Goal: Task Accomplishment & Management: Manage account settings

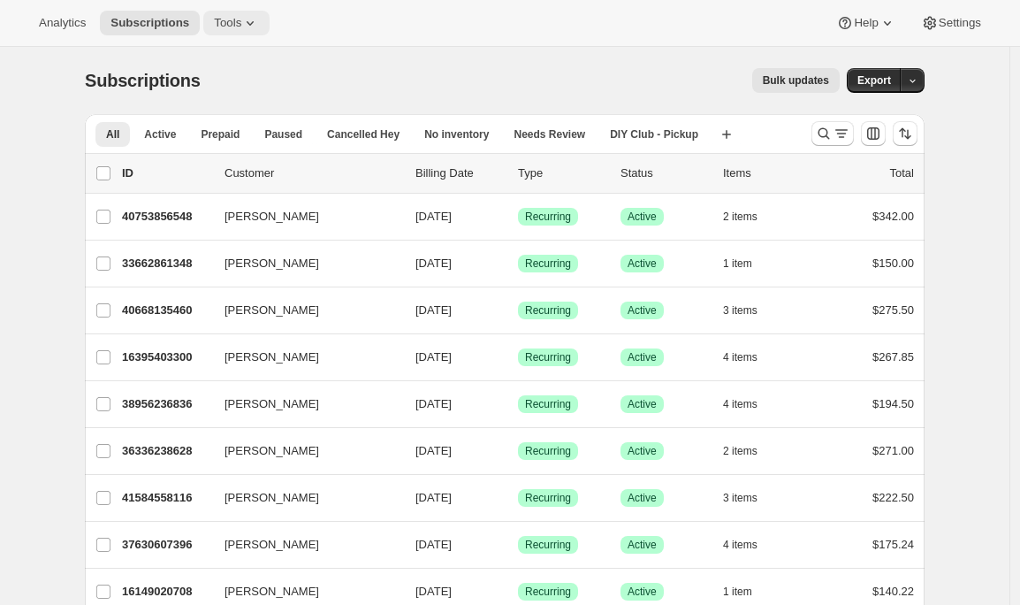
click at [248, 29] on icon at bounding box center [250, 23] width 18 height 18
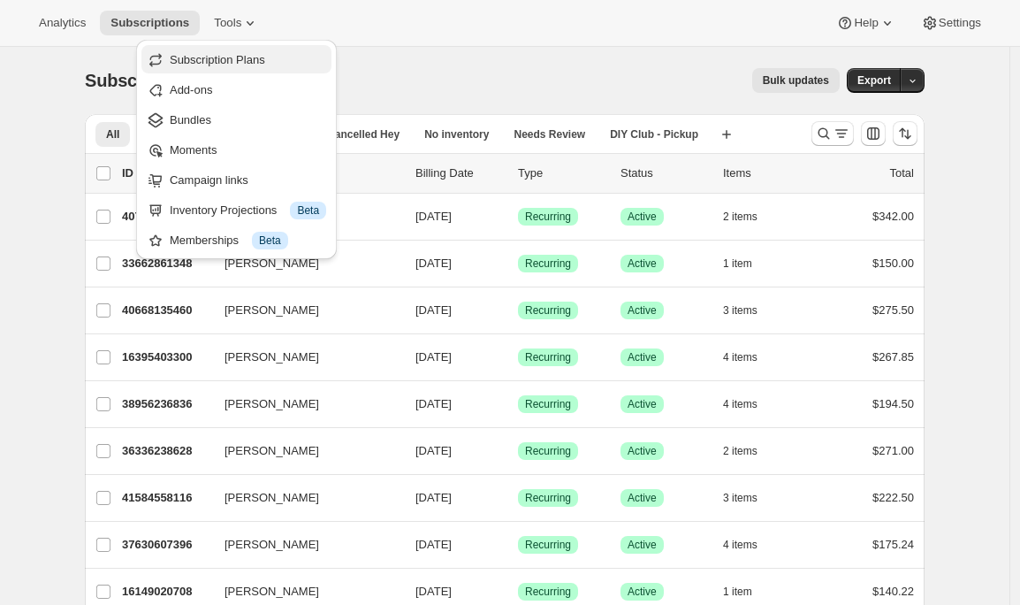
click at [242, 58] on span "Subscription Plans" at bounding box center [217, 59] width 95 height 13
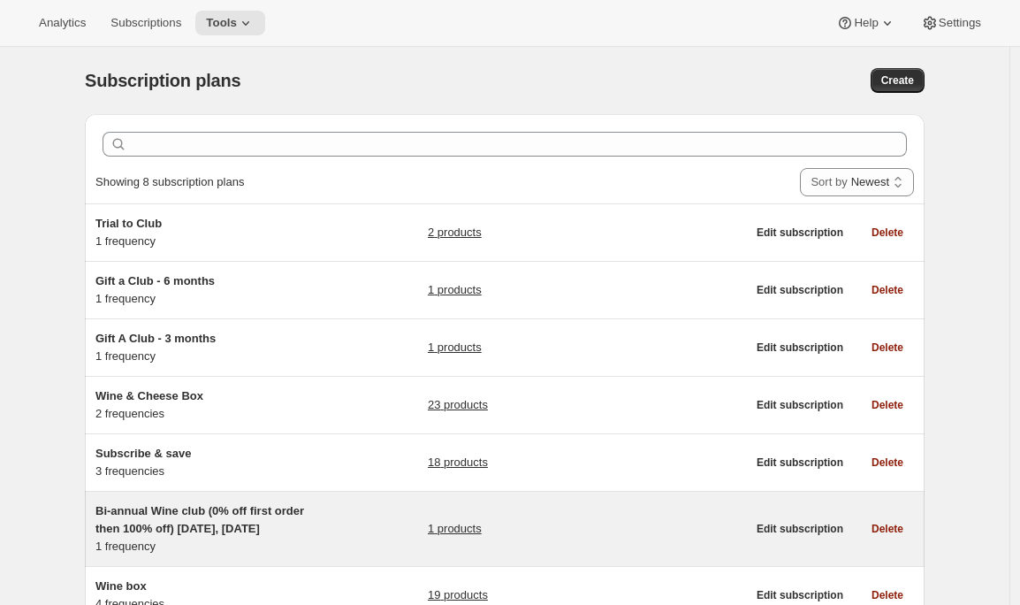
scroll to position [117, 0]
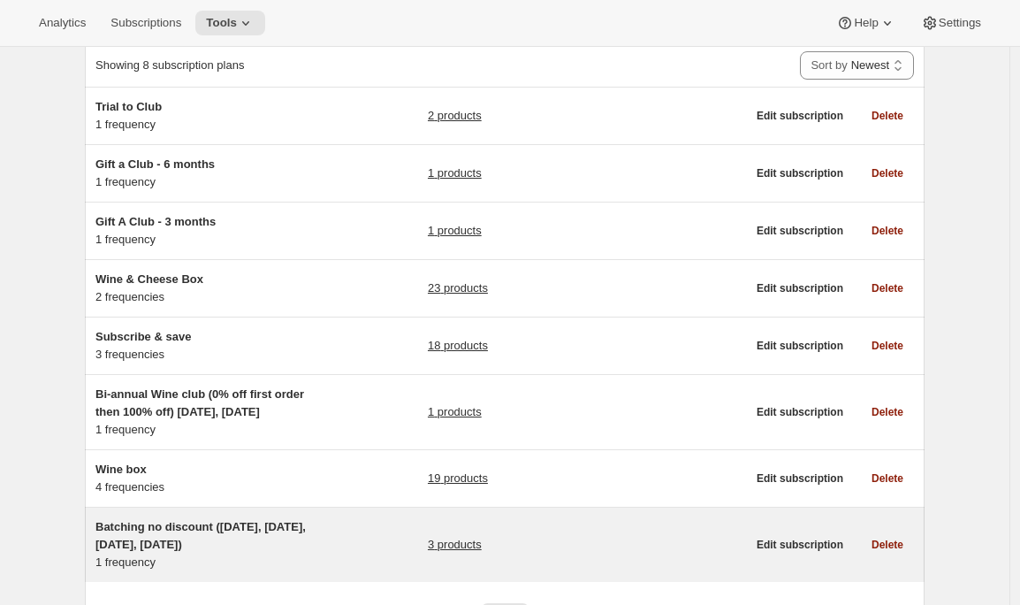
click at [299, 513] on div "Batching no discount ([DATE], [DATE], [DATE], [DATE]) 1 frequency 3 products Ed…" at bounding box center [505, 544] width 840 height 74
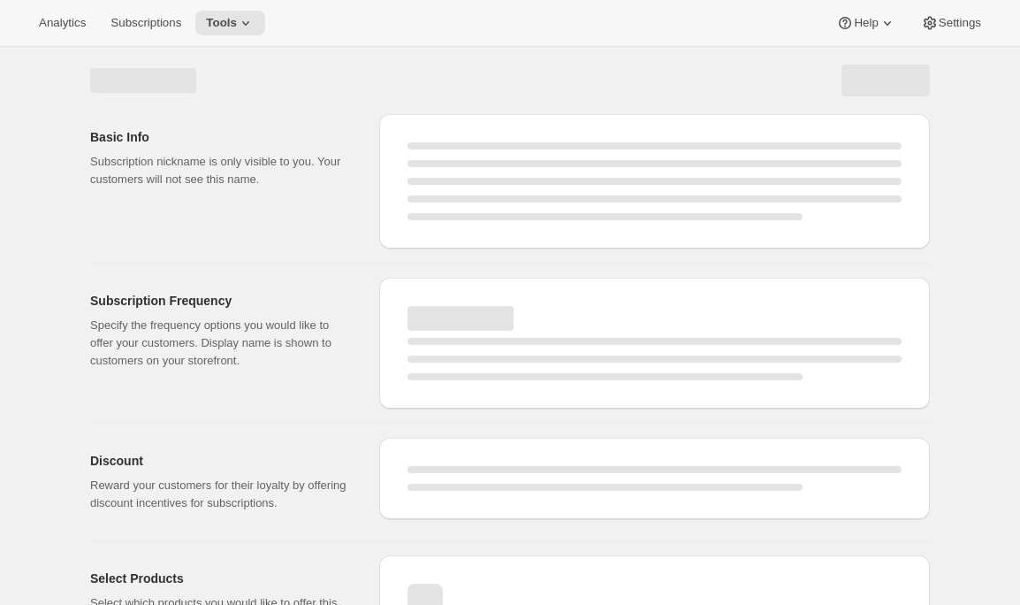
select select "WEEK"
select select "MONTH"
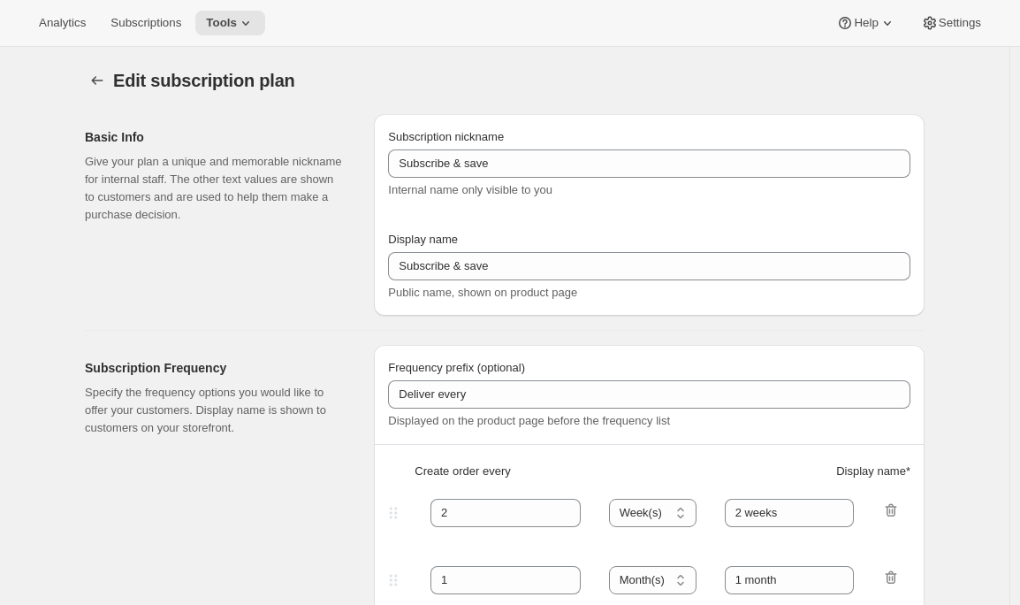
type input "Batching no discount ([DATE], [DATE], [DATE], [DATE])"
type input "Quarterly Club Shipments"
type input "Shipments in"
type input "3"
select select "MONTH"
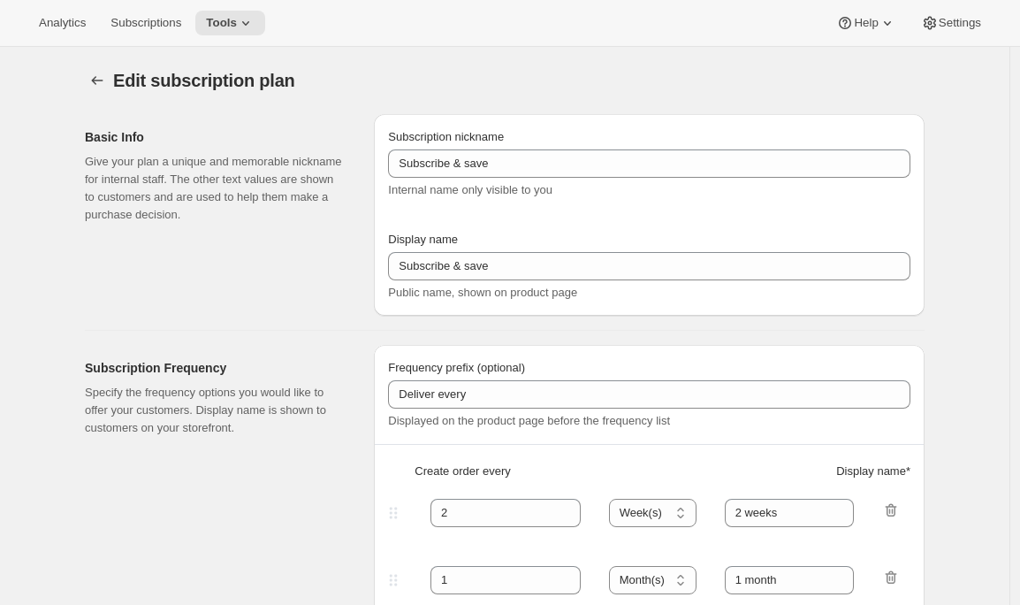
type input "January, April, July and October"
checkbox input "true"
select select "YEARDAY"
select select "15"
select select "4"
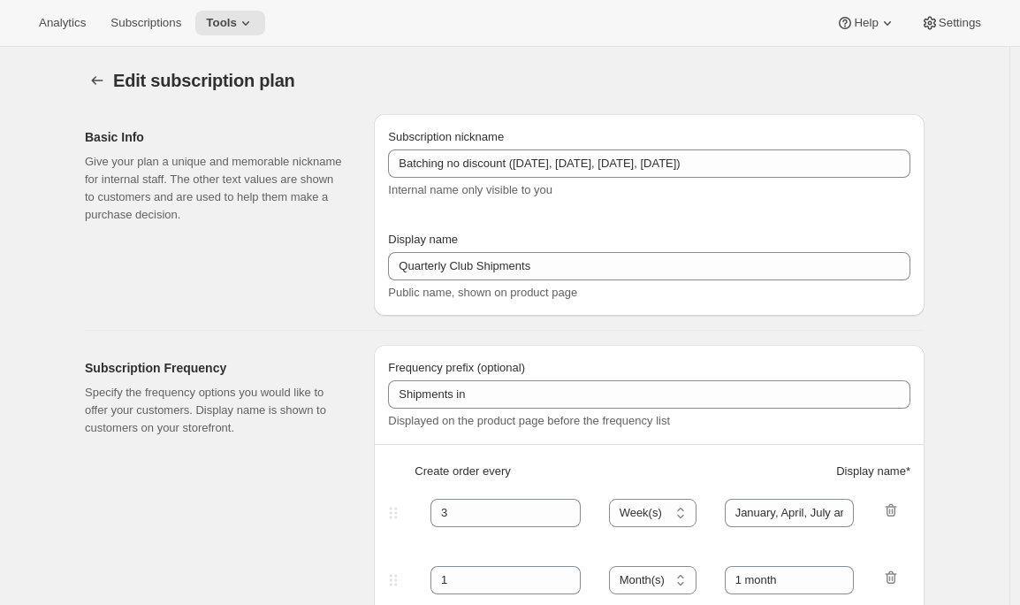
select select "10"
select select "7"
select select "21"
select select "10"
select select "6"
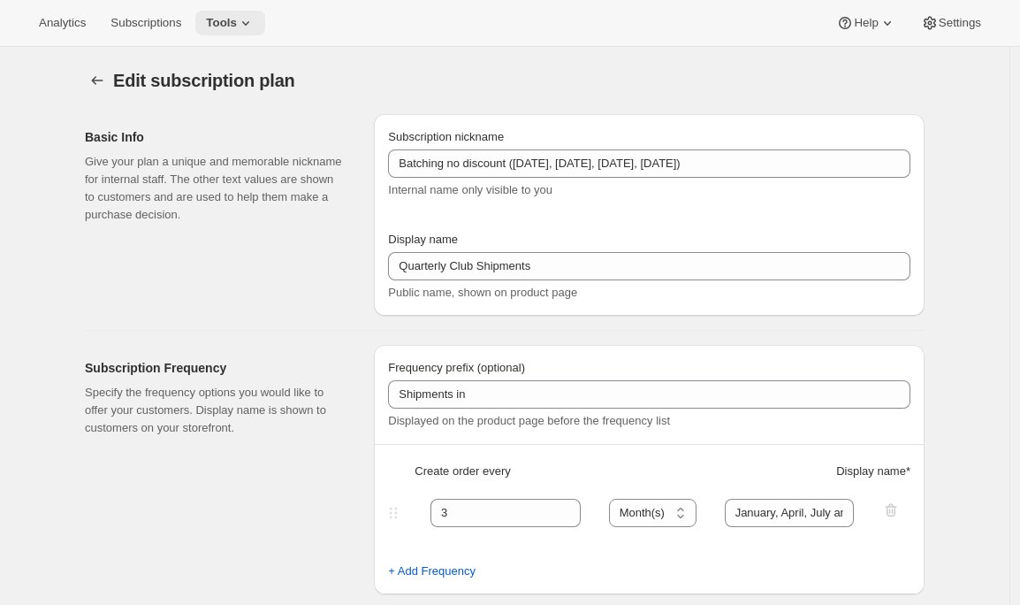
click at [229, 26] on span "Tools" at bounding box center [221, 23] width 31 height 14
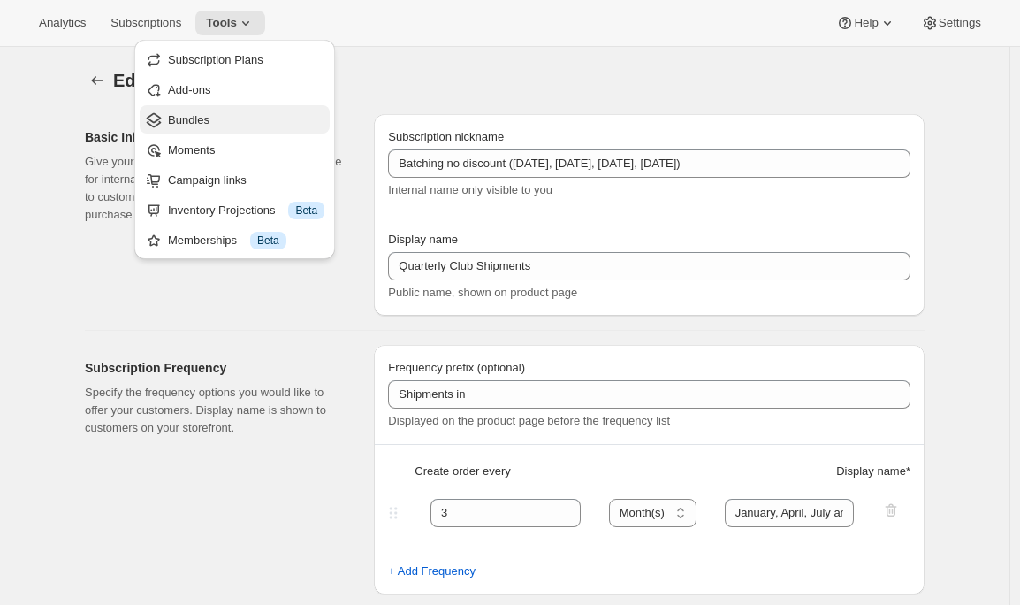
click at [234, 130] on button "Bundles" at bounding box center [235, 119] width 190 height 28
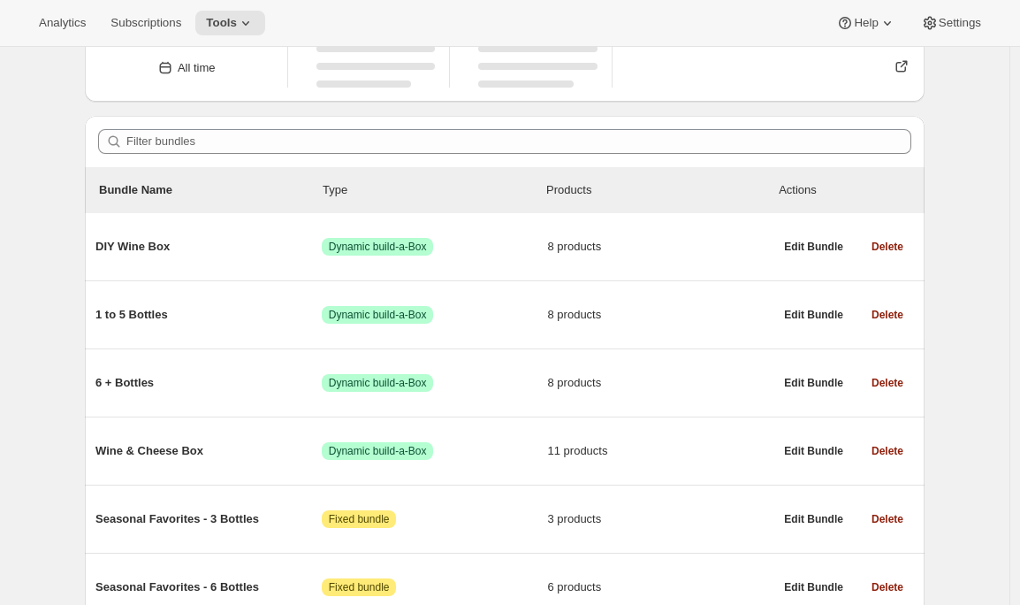
scroll to position [85, 0]
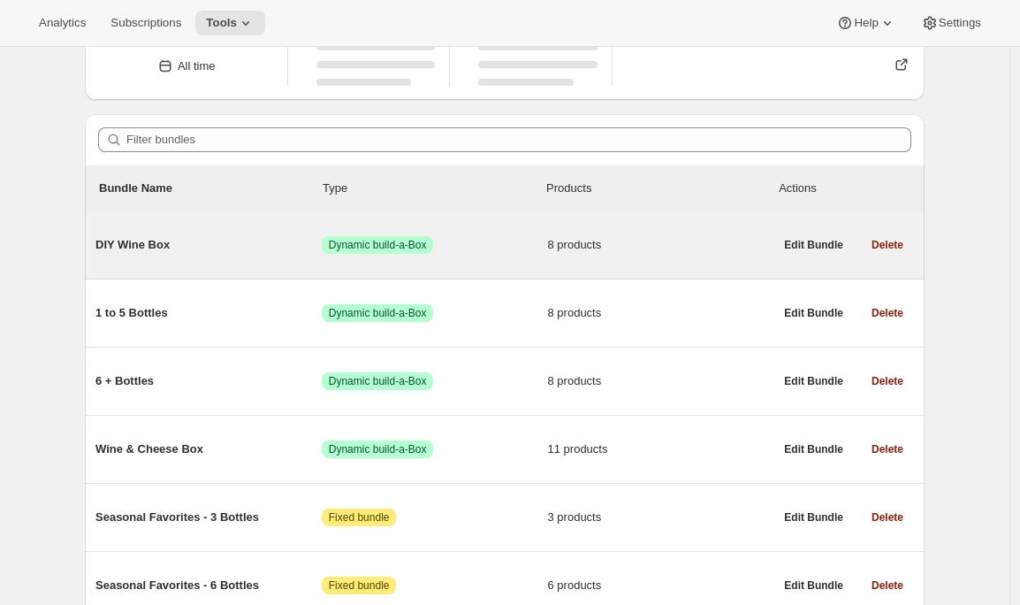
click at [303, 254] on div "DIY Wine Box Success Dynamic build-a-Box 8 products" at bounding box center [434, 245] width 678 height 46
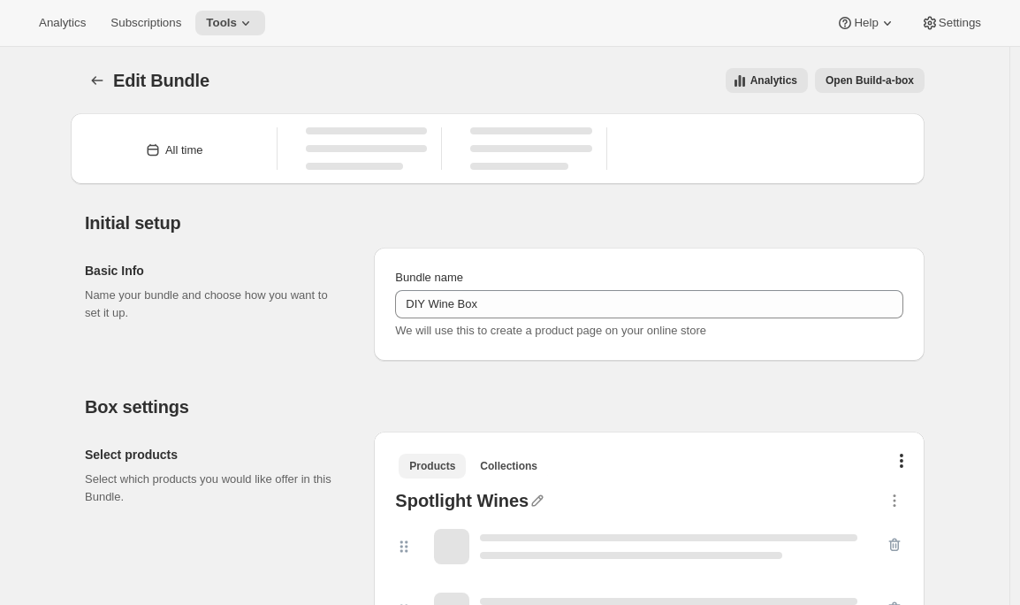
type input "DIY Wine Box"
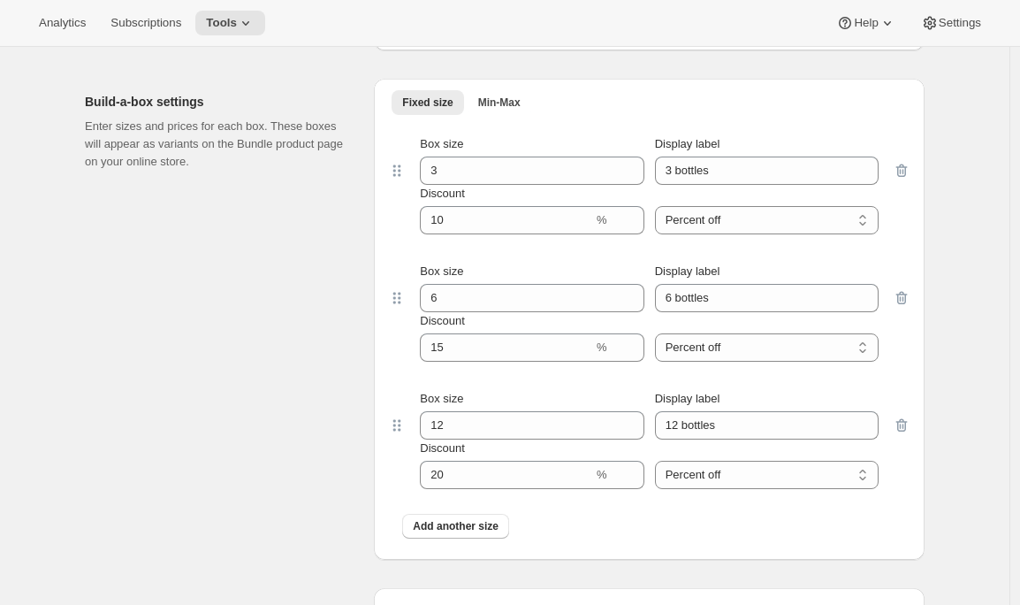
scroll to position [1324, 0]
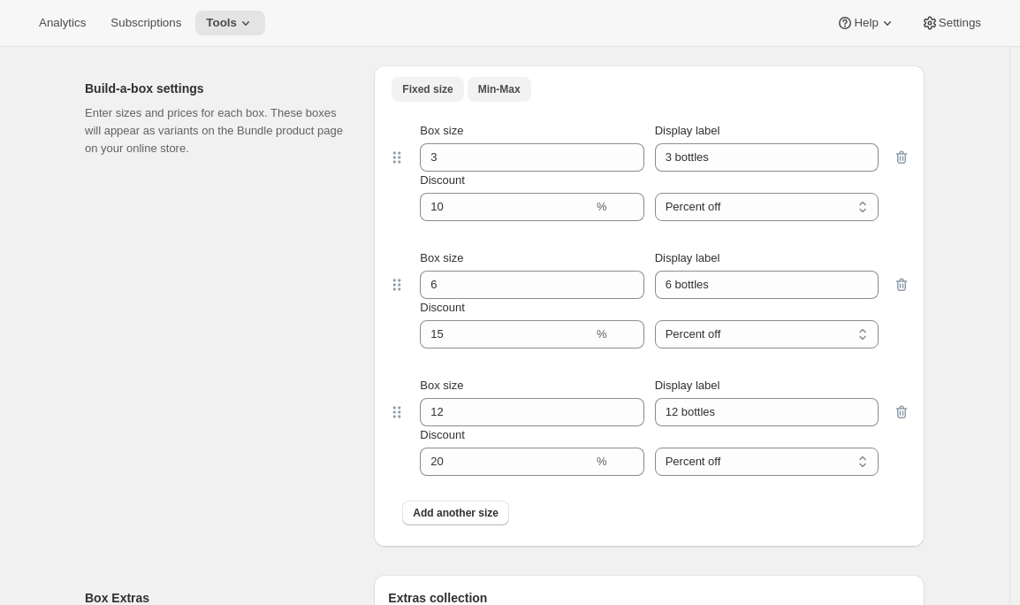
click at [492, 90] on span "Min-Max" at bounding box center [499, 89] width 42 height 14
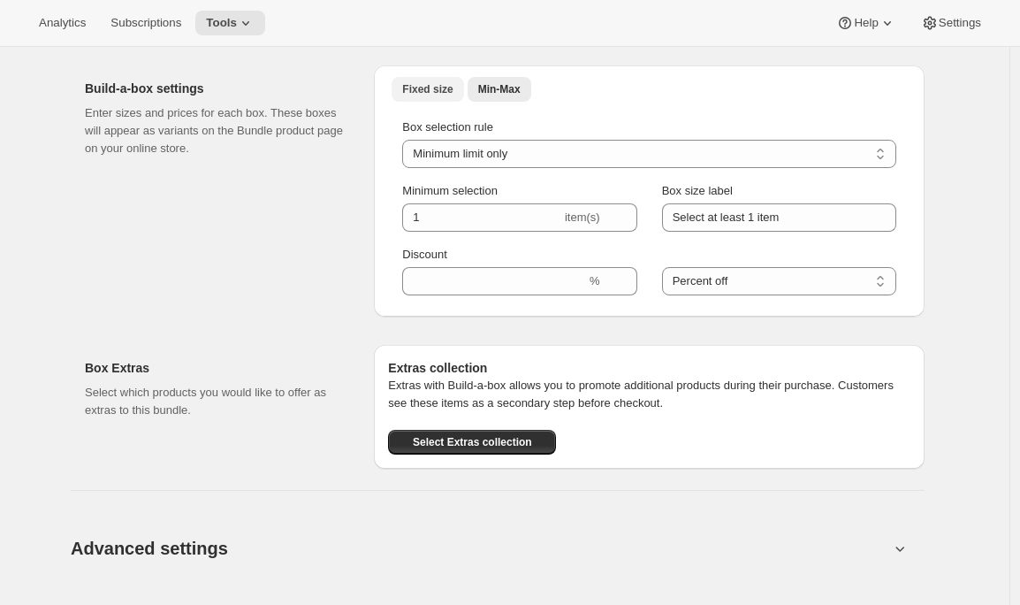
click at [429, 88] on span "Fixed size" at bounding box center [427, 89] width 50 height 14
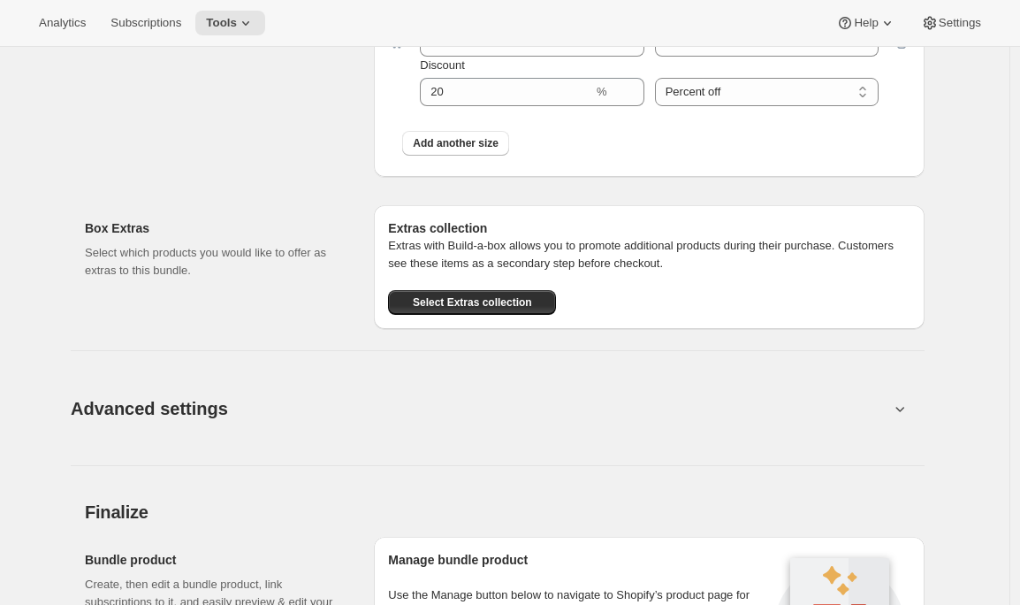
scroll to position [1696, 0]
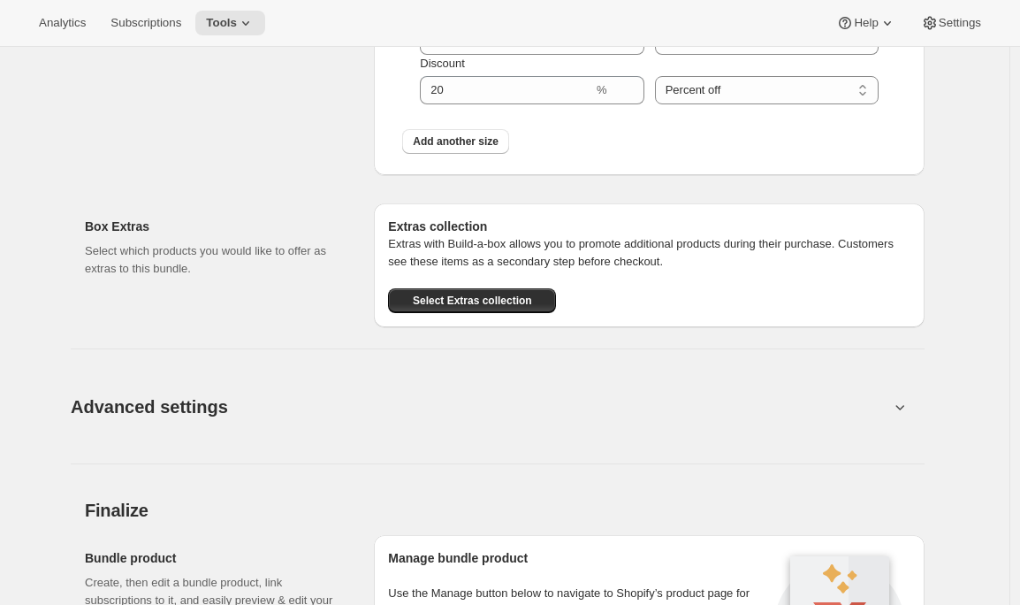
click at [207, 410] on span "Advanced settings" at bounding box center [149, 407] width 157 height 28
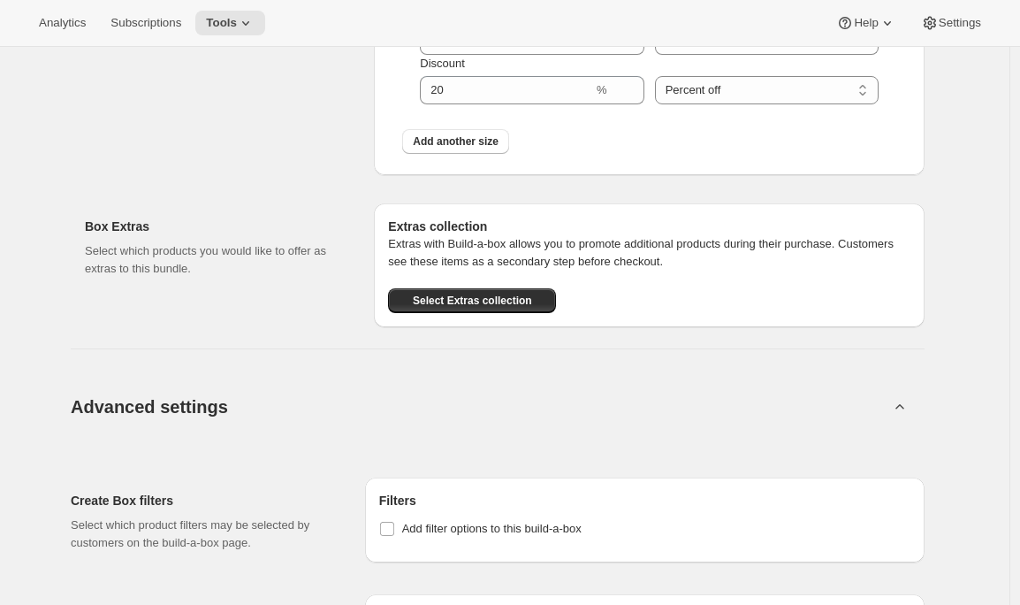
scroll to position [2004, 0]
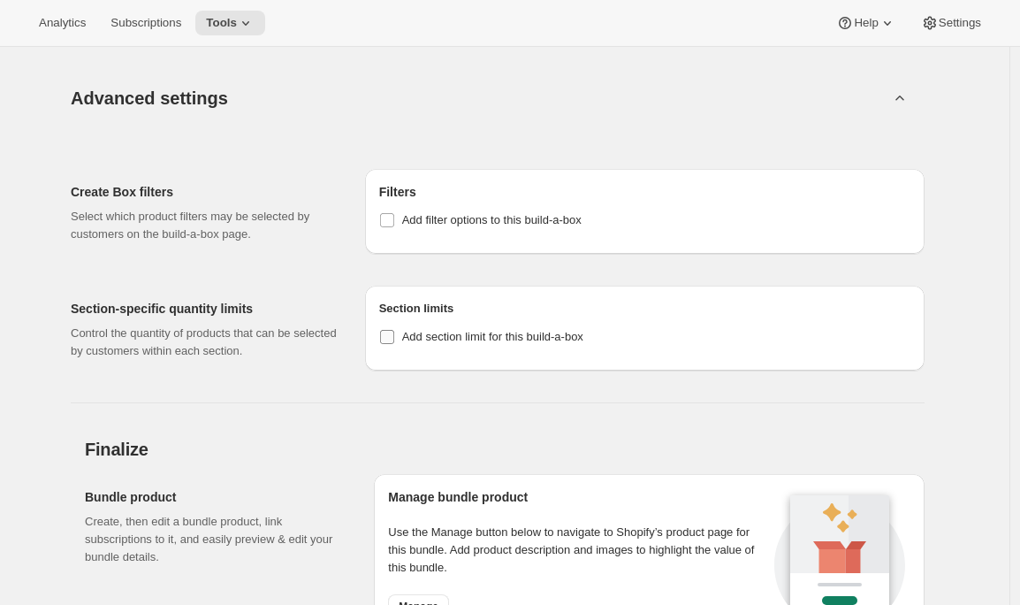
click at [507, 342] on span "Add section limit for this build-a-box" at bounding box center [492, 337] width 181 height 18
click at [394, 342] on input "Add section limit for this build-a-box" at bounding box center [387, 337] width 14 height 14
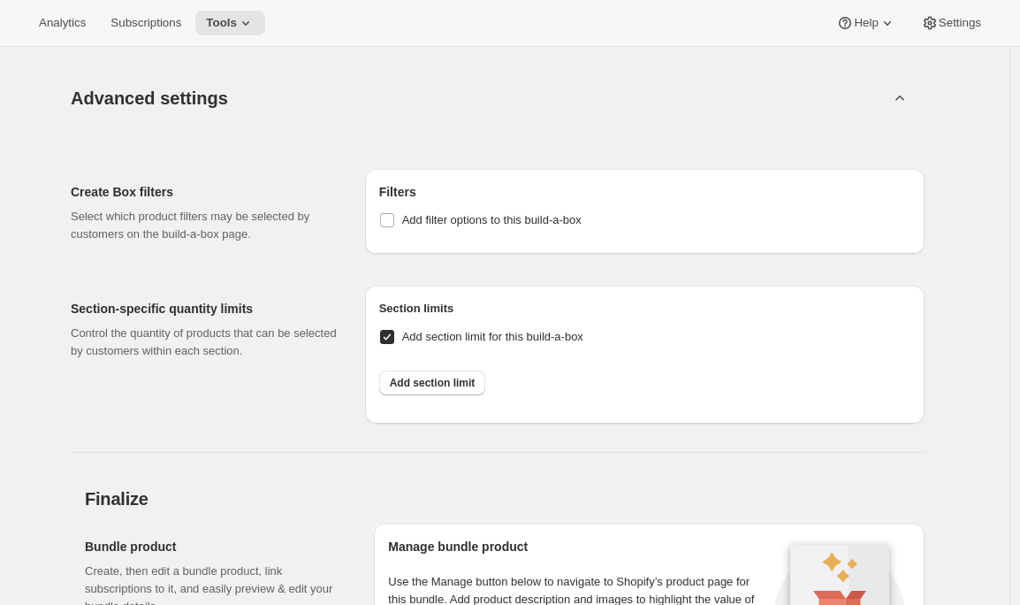
click at [515, 335] on span "Add section limit for this build-a-box" at bounding box center [492, 336] width 181 height 13
click at [394, 335] on input "Add section limit for this build-a-box" at bounding box center [387, 337] width 14 height 14
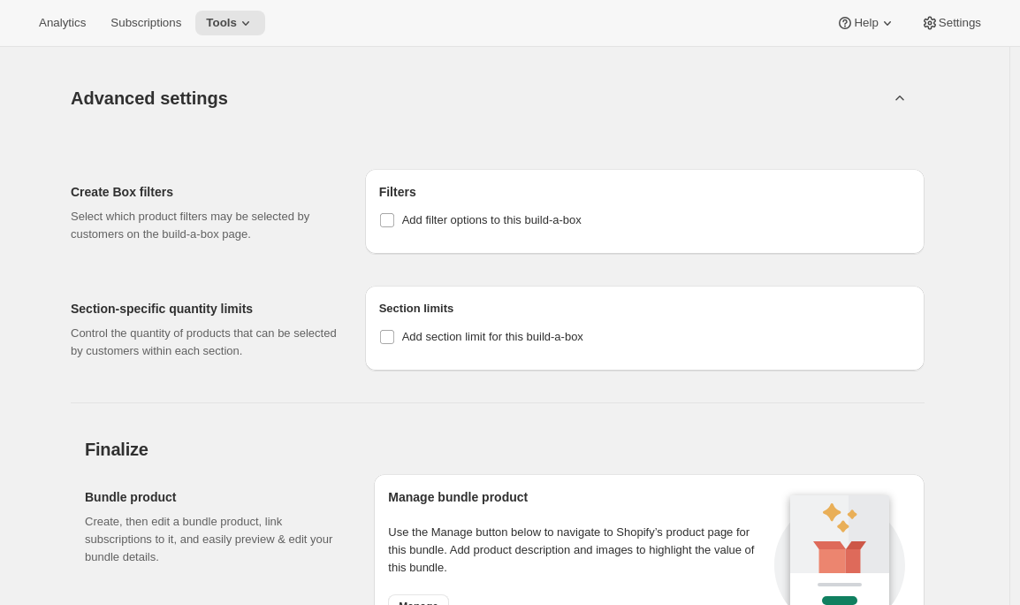
click at [431, 381] on div "Advanced settings Create Box filters Select which product filters may be select…" at bounding box center [498, 211] width 854 height 385
click at [436, 340] on span "Add section limit for this build-a-box" at bounding box center [492, 336] width 181 height 13
click at [394, 340] on input "Add section limit for this build-a-box" at bounding box center [387, 337] width 14 height 14
checkbox input "true"
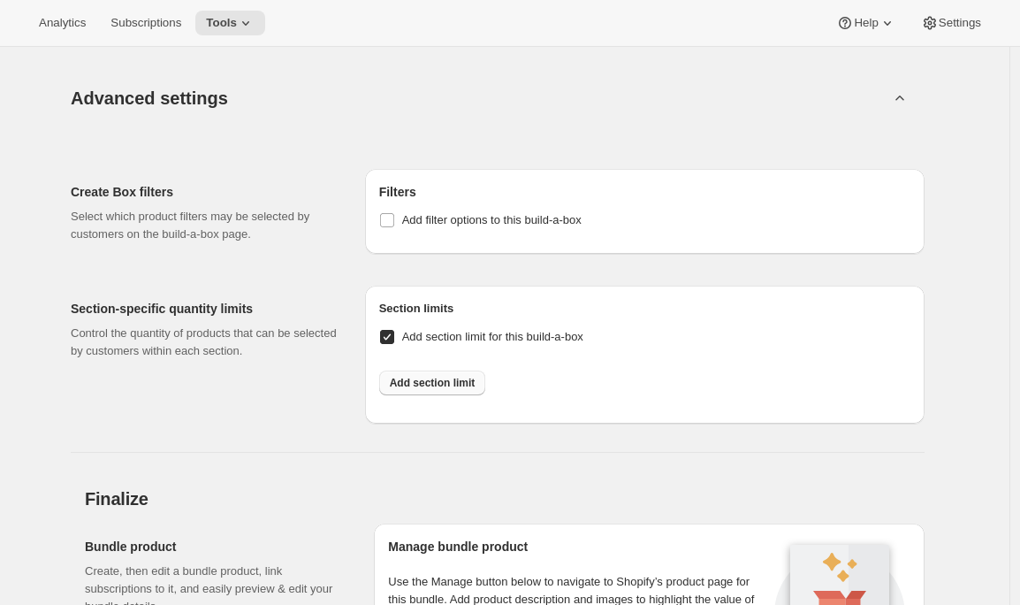
click at [435, 386] on span "Add section limit" at bounding box center [433, 383] width 86 height 14
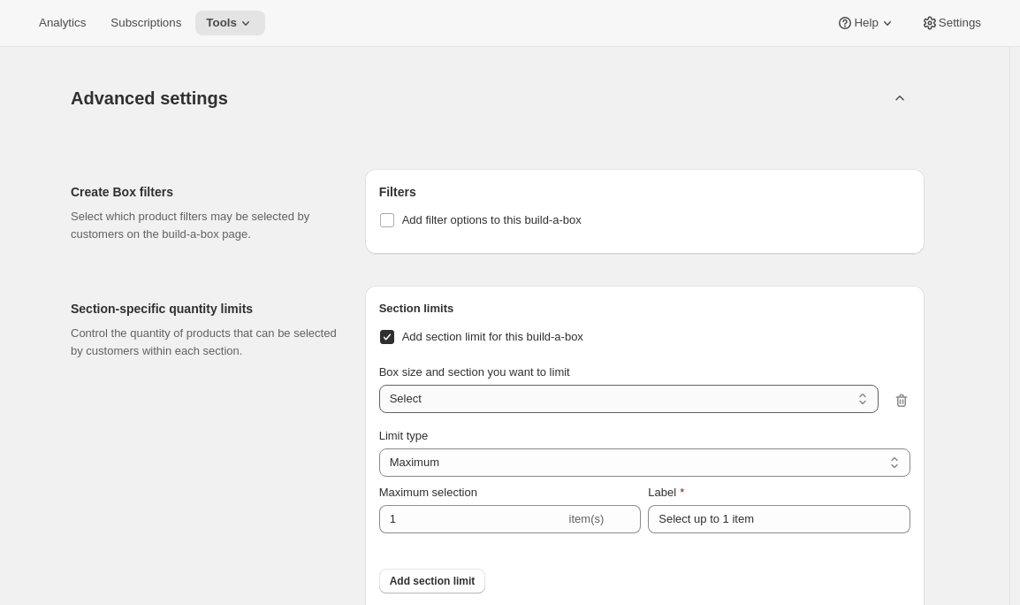
click at [461, 393] on select "3 bottles / Spotlight Wines 3 bottles / Club Wines 6 bottles / Spotlight Wines …" at bounding box center [628, 399] width 499 height 28
select select "gid://shopify/ProductVariant/41085701750820_255a0634-dd1b-4f32-b1e5-8cbb5ea4b3a2"
click at [384, 385] on select "3 bottles / Spotlight Wines 3 bottles / Club Wines 6 bottles / Spotlight Wines …" at bounding box center [628, 399] width 499 height 28
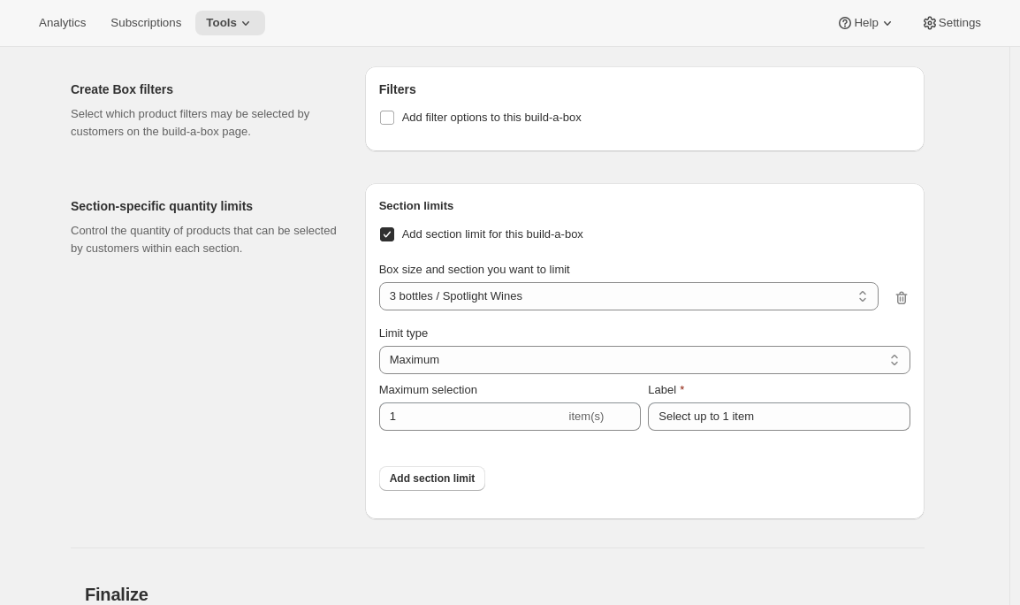
scroll to position [2106, 0]
click at [535, 233] on span "Add section limit for this build-a-box" at bounding box center [492, 234] width 181 height 13
click at [394, 233] on input "Add section limit for this build-a-box" at bounding box center [387, 235] width 14 height 14
checkbox input "false"
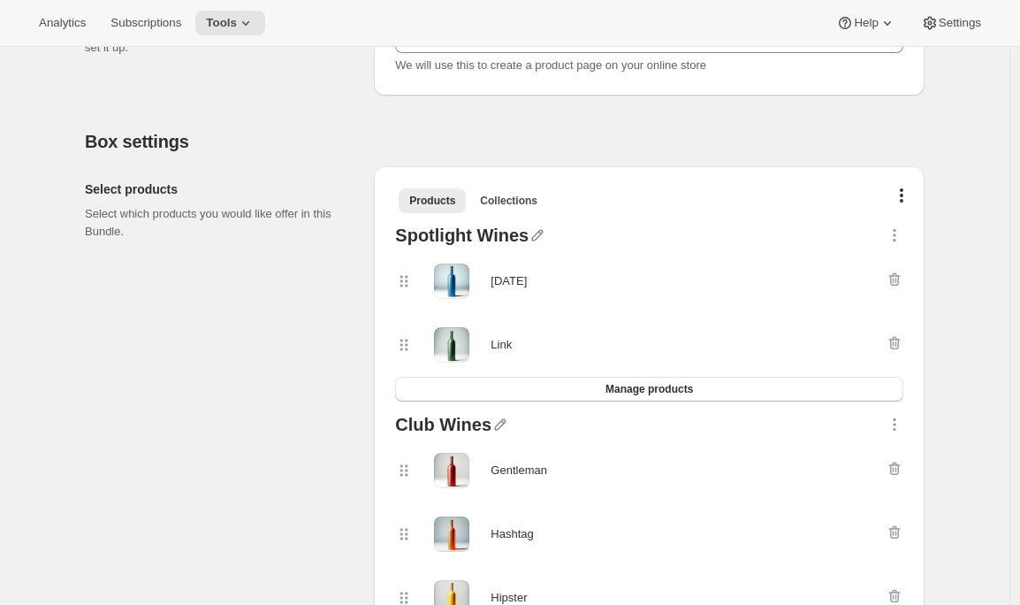
scroll to position [265, 0]
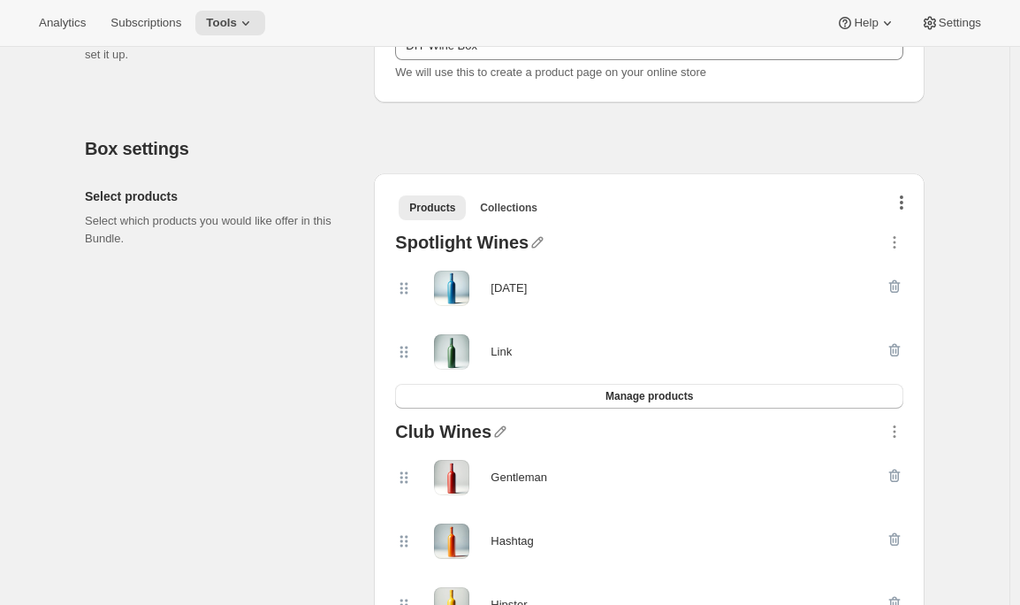
click at [909, 203] on button "button" at bounding box center [902, 205] width 18 height 18
click at [891, 240] on span "Bulk Autoswap for existing subscribers" at bounding box center [891, 238] width 196 height 13
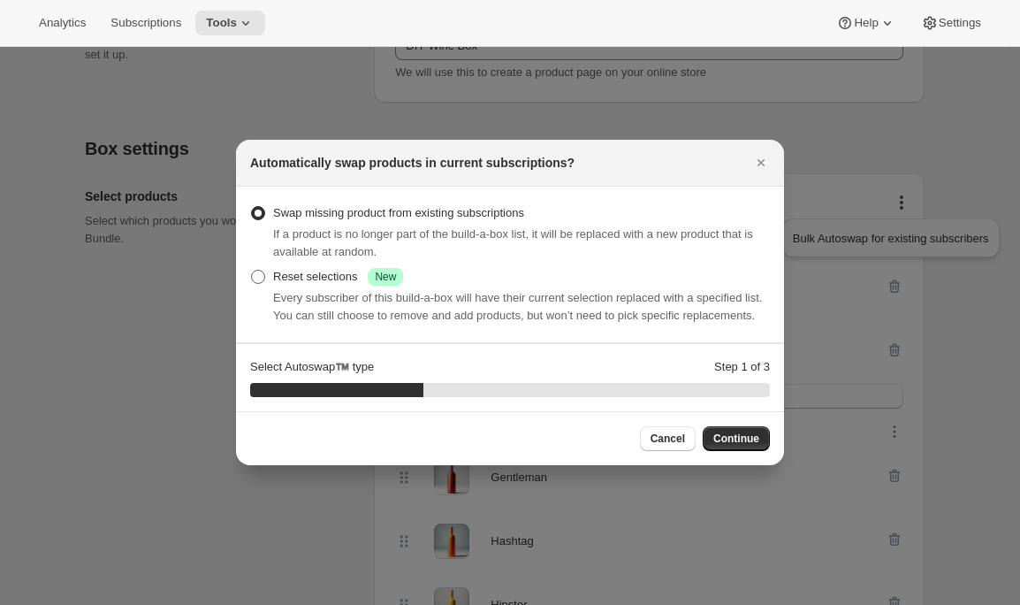
click at [322, 269] on div "Reset selections Success New" at bounding box center [338, 277] width 130 height 18
click at [252, 270] on input "Reset selections Success New" at bounding box center [251, 270] width 1 height 1
radio input "true"
click at [739, 446] on span "Continue" at bounding box center [736, 438] width 46 height 14
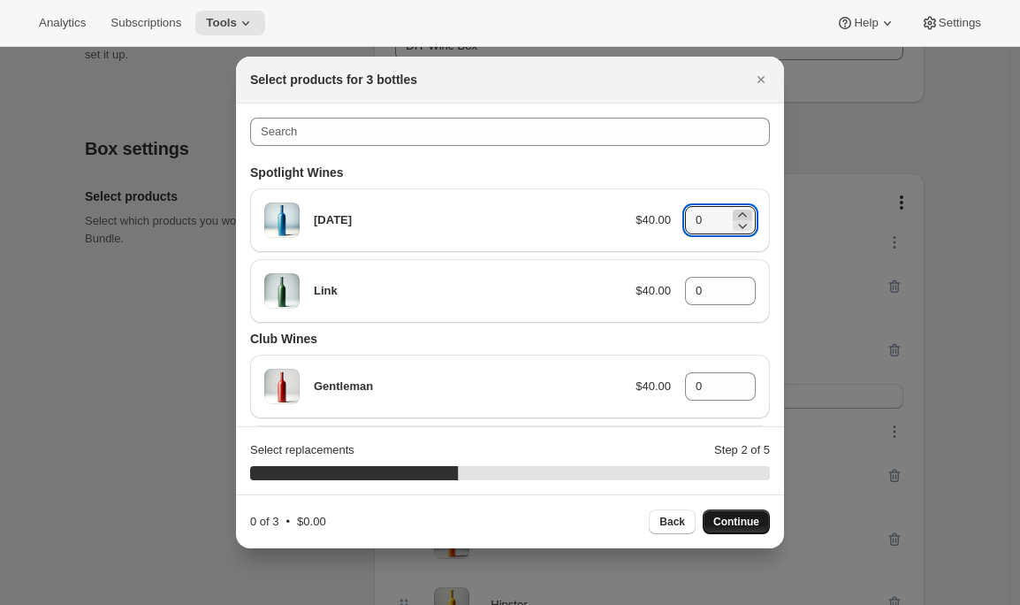
click at [734, 210] on icon ":rcn:" at bounding box center [743, 215] width 18 height 18
type input "1"
click at [734, 282] on icon ":rcn:" at bounding box center [743, 286] width 18 height 18
type input "1"
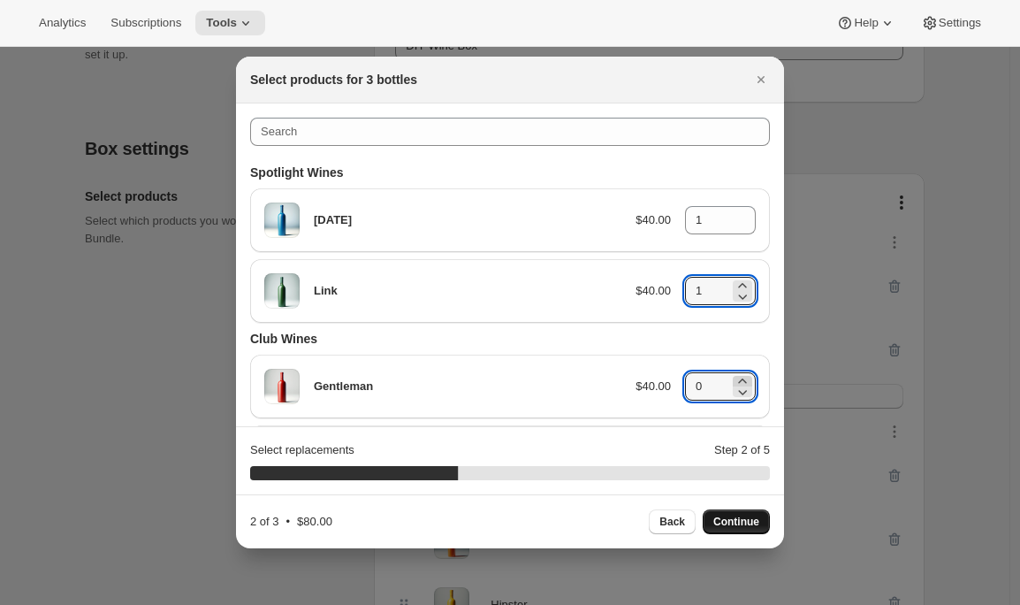
click at [734, 377] on icon ":rcn:" at bounding box center [743, 381] width 18 height 18
type input "1"
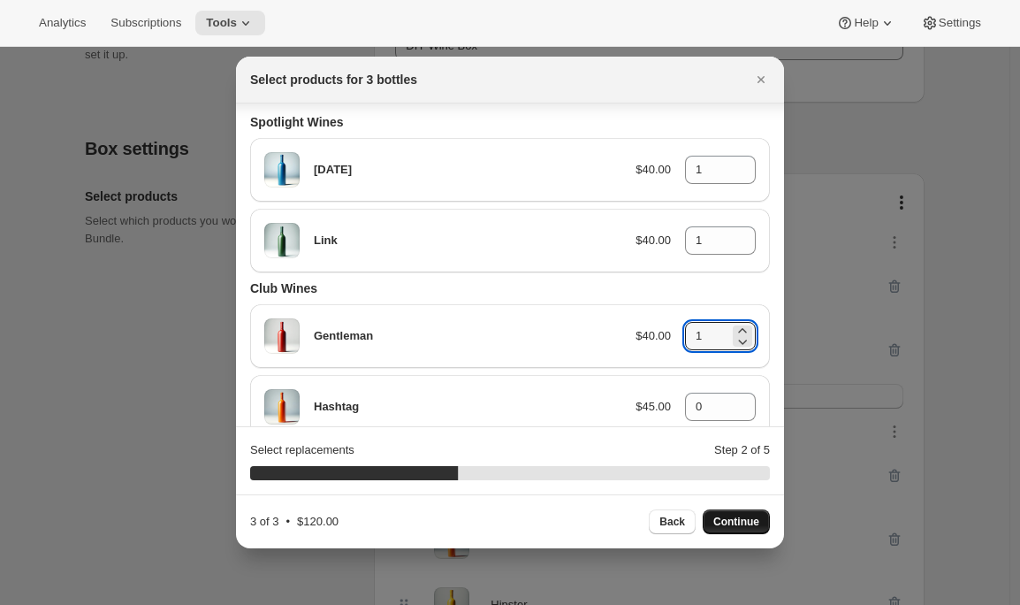
scroll to position [51, 0]
click at [731, 522] on span "Continue" at bounding box center [736, 522] width 46 height 14
type input "0"
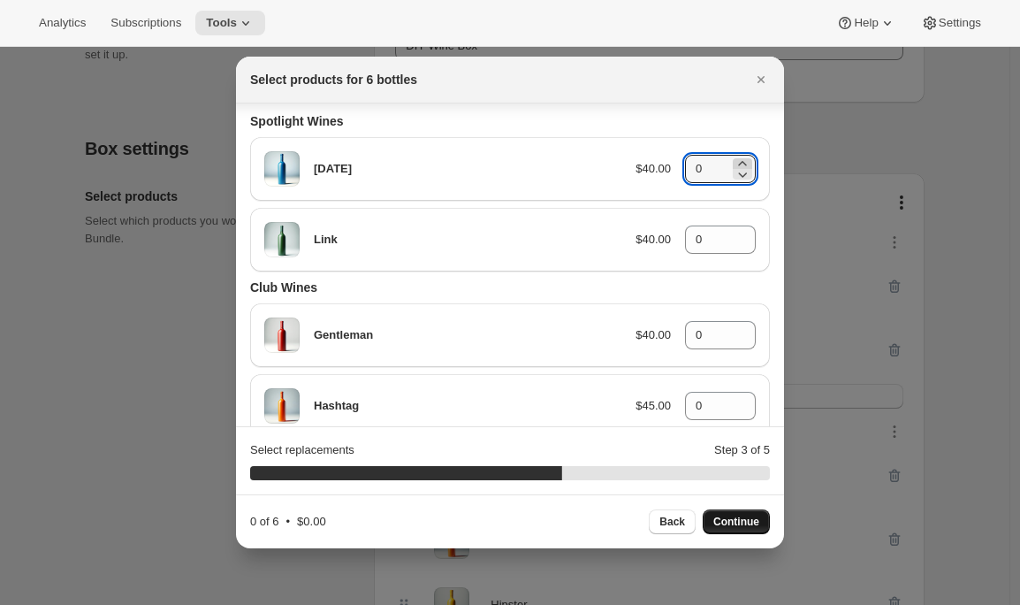
click at [734, 158] on icon ":rcn:" at bounding box center [743, 164] width 18 height 18
type input "1"
click at [734, 230] on icon ":rcn:" at bounding box center [743, 234] width 18 height 18
type input "1"
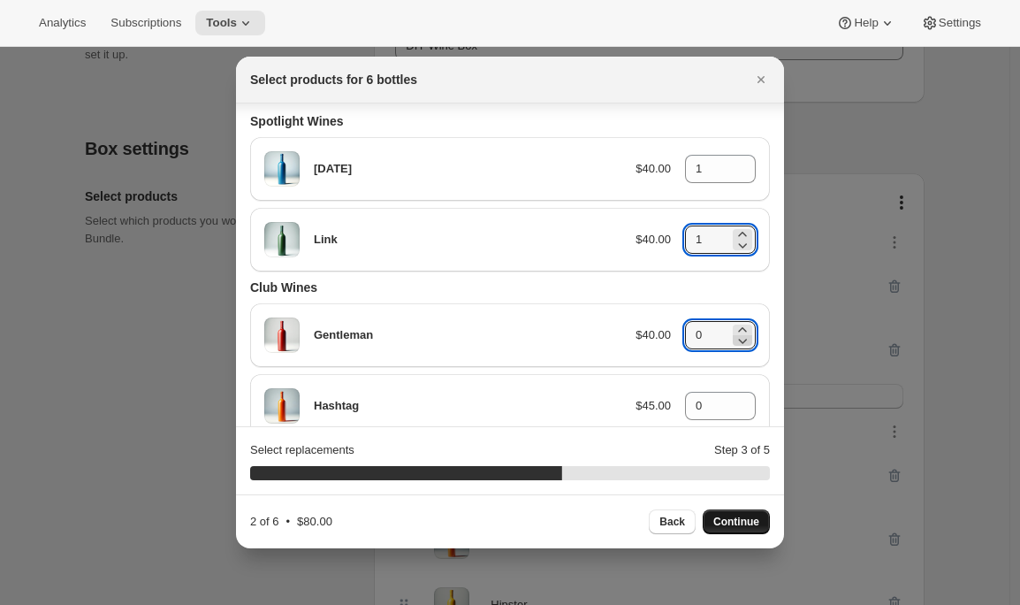
click at [734, 332] on icon ":rcn:" at bounding box center [743, 341] width 18 height 18
click at [738, 328] on icon ":rcn:" at bounding box center [742, 329] width 8 height 4
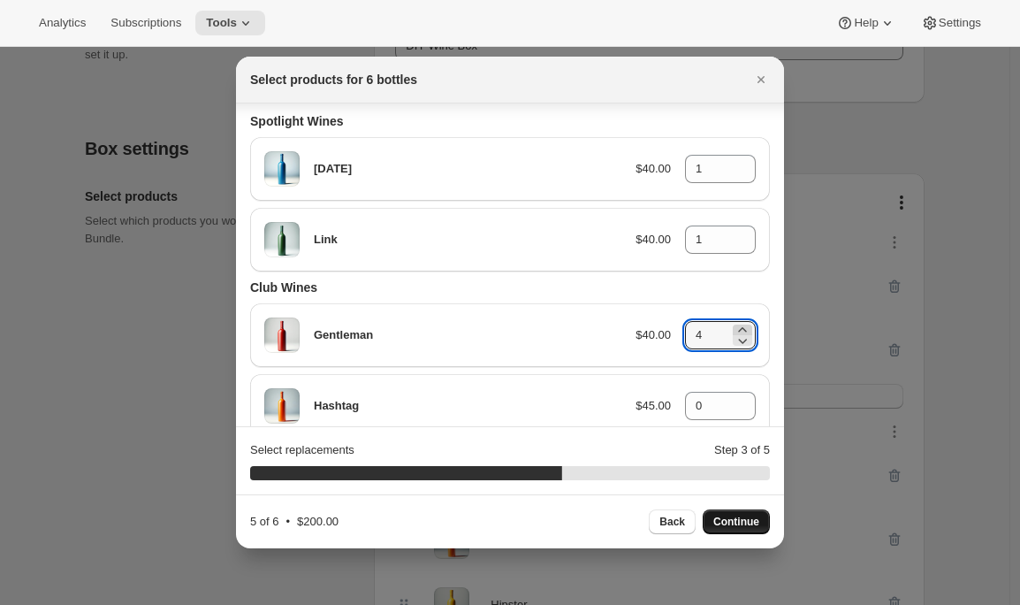
click at [738, 328] on icon ":rcn:" at bounding box center [742, 329] width 8 height 4
click at [734, 339] on icon ":rcn:" at bounding box center [743, 341] width 18 height 18
type input "4"
click at [714, 515] on span "Continue" at bounding box center [736, 522] width 46 height 14
type input "0"
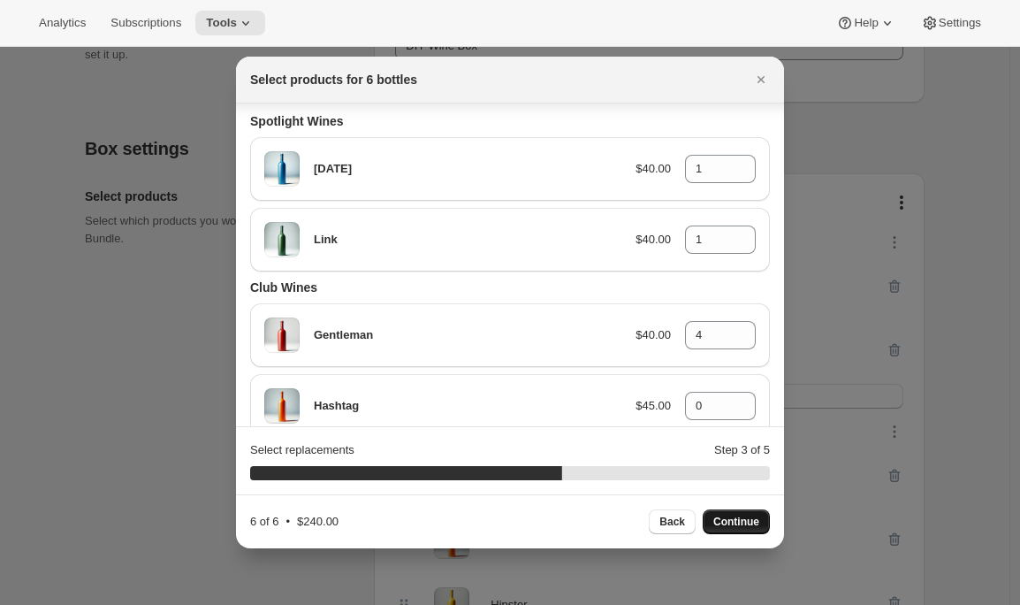
type input "0"
click at [761, 80] on icon "Close" at bounding box center [761, 79] width 7 height 7
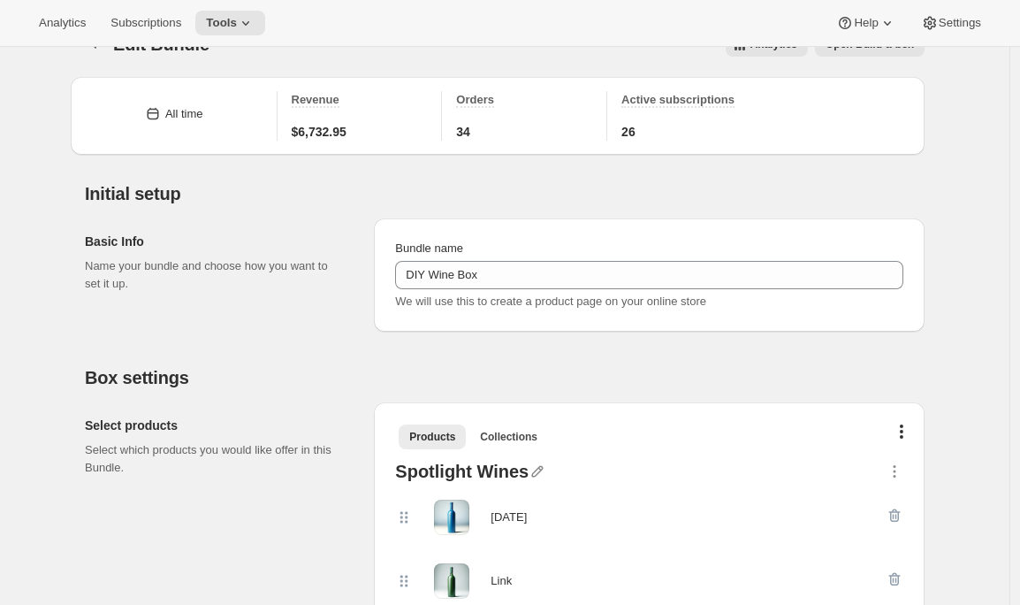
scroll to position [0, 0]
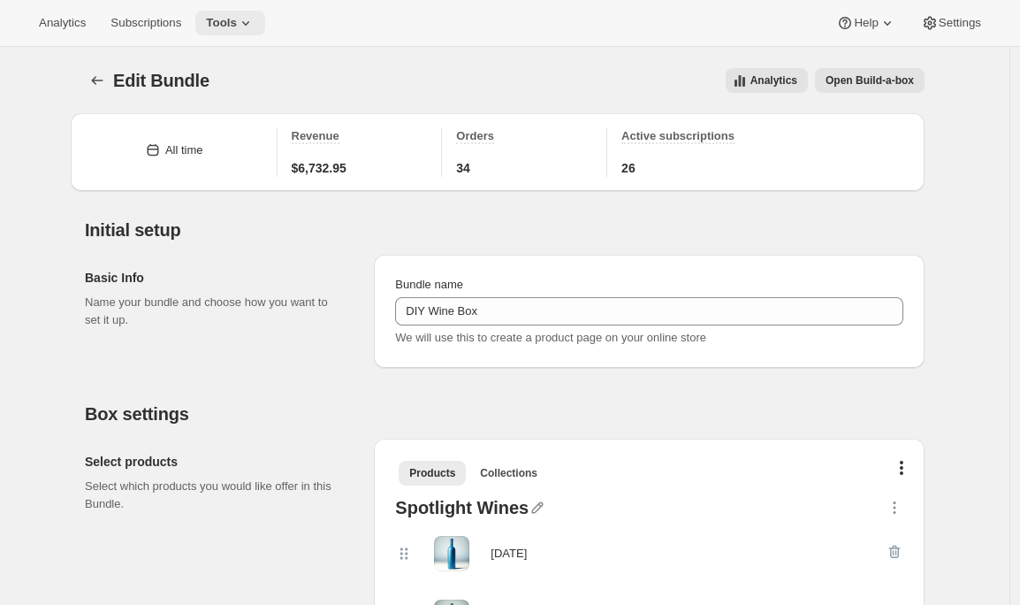
click at [255, 27] on icon at bounding box center [246, 23] width 18 height 18
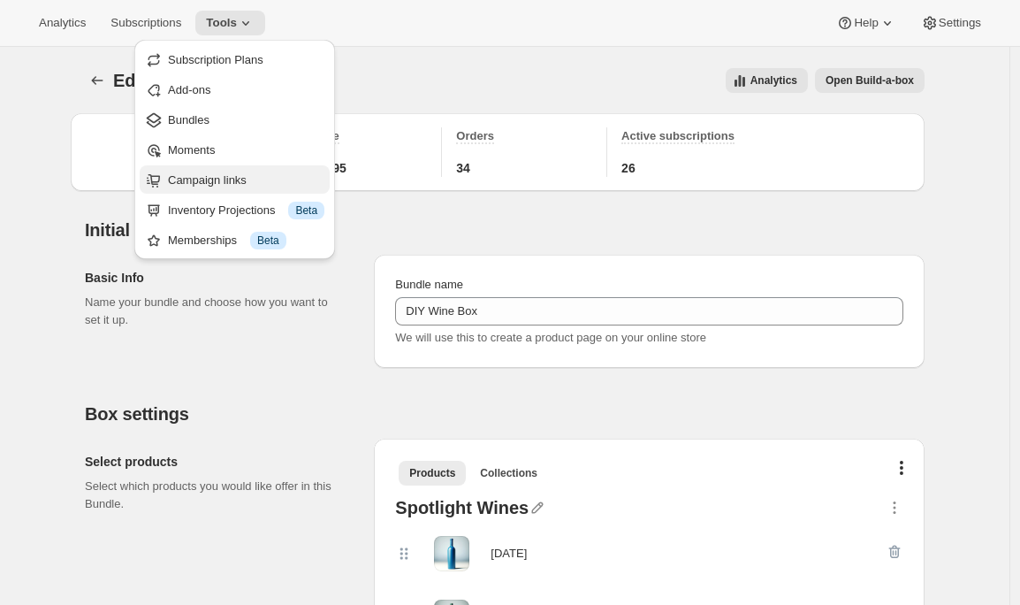
click at [224, 180] on span "Campaign links" at bounding box center [207, 179] width 79 height 13
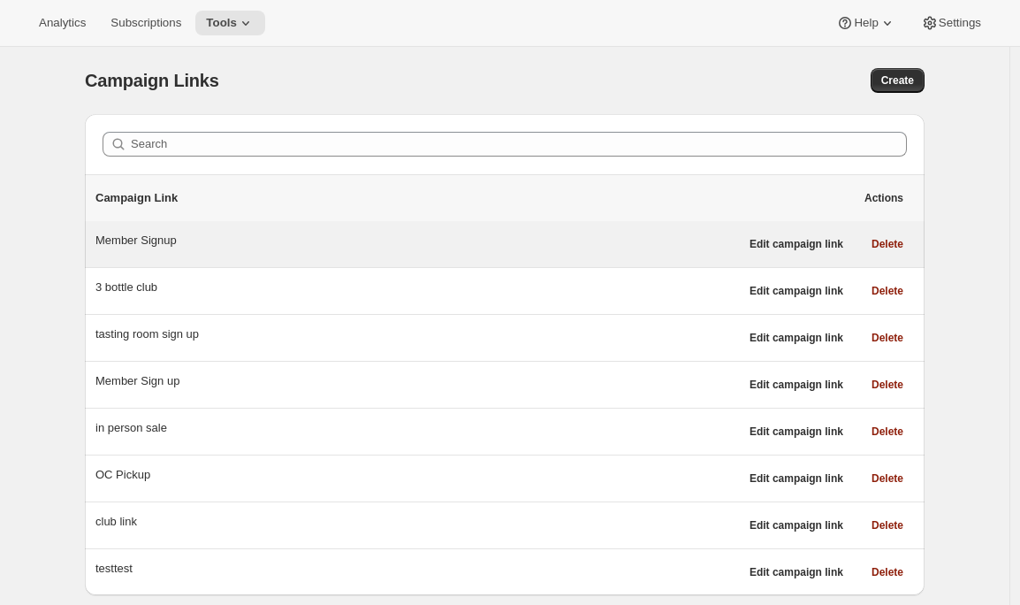
click at [141, 243] on div "Member Signup" at bounding box center [417, 241] width 644 height 18
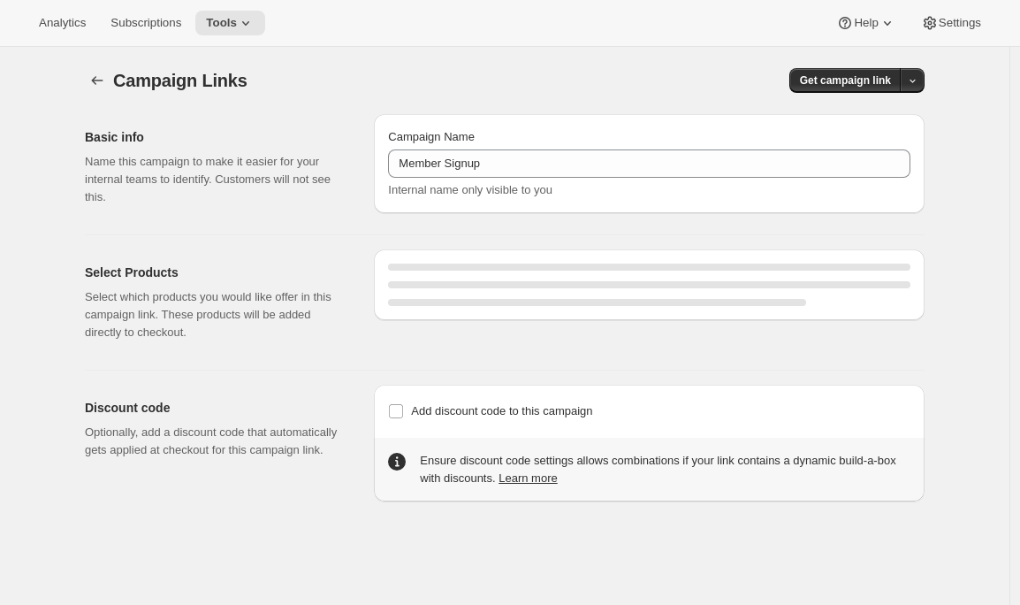
select select "gid://shopify/SellingPlan/7445479460"
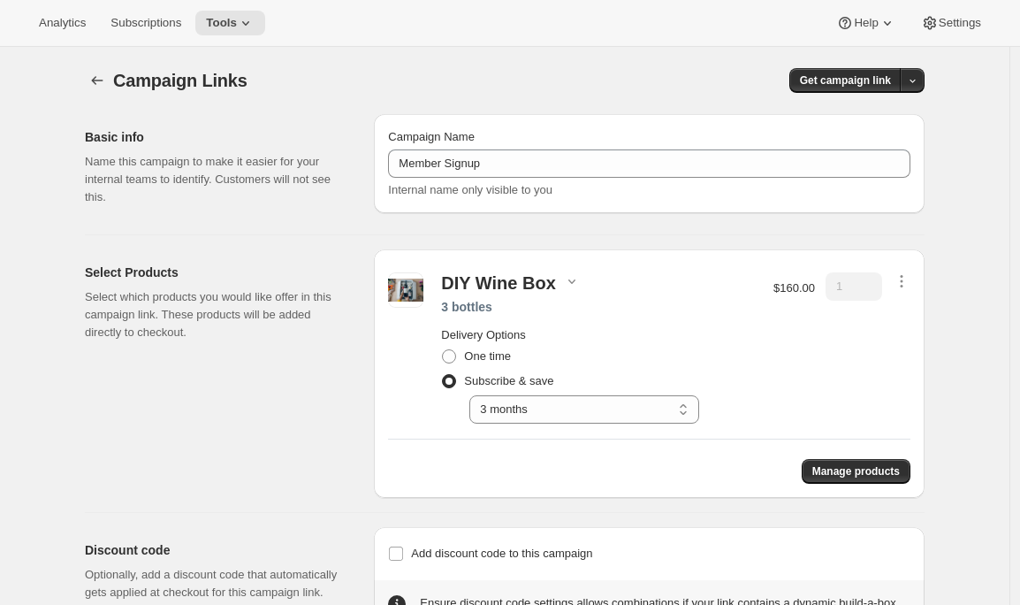
scroll to position [73, 0]
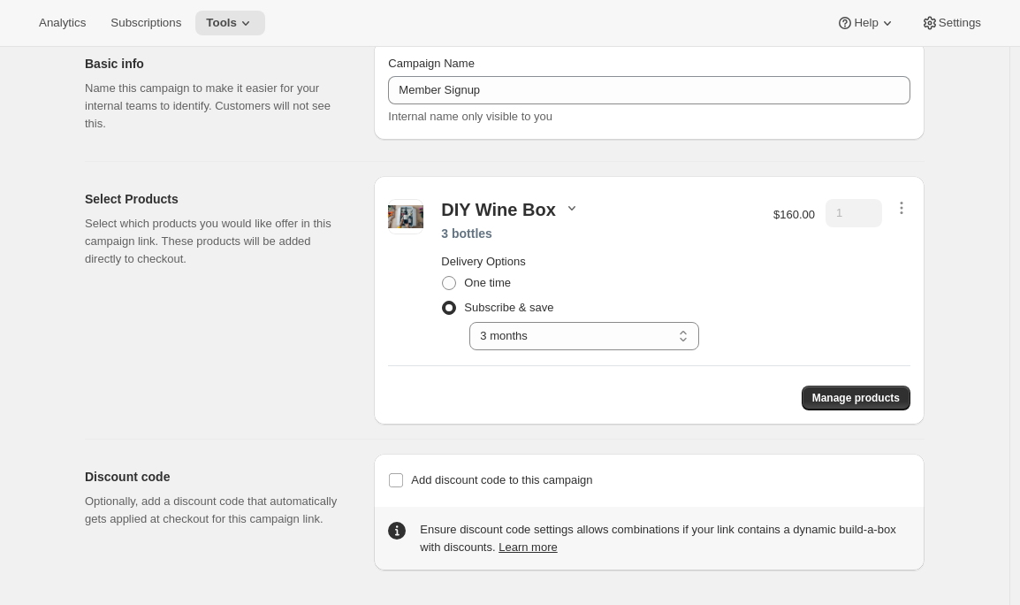
click at [570, 204] on icon "button" at bounding box center [572, 208] width 18 height 18
click at [670, 184] on div "DIY Wine Box 3 bottles Delivery Options One time Subscribe & save Select 12 mon…" at bounding box center [649, 300] width 551 height 248
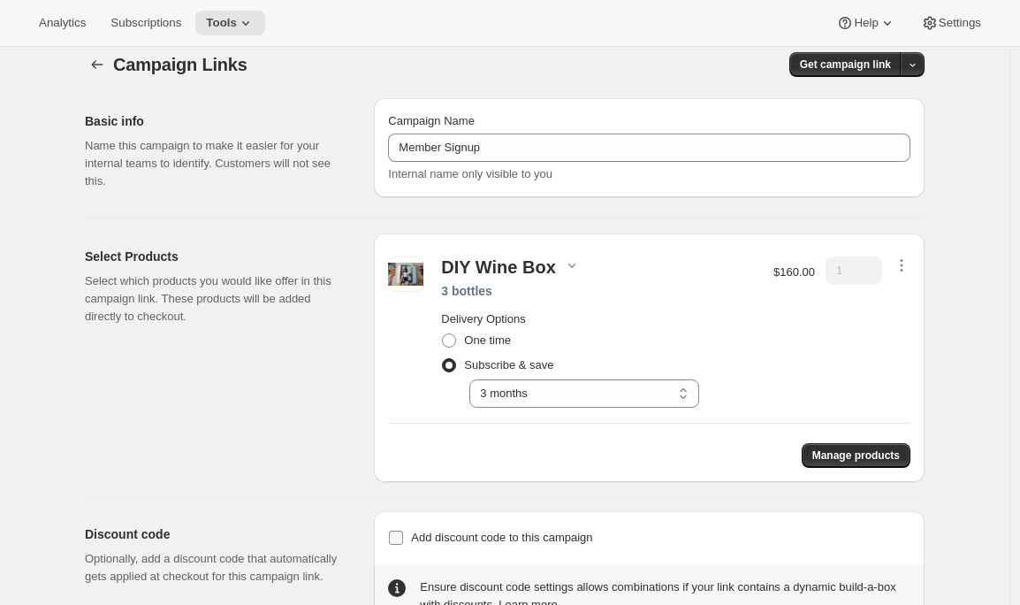
scroll to position [0, 0]
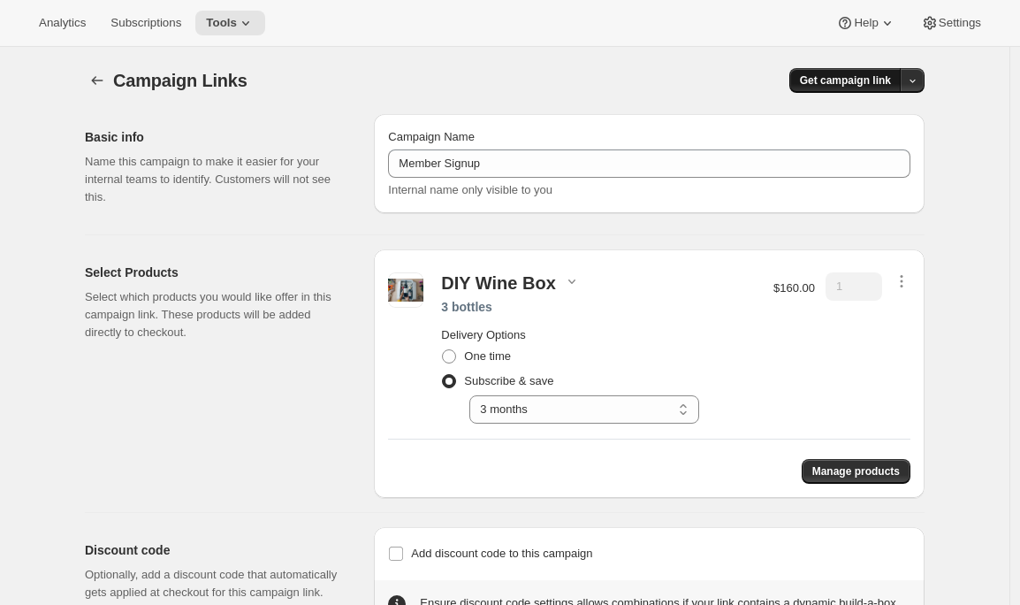
click at [833, 83] on span "Get campaign link" at bounding box center [845, 80] width 91 height 14
click at [854, 145] on icon "button" at bounding box center [856, 143] width 5 height 5
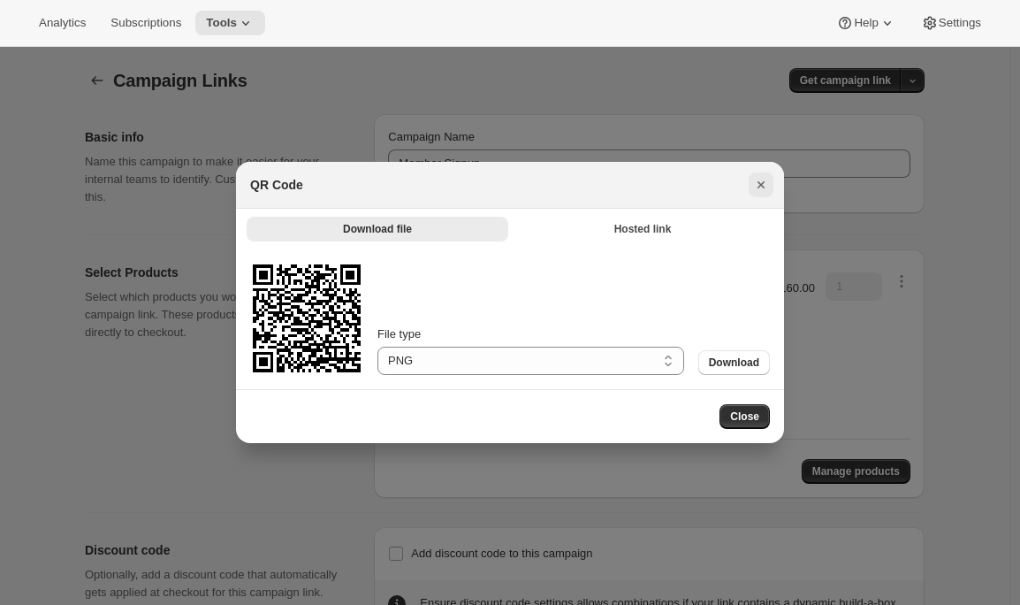
click at [766, 183] on icon "Close" at bounding box center [761, 185] width 18 height 18
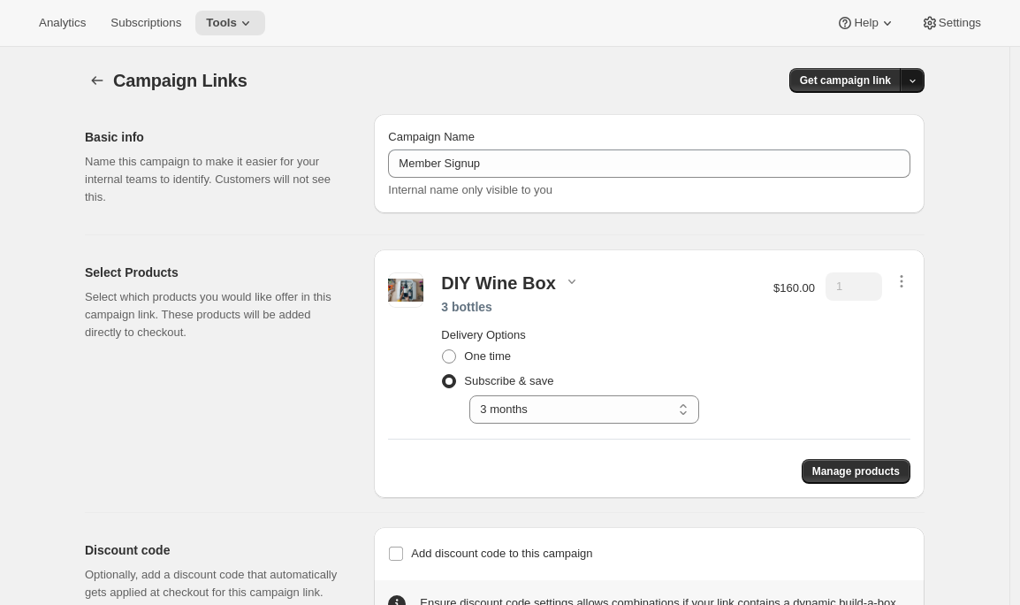
click at [919, 79] on icon "button" at bounding box center [912, 80] width 11 height 11
click at [898, 126] on span "Copy Link" at bounding box center [893, 118] width 51 height 18
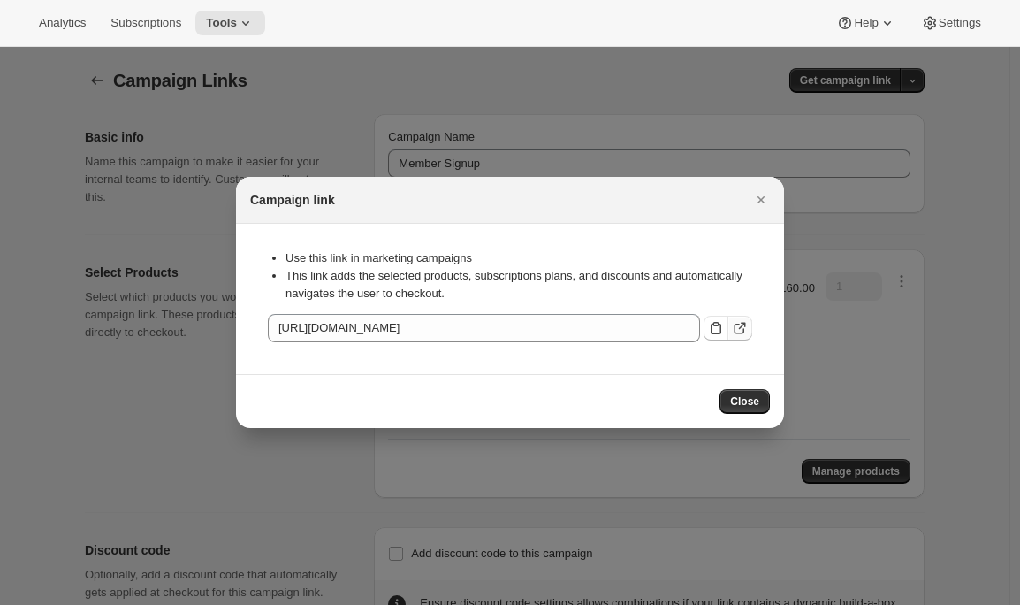
click at [744, 324] on icon ":rhf:" at bounding box center [742, 326] width 7 height 7
click at [758, 200] on icon "Close" at bounding box center [761, 200] width 18 height 18
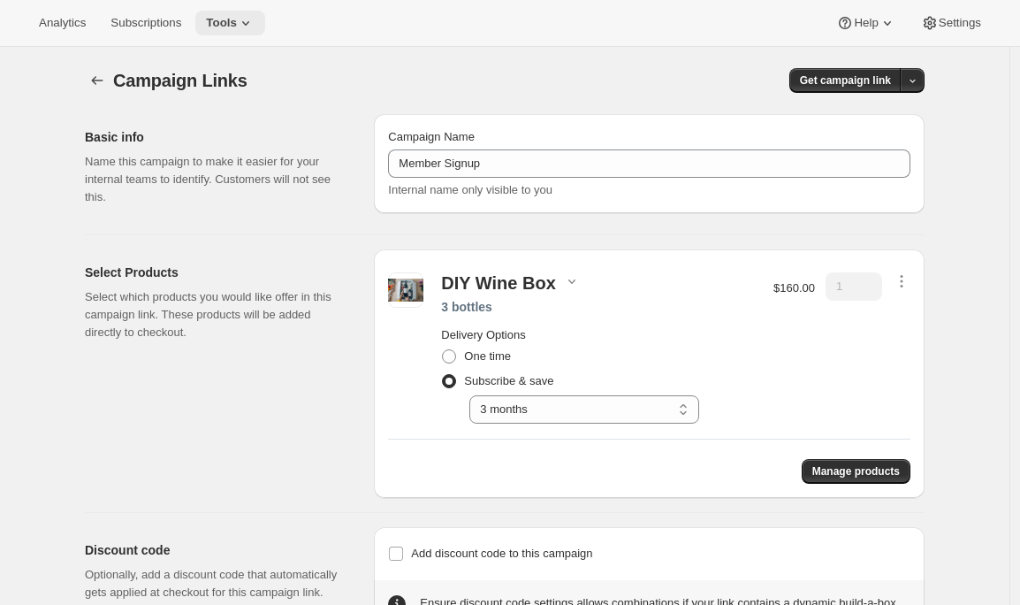
click at [234, 30] on button "Tools" at bounding box center [230, 23] width 70 height 25
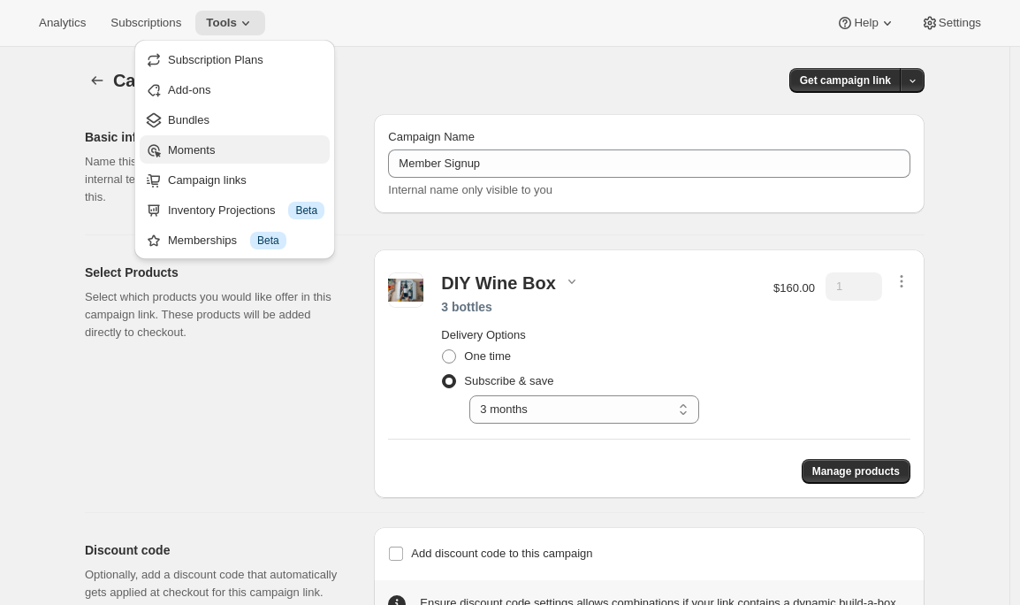
click at [215, 157] on span "Moments" at bounding box center [246, 150] width 156 height 18
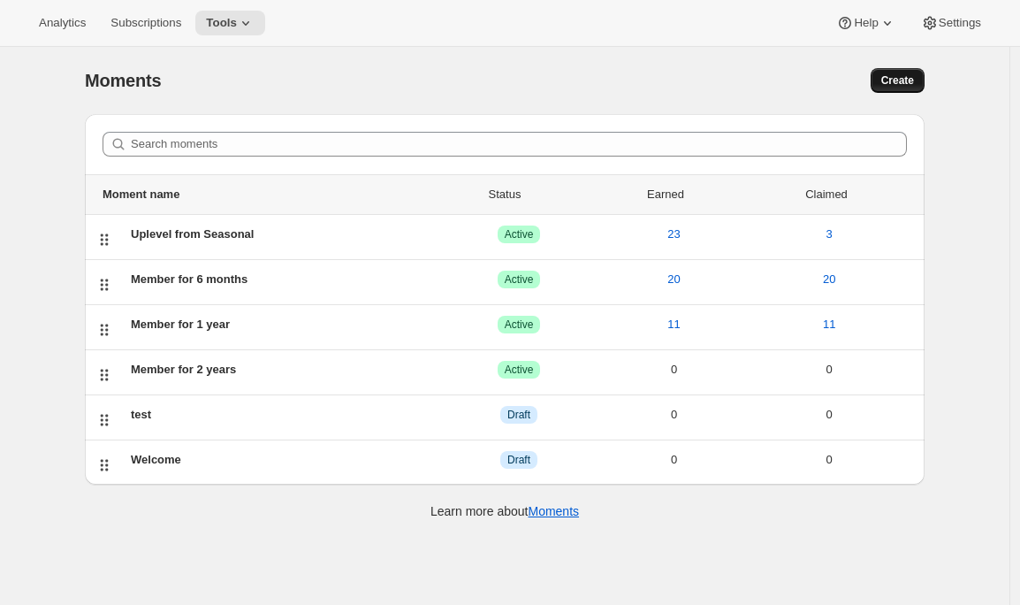
click at [919, 75] on button "Create" at bounding box center [898, 80] width 54 height 25
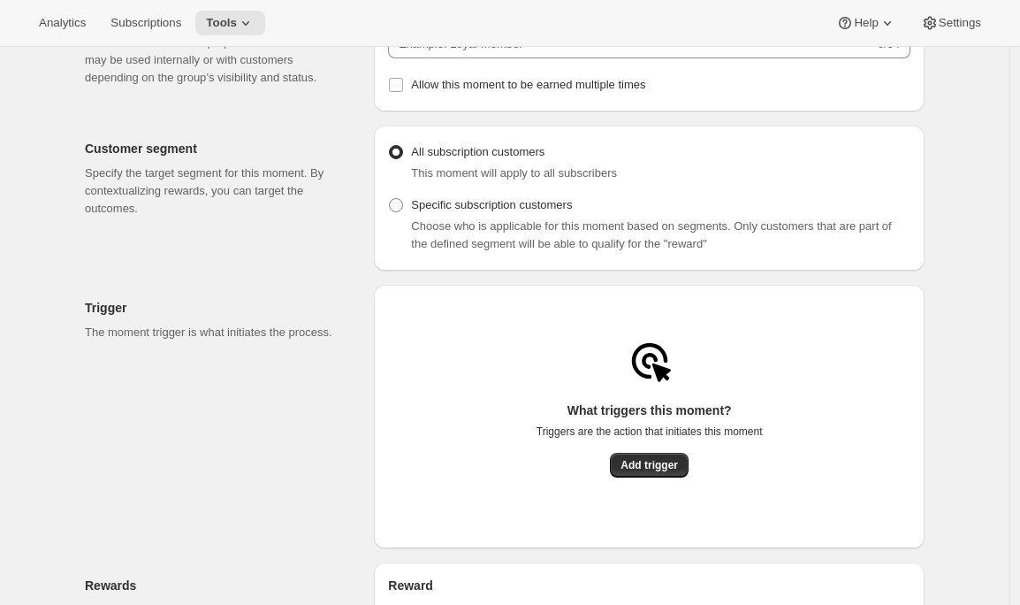
scroll to position [126, 0]
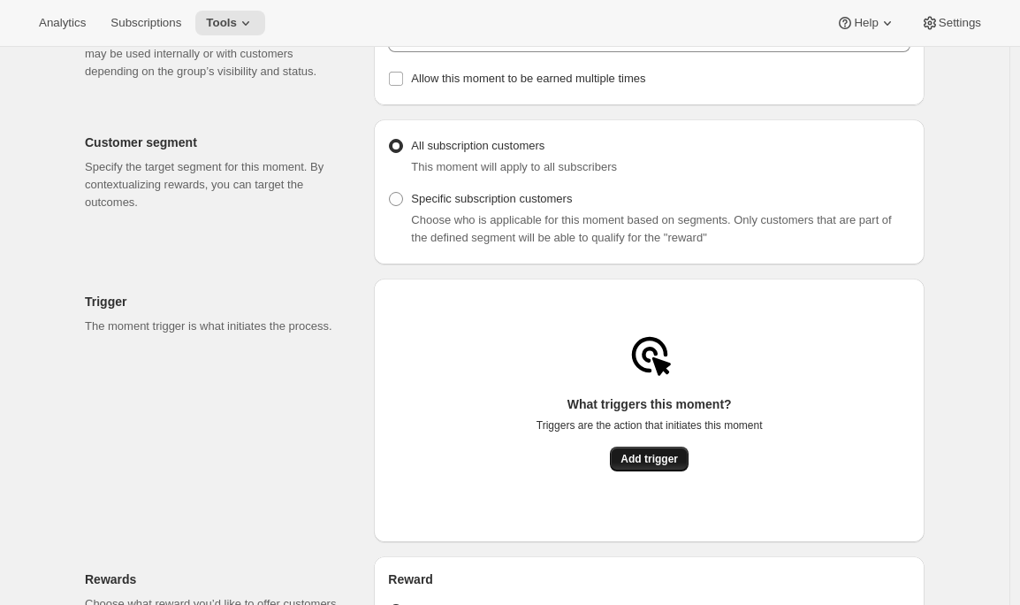
click at [654, 466] on span "Add trigger" at bounding box center [649, 459] width 57 height 14
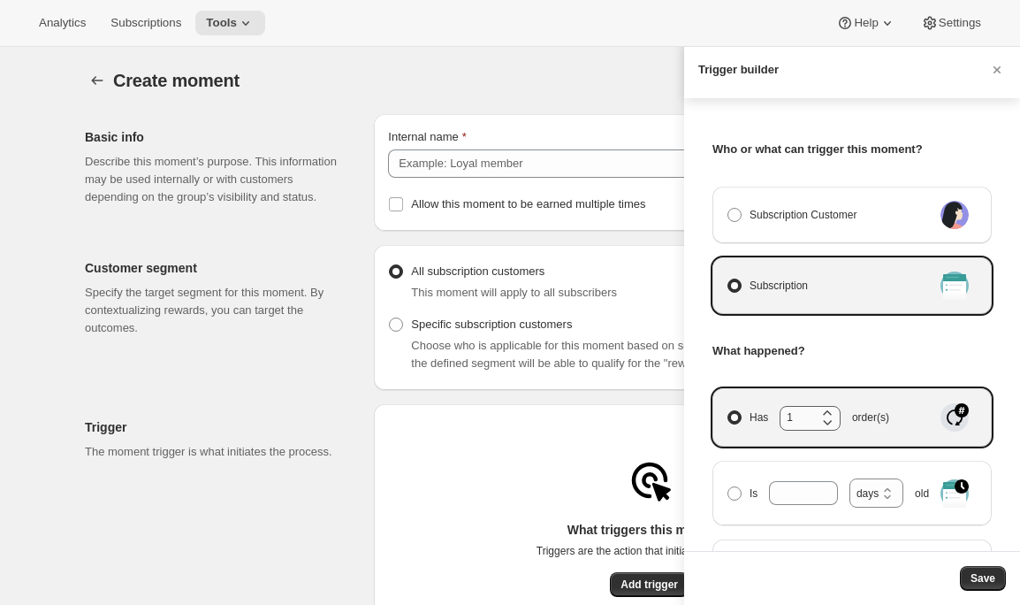
scroll to position [0, 0]
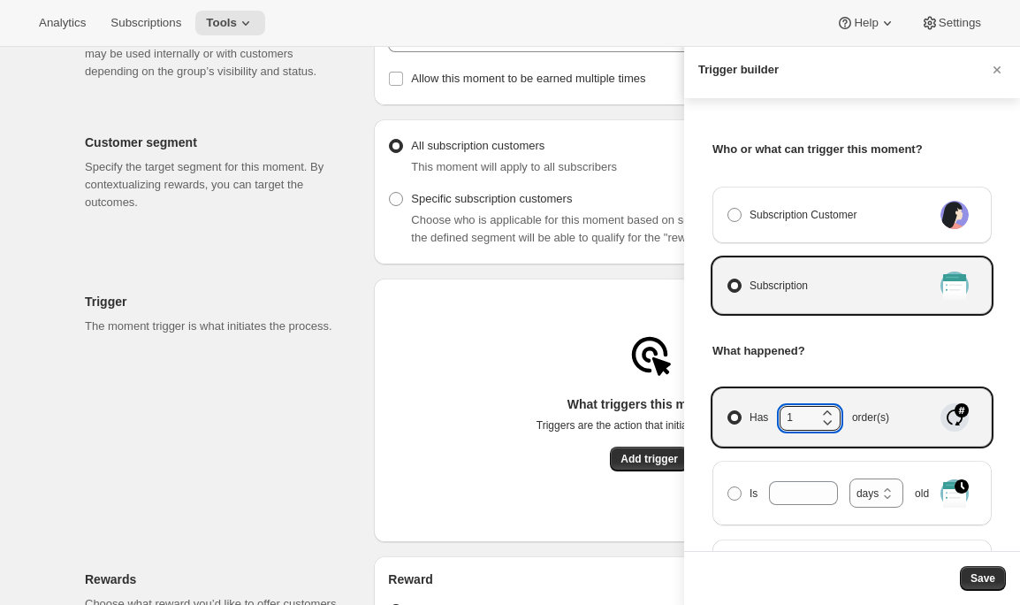
drag, startPoint x: 793, startPoint y: 416, endPoint x: 768, endPoint y: 416, distance: 24.8
click at [768, 416] on span "Has 1 order(s)" at bounding box center [820, 417] width 140 height 23
type input "4"
click at [980, 588] on button "Save" at bounding box center [983, 578] width 46 height 25
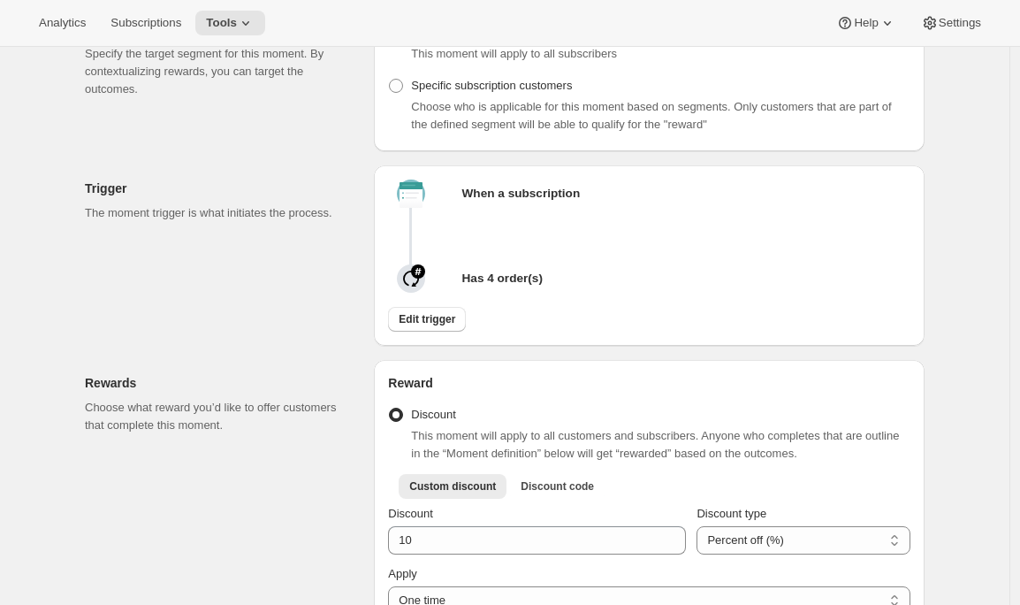
scroll to position [459, 0]
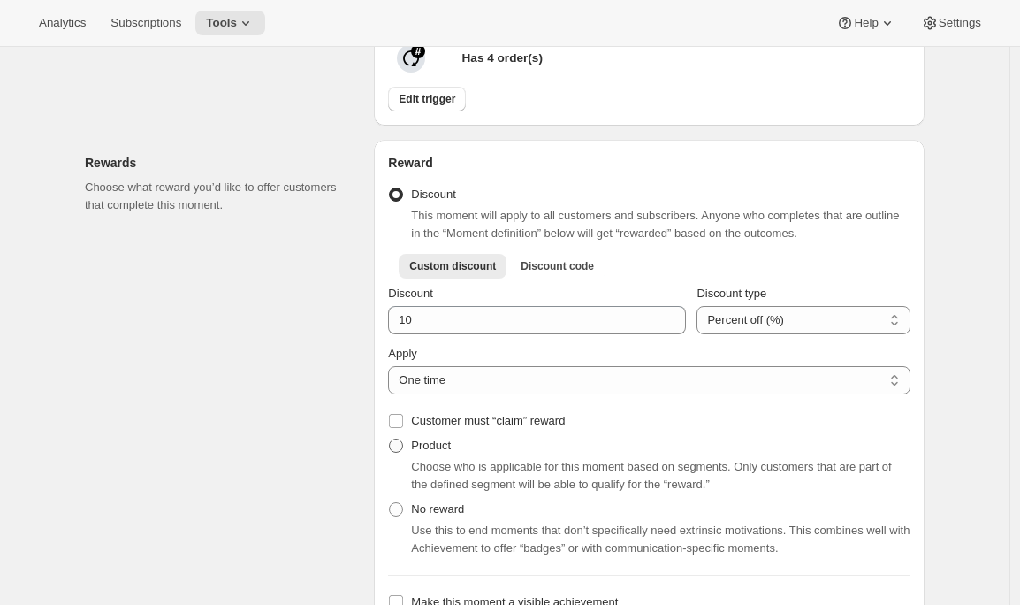
click at [443, 452] on span "Product" at bounding box center [431, 444] width 40 height 13
click at [390, 439] on input "Product" at bounding box center [389, 438] width 1 height 1
radio input "true"
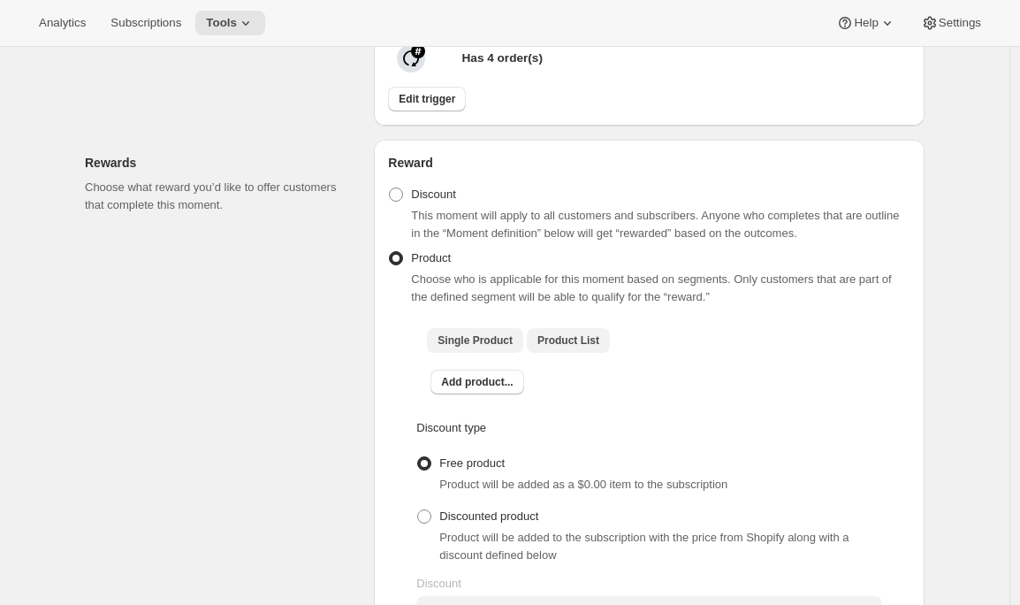
click at [582, 347] on span "Product List" at bounding box center [569, 340] width 62 height 14
checkbox input "true"
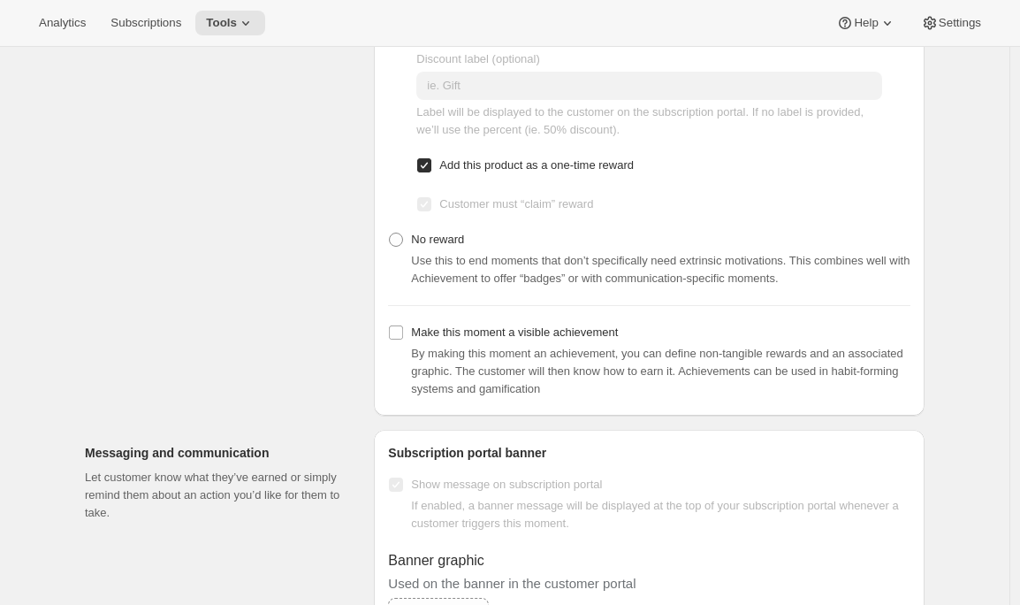
scroll to position [1102, 0]
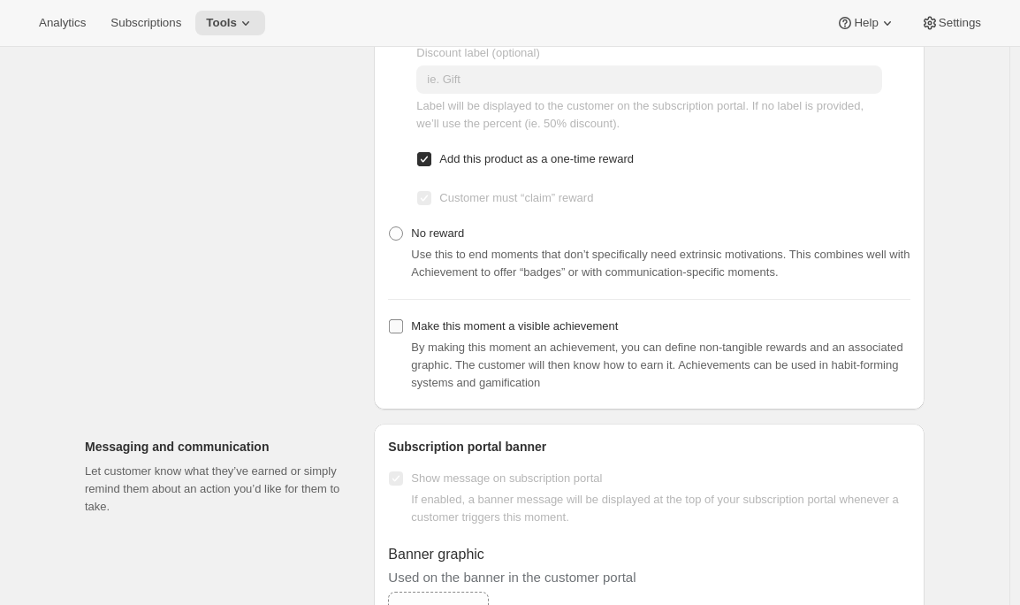
click at [464, 330] on span "Make this moment a visible achievement" at bounding box center [514, 325] width 207 height 13
click at [403, 330] on input "Make this moment a visible achievement" at bounding box center [396, 326] width 14 height 14
checkbox input "true"
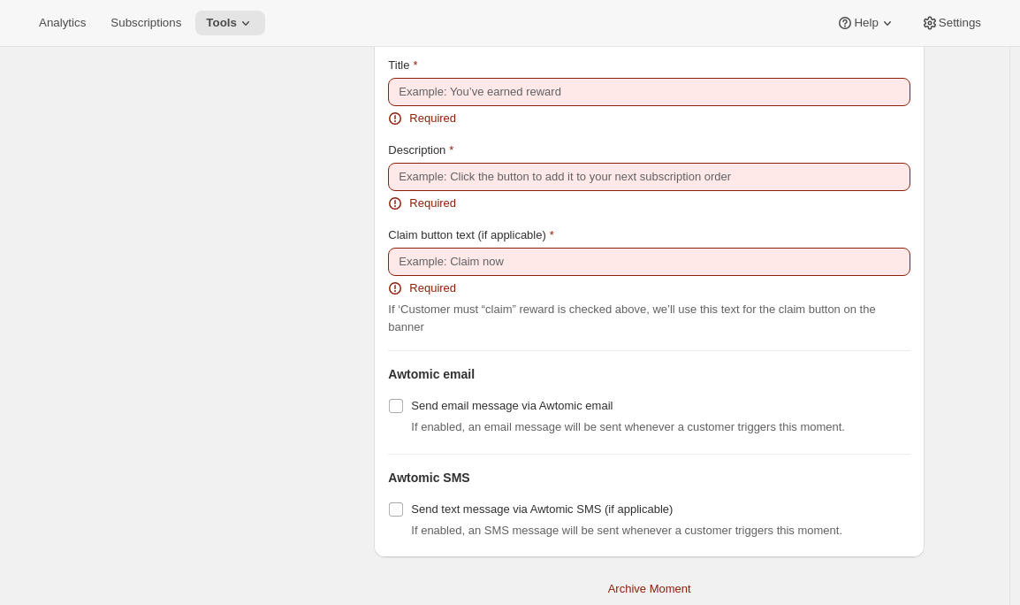
scroll to position [2100, 0]
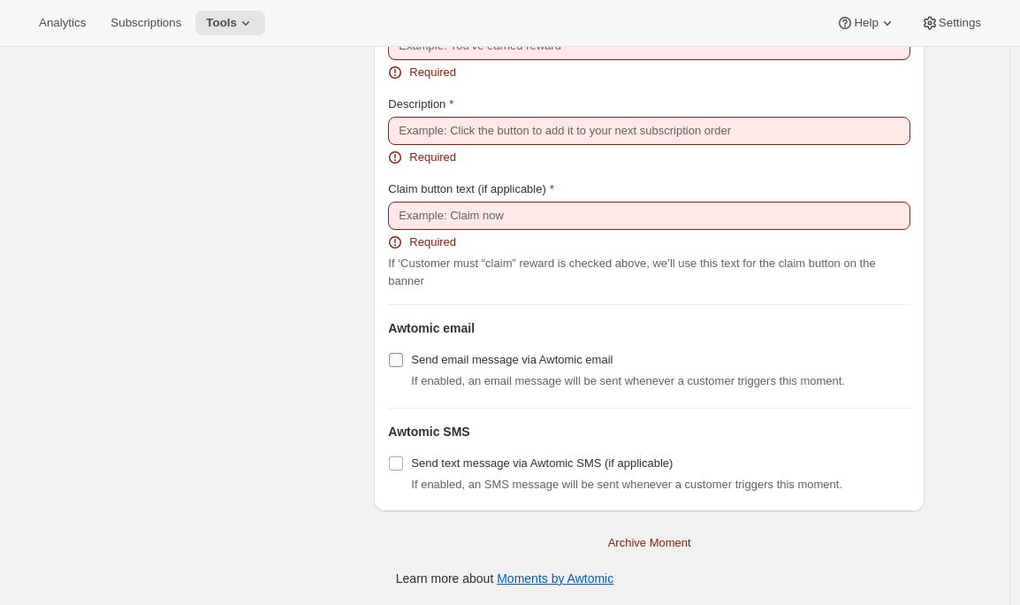
click at [455, 355] on span "Send email message via Awtomic email" at bounding box center [512, 359] width 202 height 13
click at [403, 355] on input "Send email message via Awtomic email" at bounding box center [396, 360] width 14 height 14
checkbox input "true"
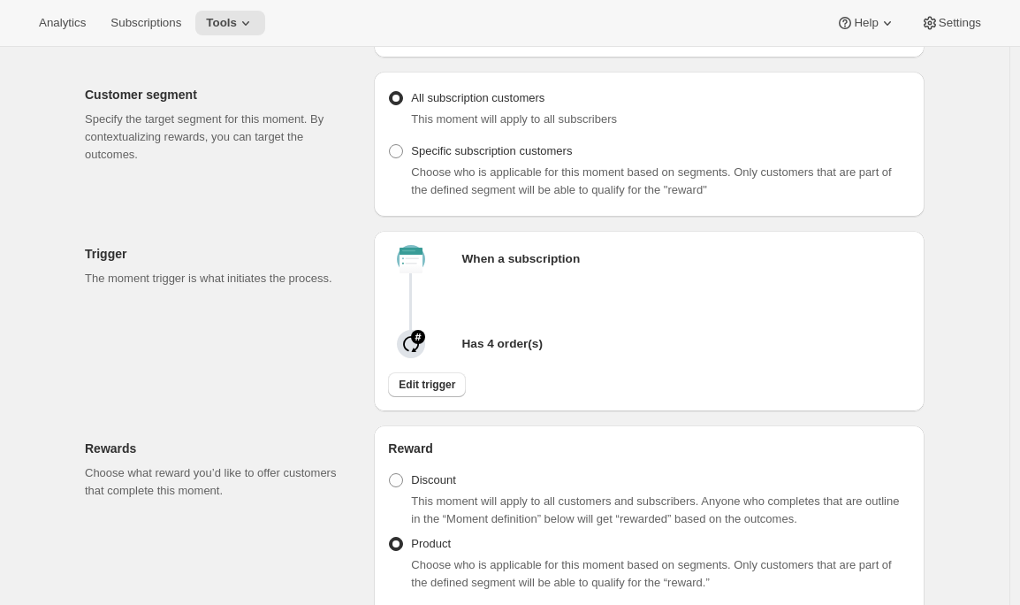
scroll to position [156, 0]
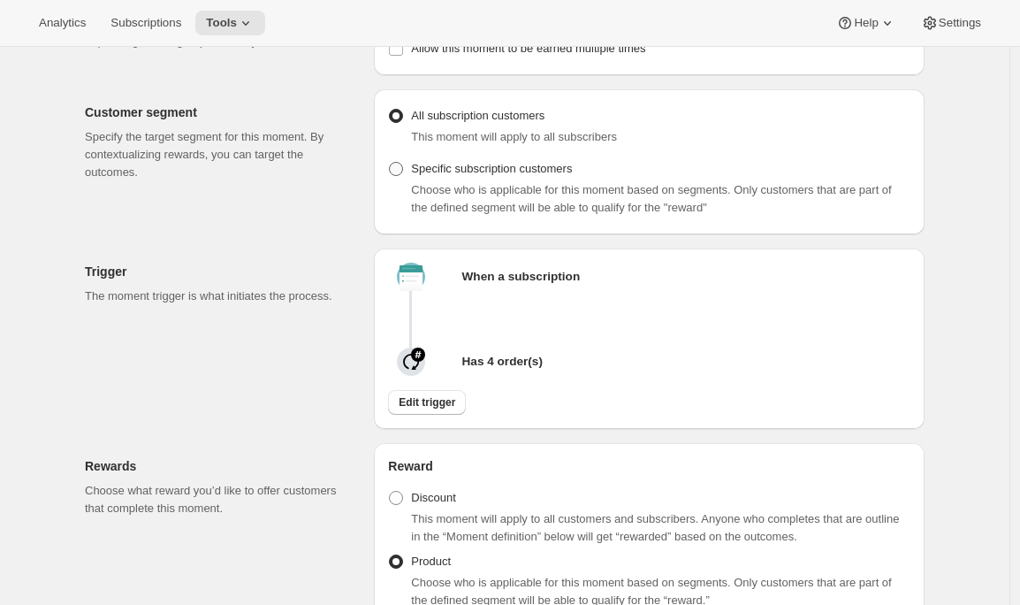
click at [483, 181] on label "Specific subscription customers" at bounding box center [480, 168] width 184 height 25
click at [390, 163] on input "Specific subscription customers" at bounding box center [389, 162] width 1 height 1
radio input "true"
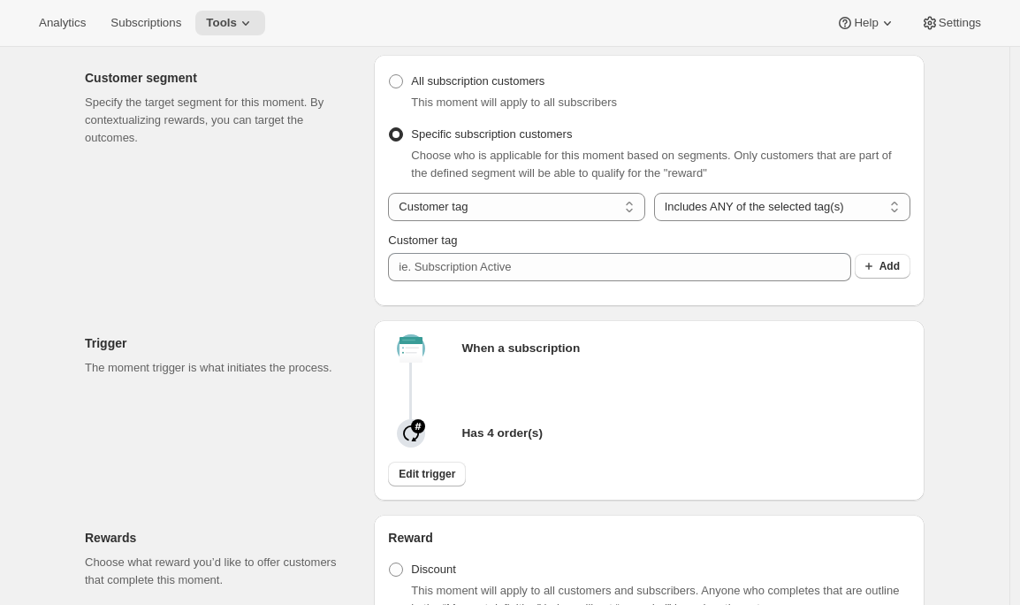
scroll to position [189, 0]
click at [443, 482] on span "Edit trigger" at bounding box center [427, 475] width 57 height 14
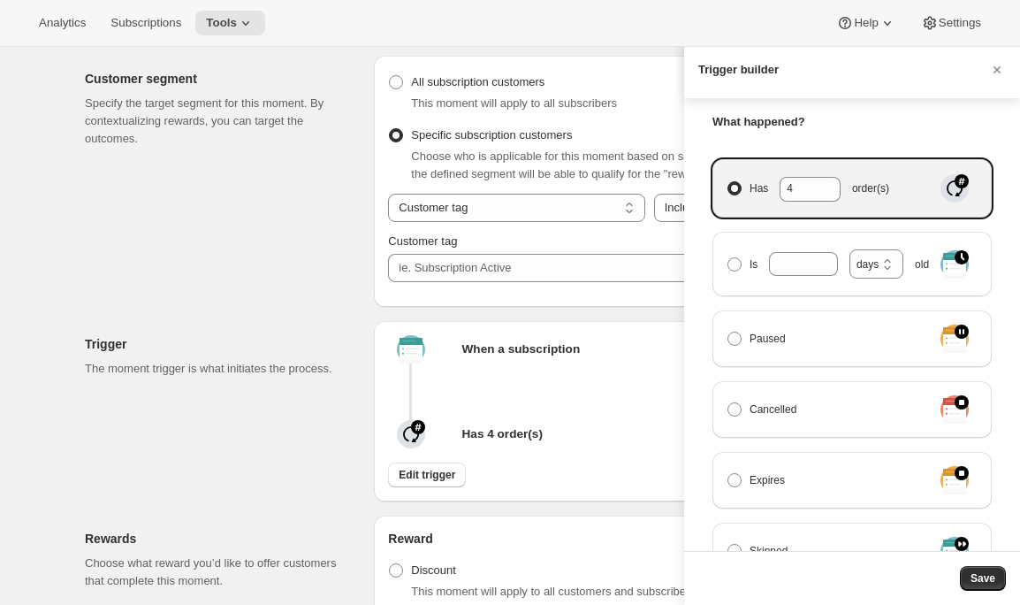
scroll to position [235, 0]
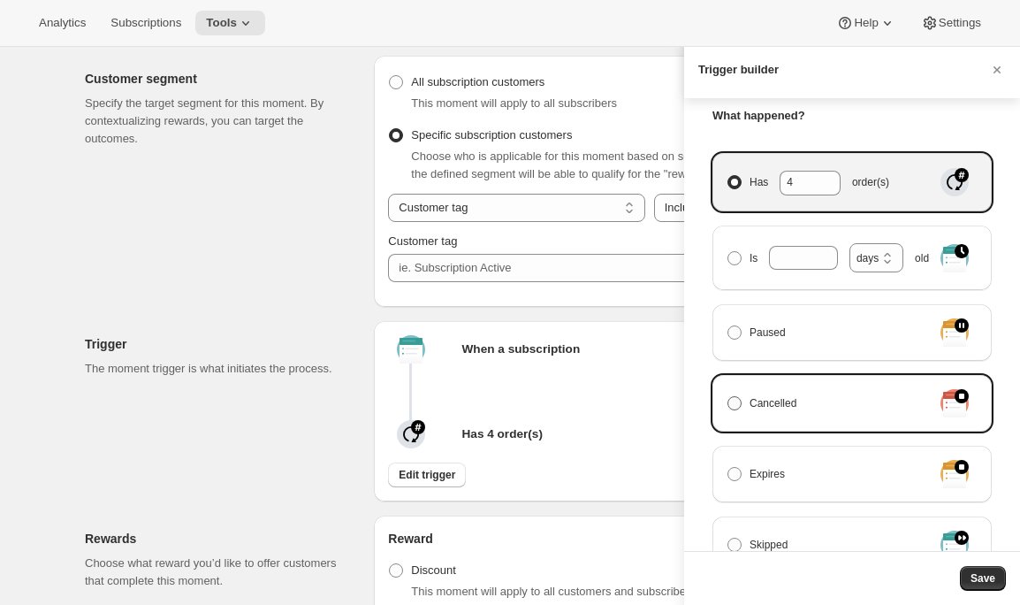
click at [785, 399] on span "Cancelled" at bounding box center [773, 403] width 47 height 18
click at [728, 397] on input "Cancelled" at bounding box center [728, 396] width 1 height 1
radio input "true"
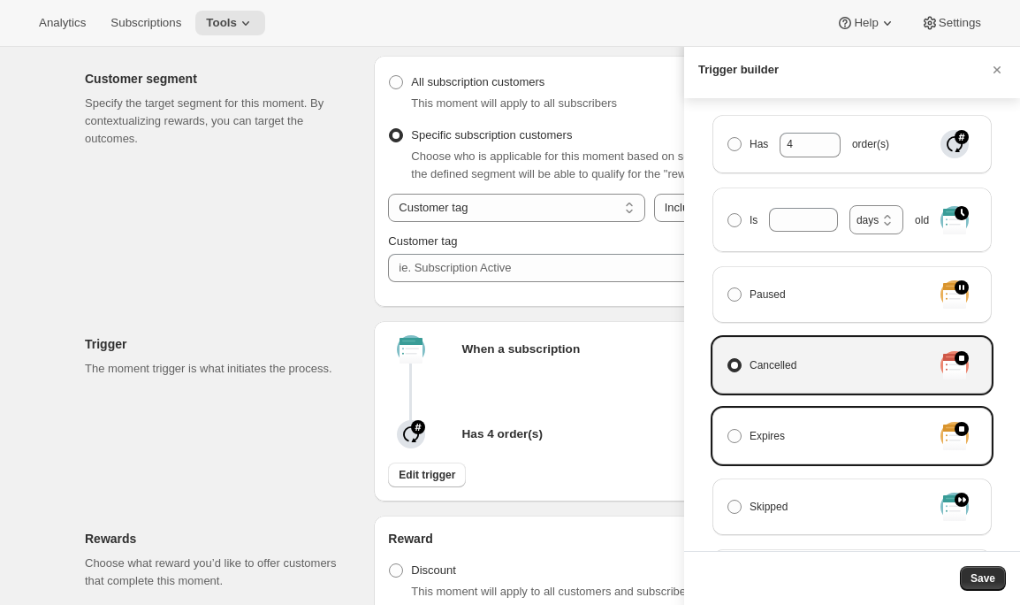
scroll to position [279, 0]
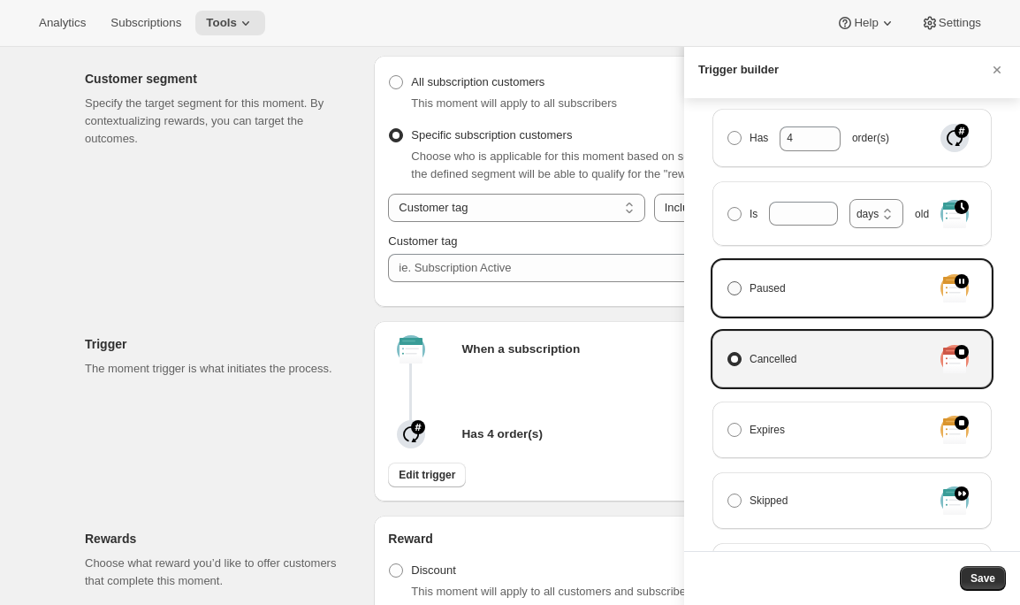
click at [769, 282] on span "Paused" at bounding box center [768, 288] width 36 height 18
click at [728, 282] on input "Paused" at bounding box center [728, 281] width 1 height 1
radio input "true"
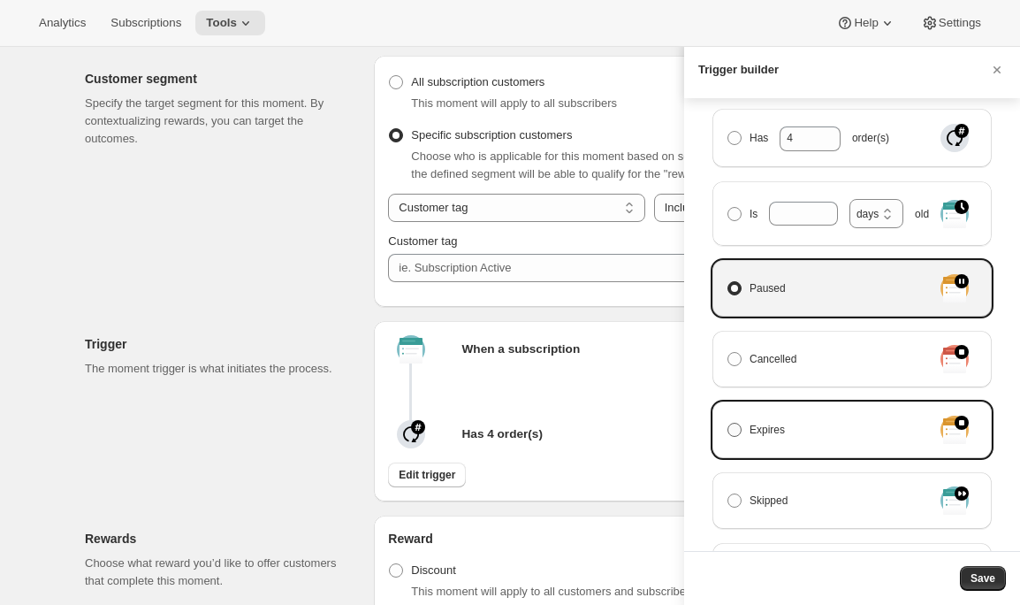
click at [771, 439] on label "Expires" at bounding box center [830, 429] width 206 height 25
click at [728, 423] on input "Expires" at bounding box center [728, 423] width 1 height 1
radio input "true"
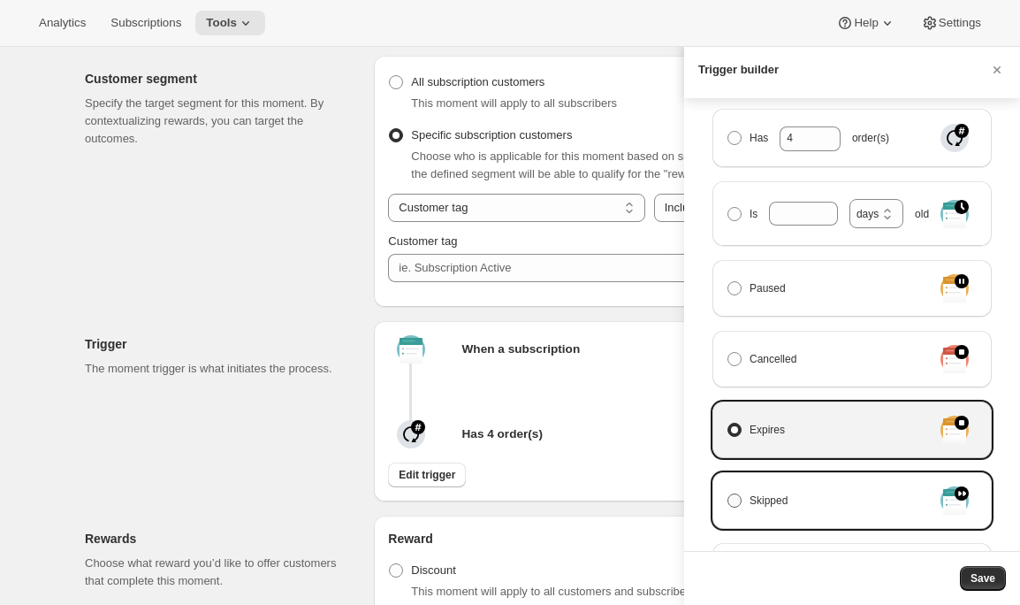
click at [764, 436] on span "Expires" at bounding box center [767, 430] width 35 height 18
click at [728, 423] on input "Expires" at bounding box center [728, 423] width 1 height 1
click at [774, 503] on span "Skipped" at bounding box center [769, 501] width 38 height 18
click at [728, 494] on input "Skipped" at bounding box center [728, 493] width 1 height 1
radio input "true"
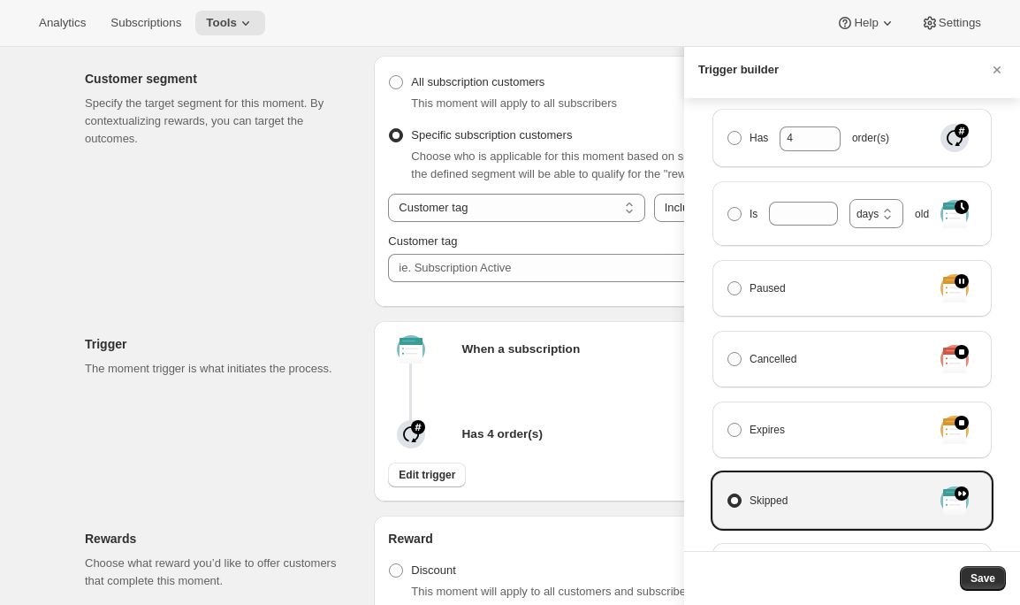
click at [776, 497] on span "Skipped" at bounding box center [769, 501] width 38 height 18
click at [728, 494] on input "Skipped" at bounding box center [728, 493] width 1 height 1
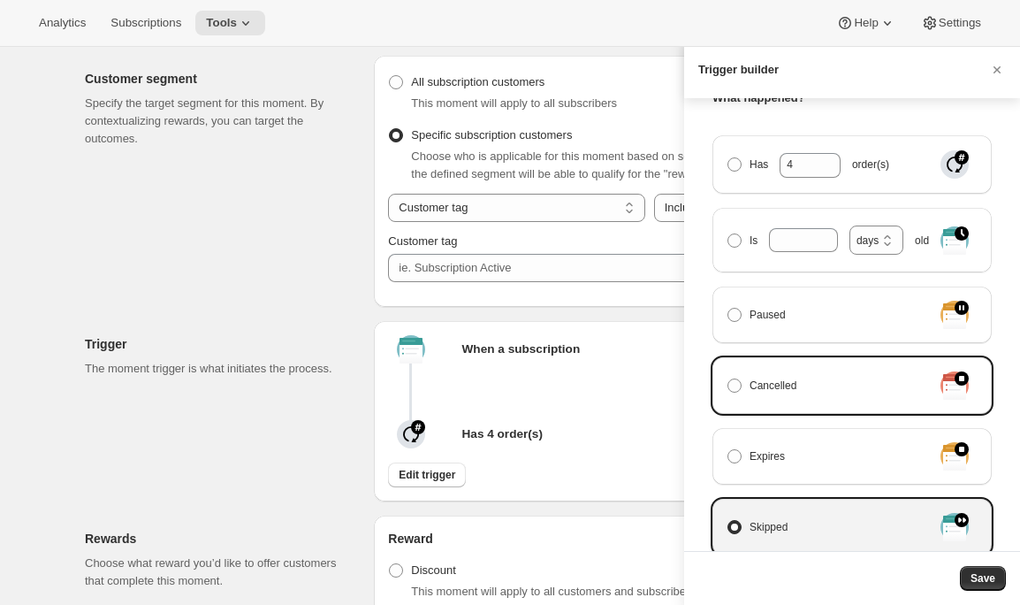
scroll to position [194, 0]
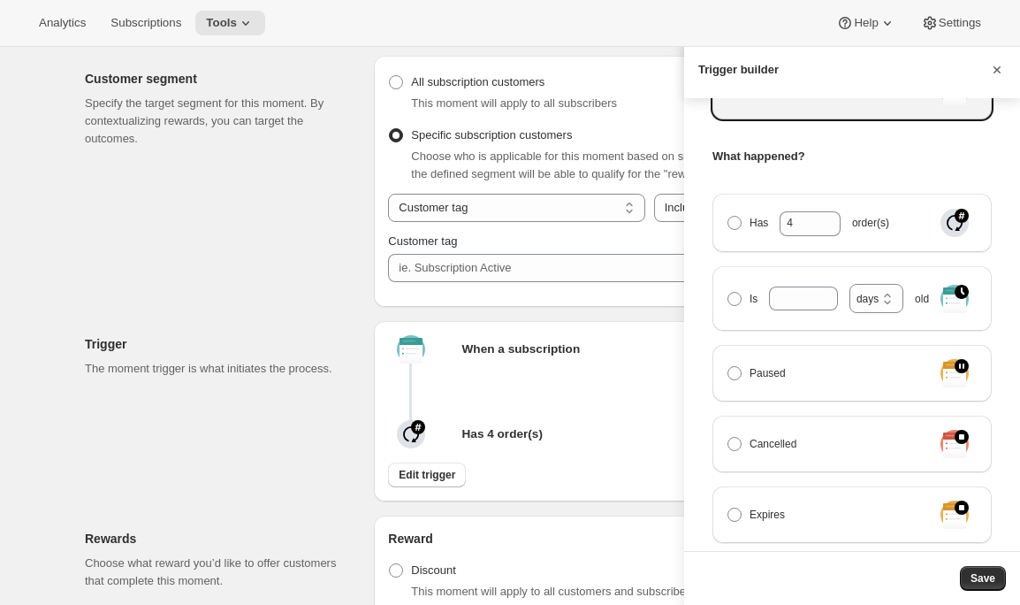
click at [1002, 72] on icon "Cancel" at bounding box center [997, 70] width 18 height 18
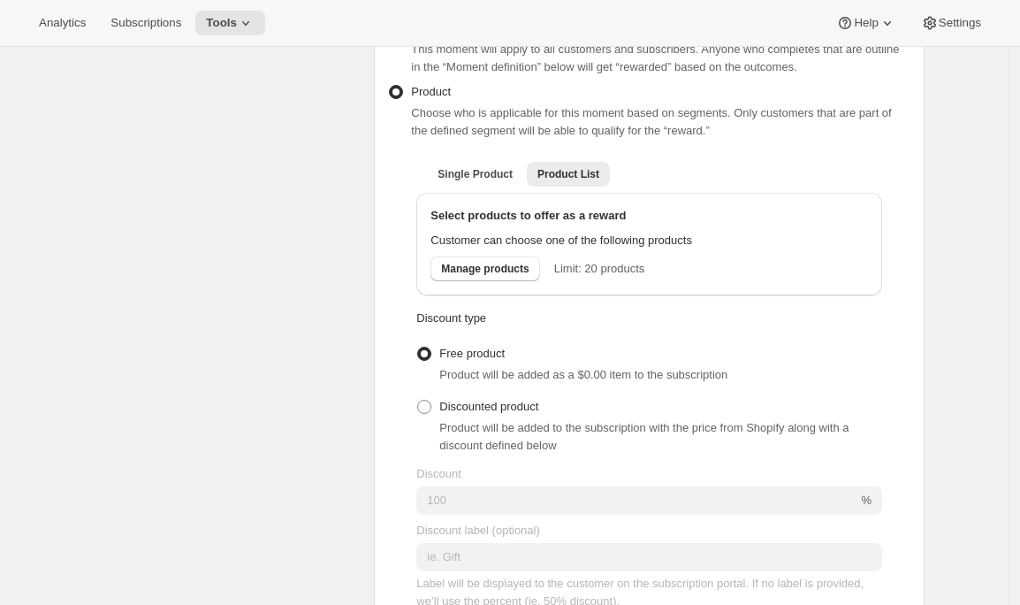
scroll to position [755, 0]
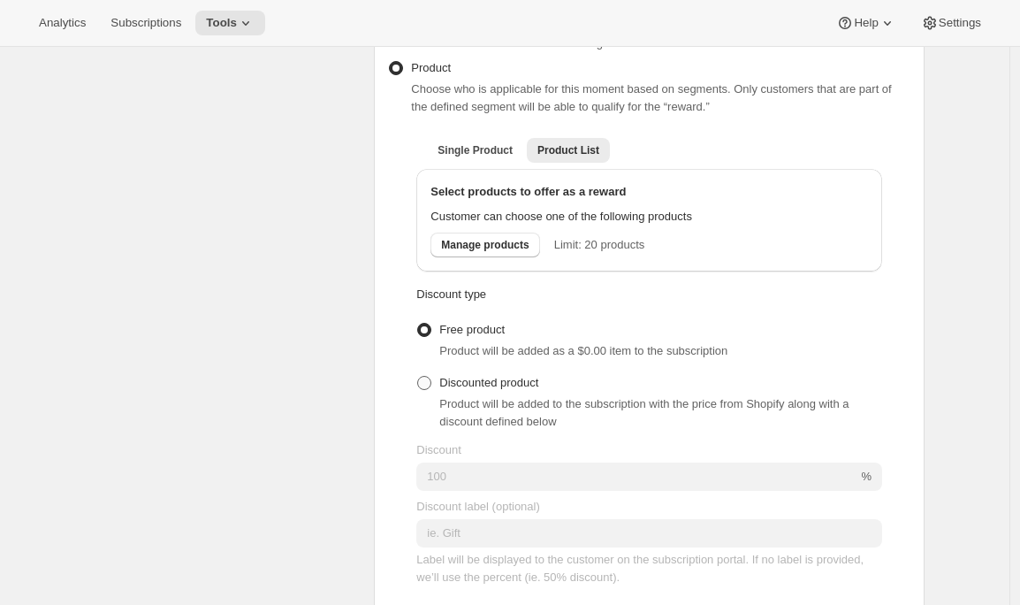
click at [489, 389] on span "Discounted product" at bounding box center [488, 382] width 99 height 13
click at [418, 377] on input "Discounted product" at bounding box center [417, 376] width 1 height 1
radio input "true"
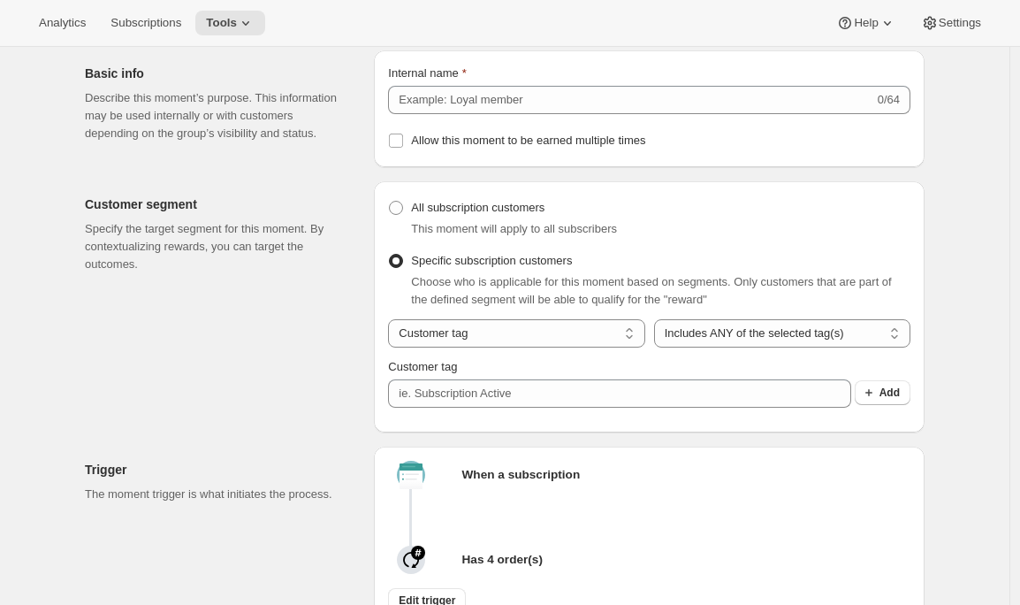
scroll to position [0, 0]
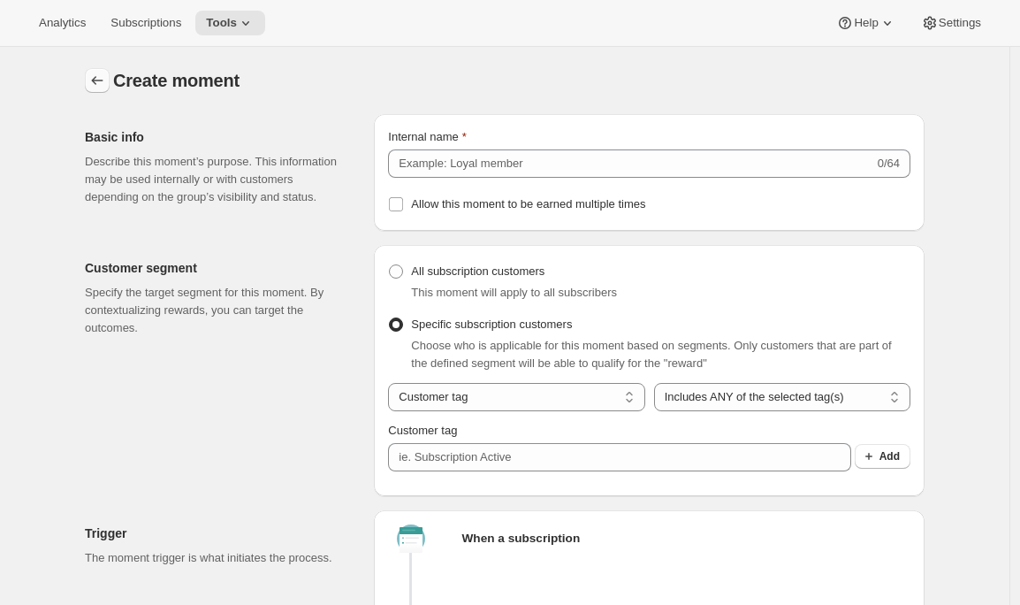
click at [102, 77] on icon "Create moment" at bounding box center [97, 81] width 18 height 18
radio input "true"
checkbox input "false"
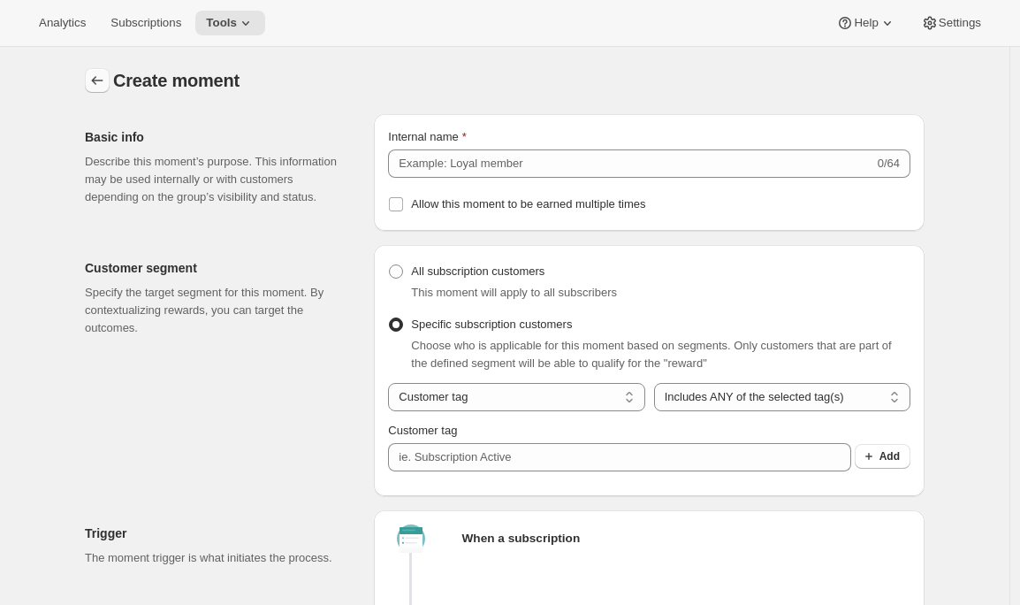
checkbox input "false"
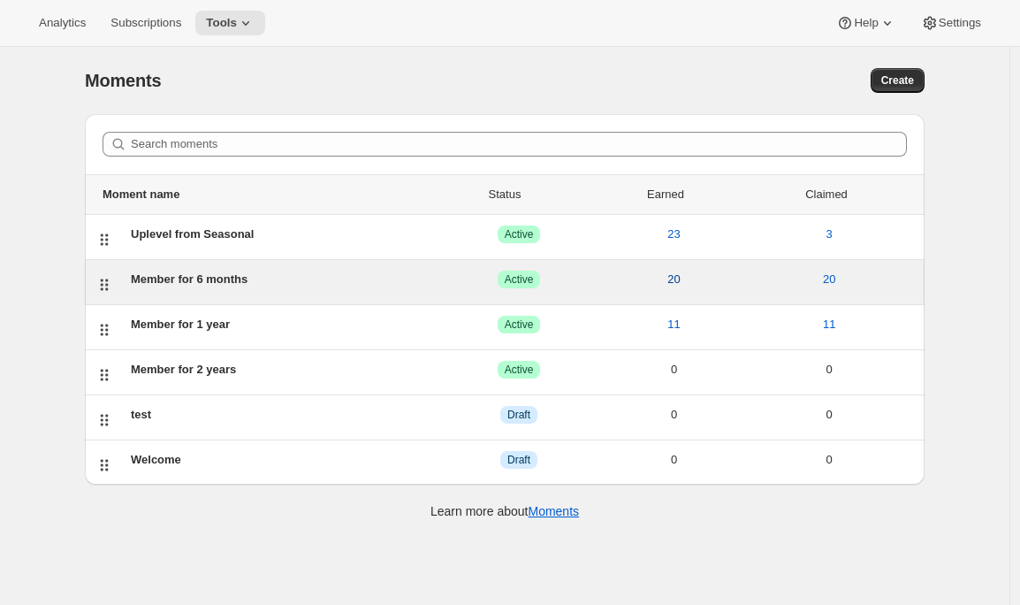
click at [678, 282] on span "20" at bounding box center [673, 280] width 12 height 18
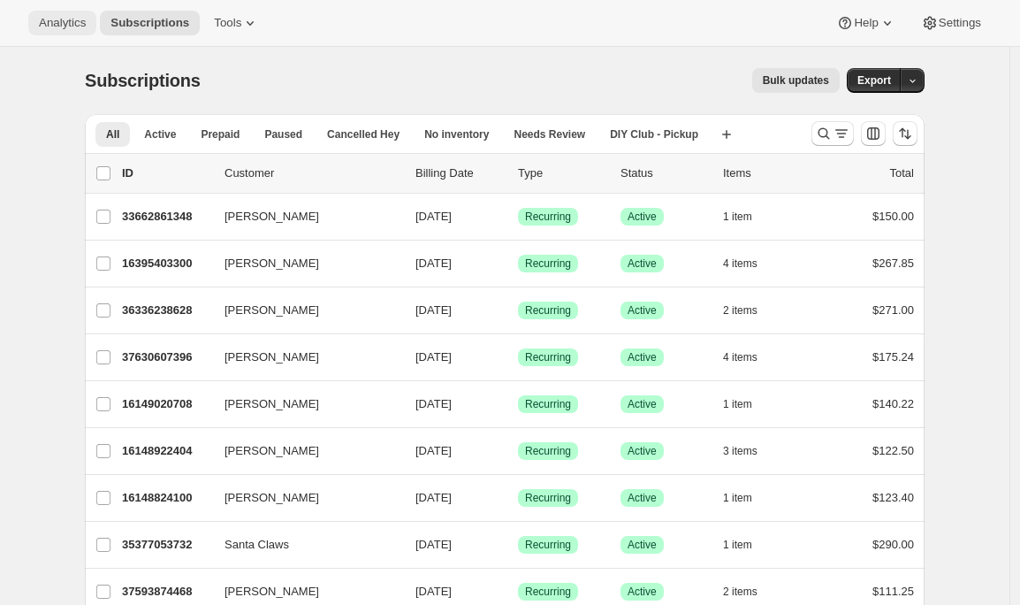
click at [61, 27] on span "Analytics" at bounding box center [62, 23] width 47 height 14
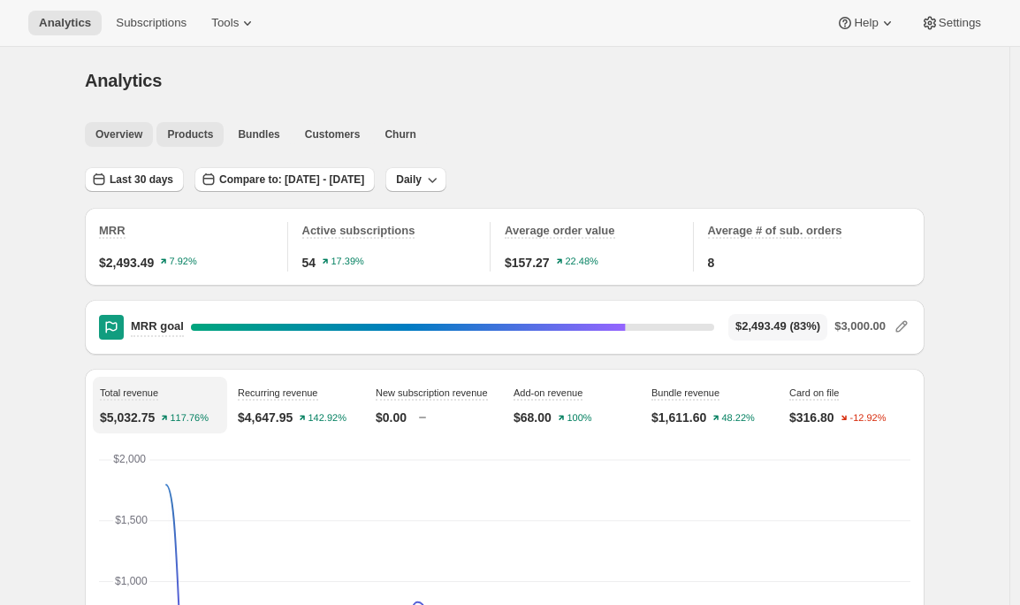
click at [200, 136] on span "Products" at bounding box center [190, 134] width 46 height 14
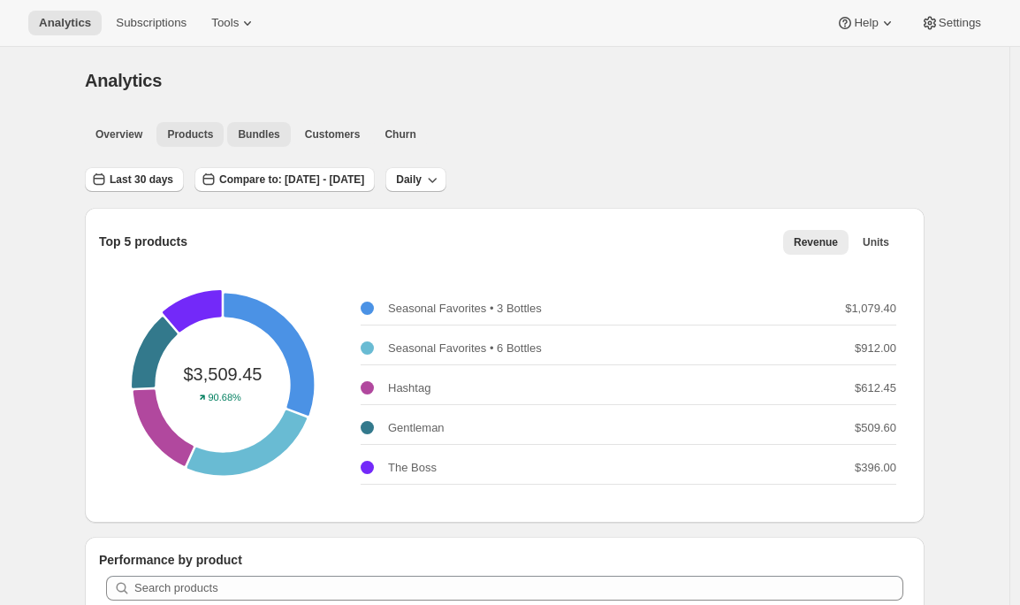
click at [262, 135] on span "Bundles" at bounding box center [259, 134] width 42 height 14
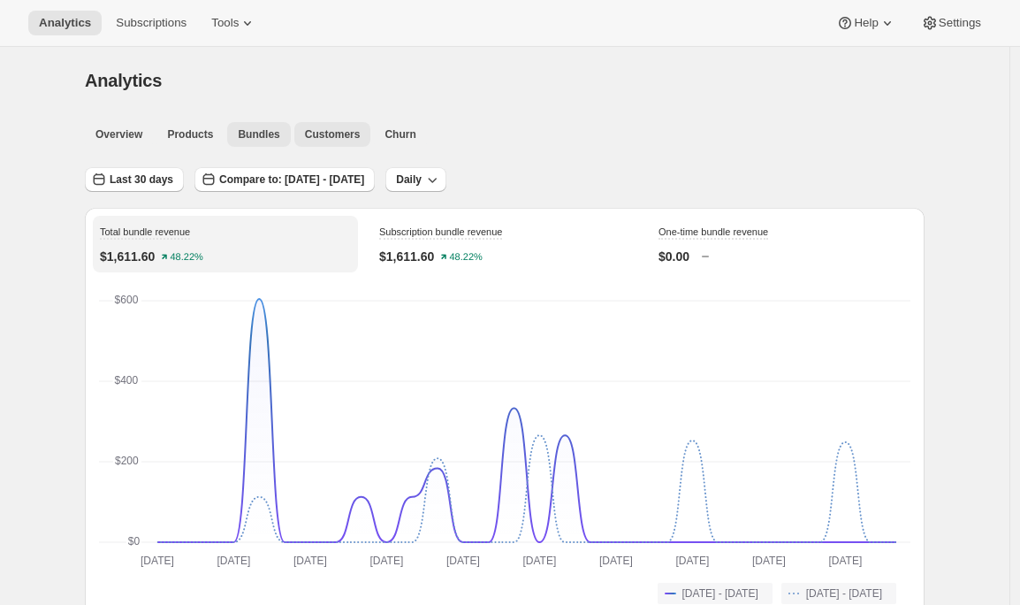
click at [341, 142] on button "Customers" at bounding box center [332, 134] width 77 height 25
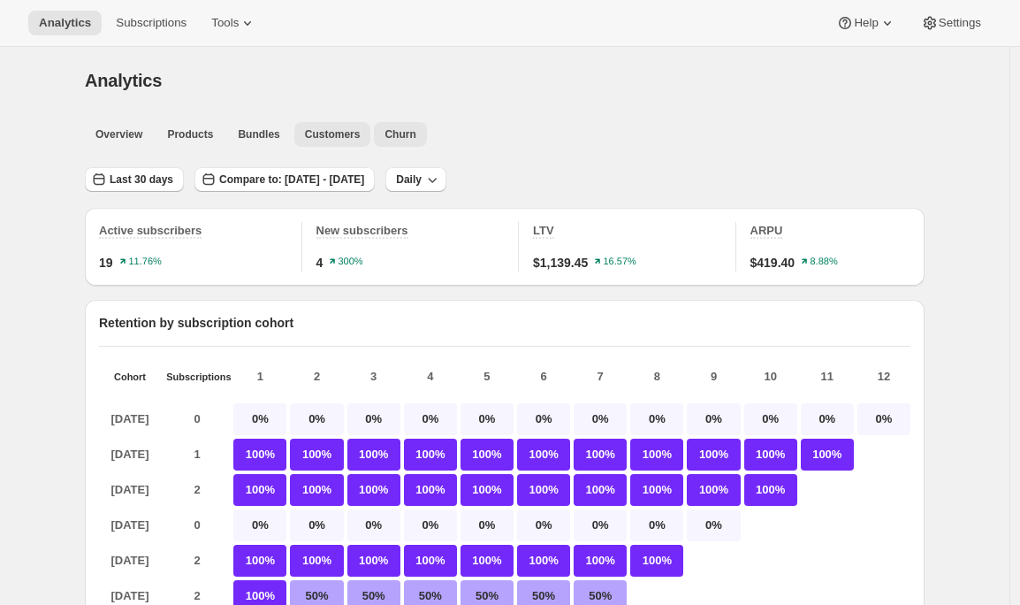
click at [395, 130] on span "Churn" at bounding box center [400, 134] width 31 height 14
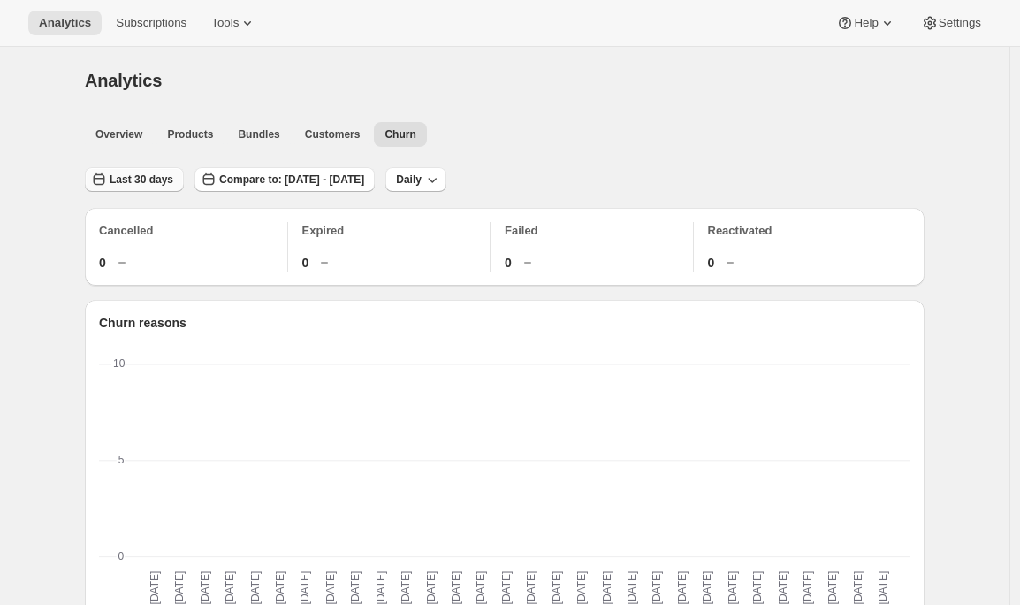
click at [160, 182] on span "Last 30 days" at bounding box center [142, 179] width 64 height 14
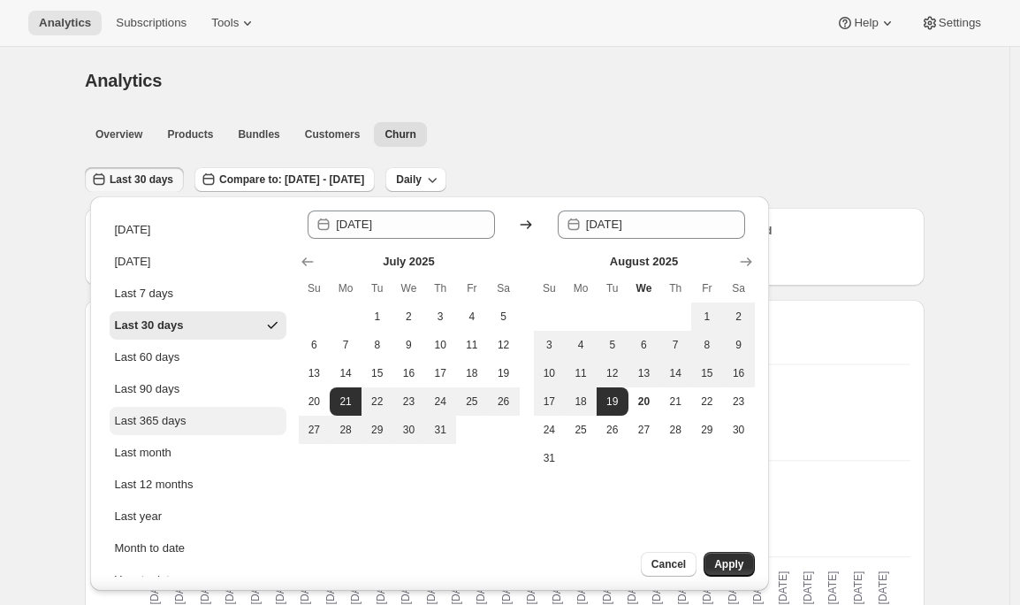
click at [156, 422] on div "Last 365 days" at bounding box center [151, 421] width 72 height 18
type input "[DATE]"
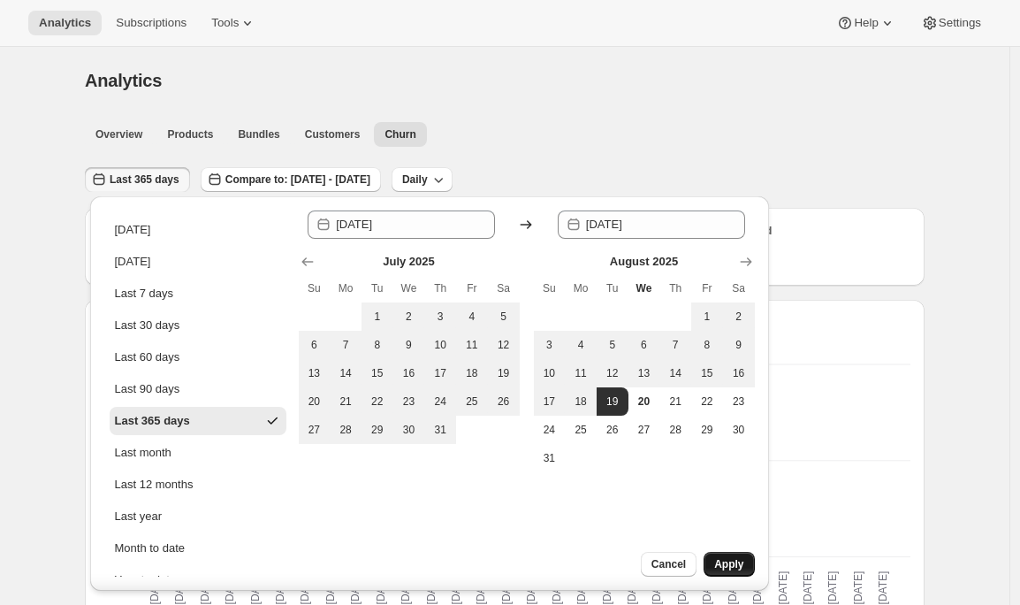
click at [735, 564] on span "Apply" at bounding box center [728, 564] width 29 height 14
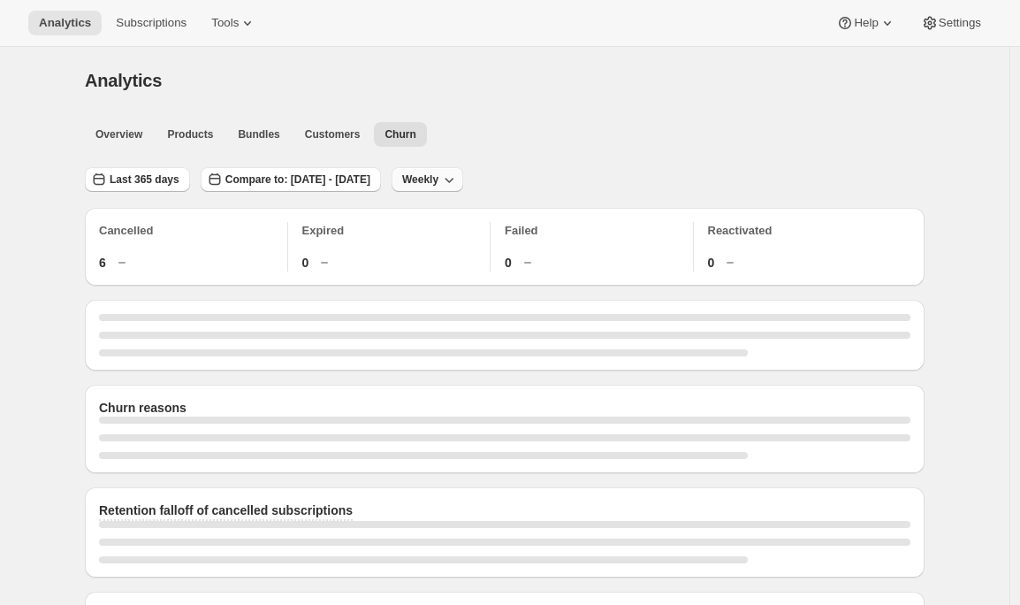
click at [438, 180] on span "Weekly" at bounding box center [420, 179] width 36 height 14
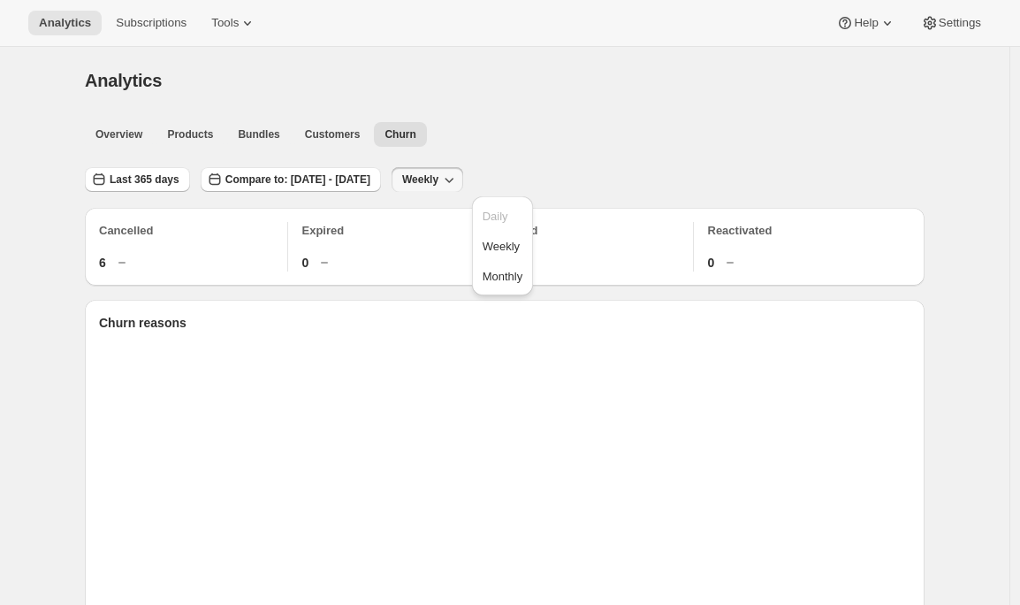
click at [458, 176] on icon "button" at bounding box center [449, 180] width 18 height 18
click at [458, 177] on icon "button" at bounding box center [449, 180] width 18 height 18
click at [506, 273] on span "Monthly" at bounding box center [503, 276] width 41 height 13
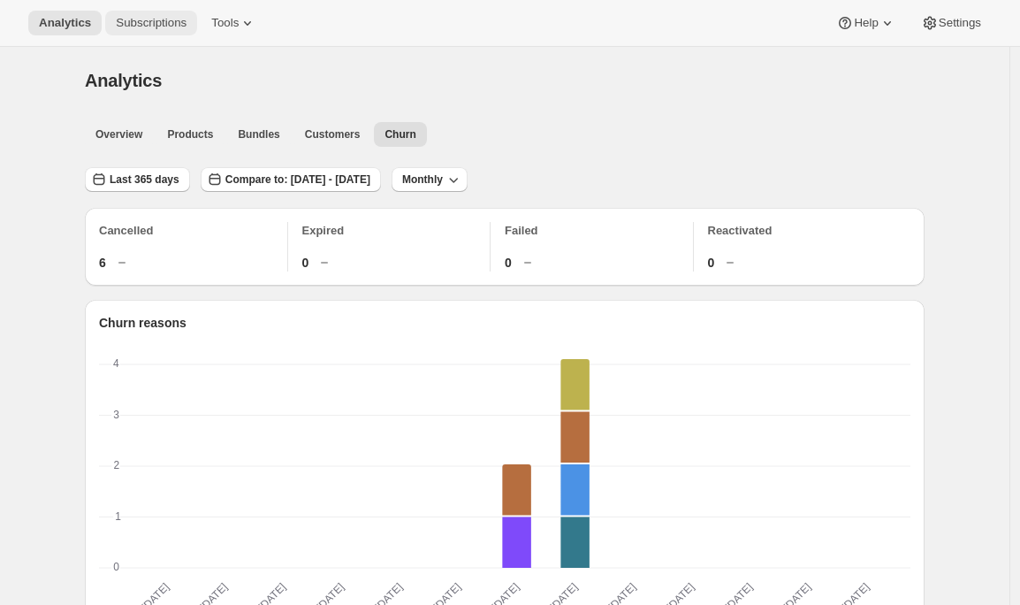
click at [170, 19] on span "Subscriptions" at bounding box center [151, 23] width 71 height 14
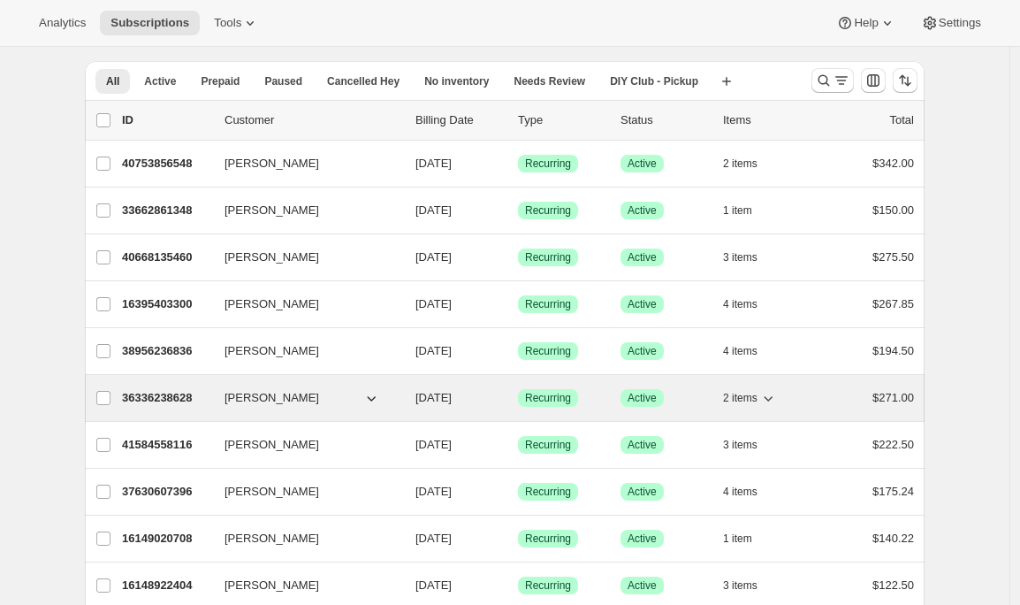
scroll to position [30, 0]
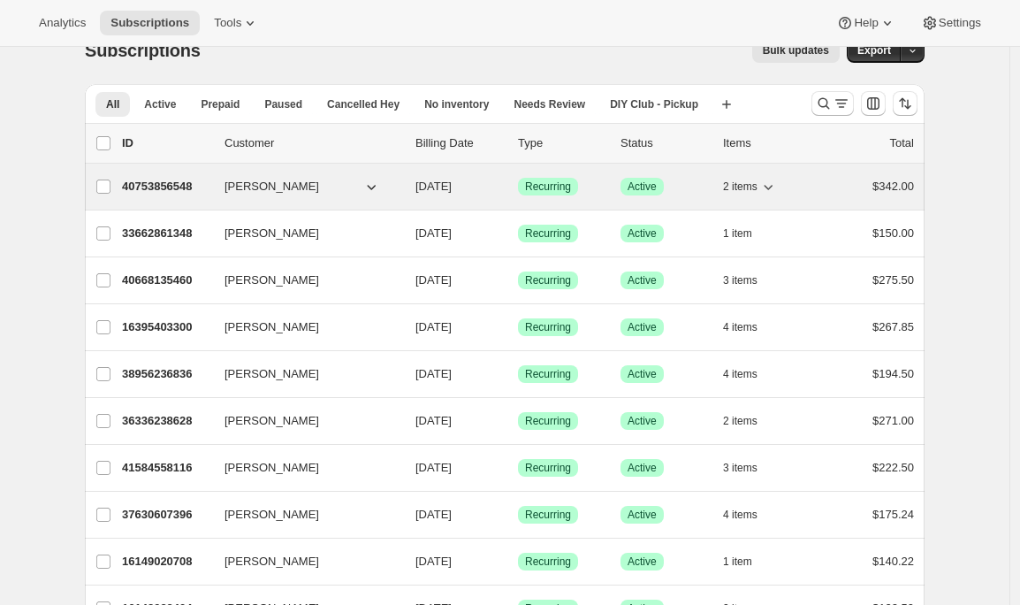
click at [188, 183] on p "40753856548" at bounding box center [166, 187] width 88 height 18
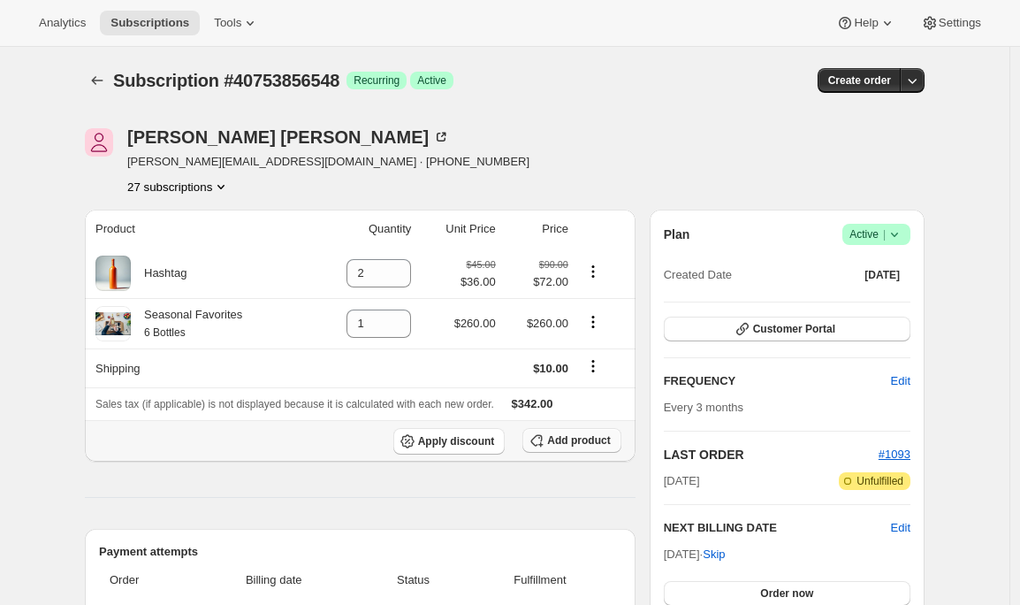
click at [545, 441] on icon "button" at bounding box center [537, 440] width 18 height 18
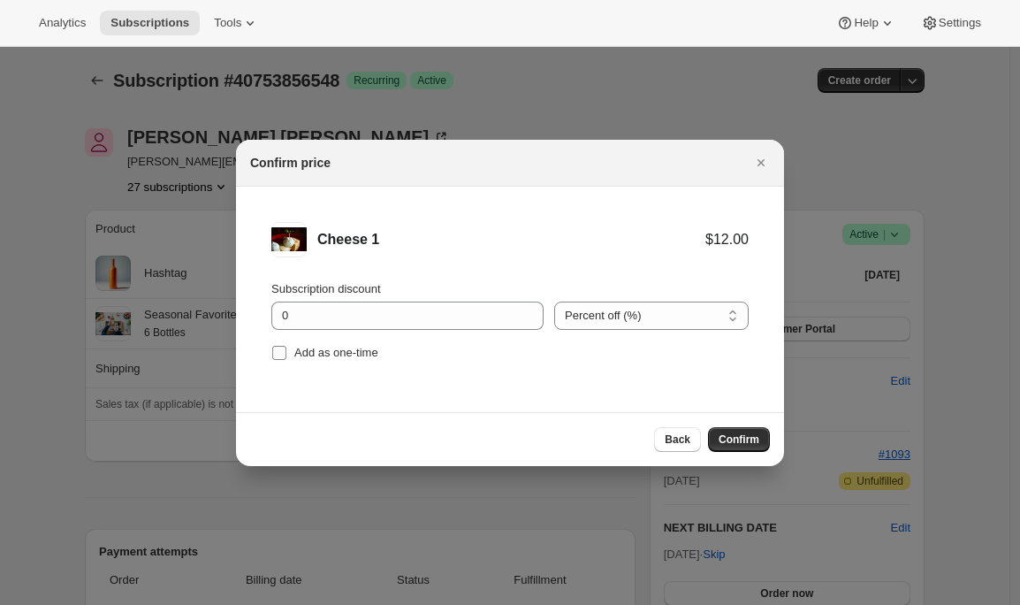
click at [280, 356] on input "Add as one-time" at bounding box center [279, 353] width 14 height 14
checkbox input "true"
click at [745, 439] on span "Confirm" at bounding box center [739, 439] width 41 height 14
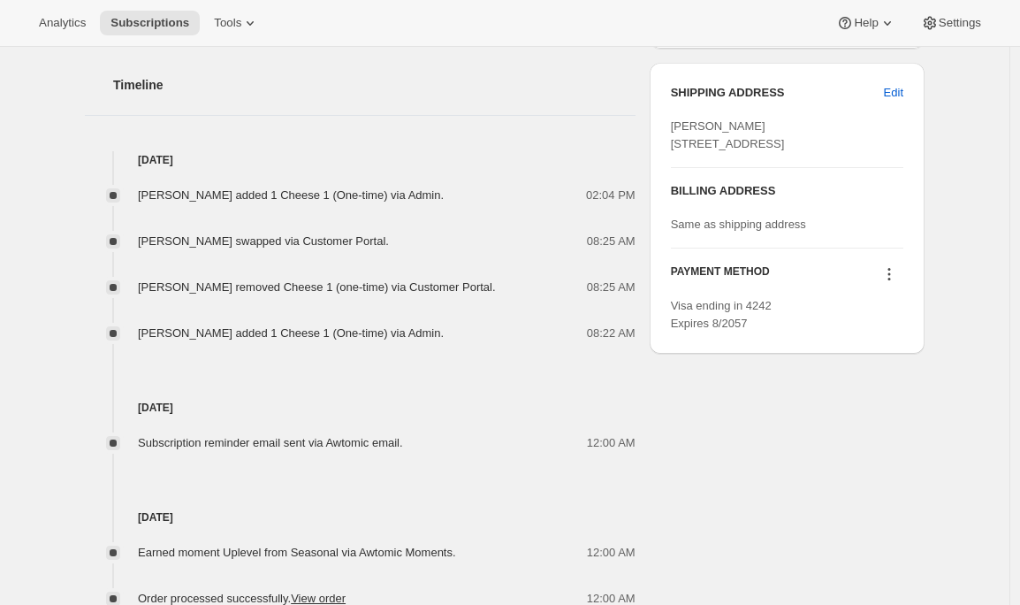
scroll to position [716, 0]
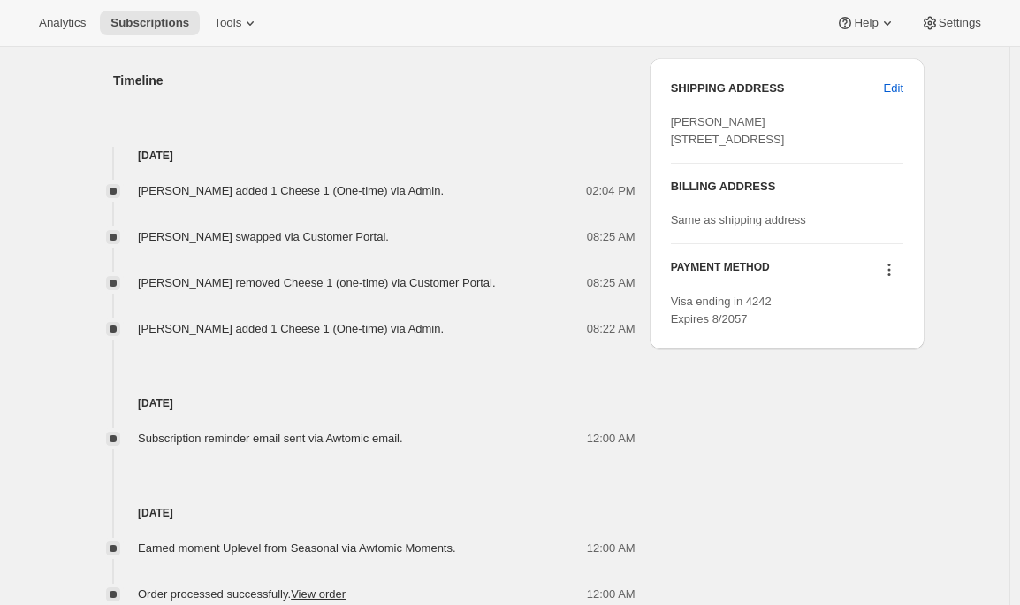
click at [891, 276] on icon at bounding box center [889, 274] width 3 height 3
click at [872, 404] on span "Add credit card" at bounding box center [866, 398] width 77 height 13
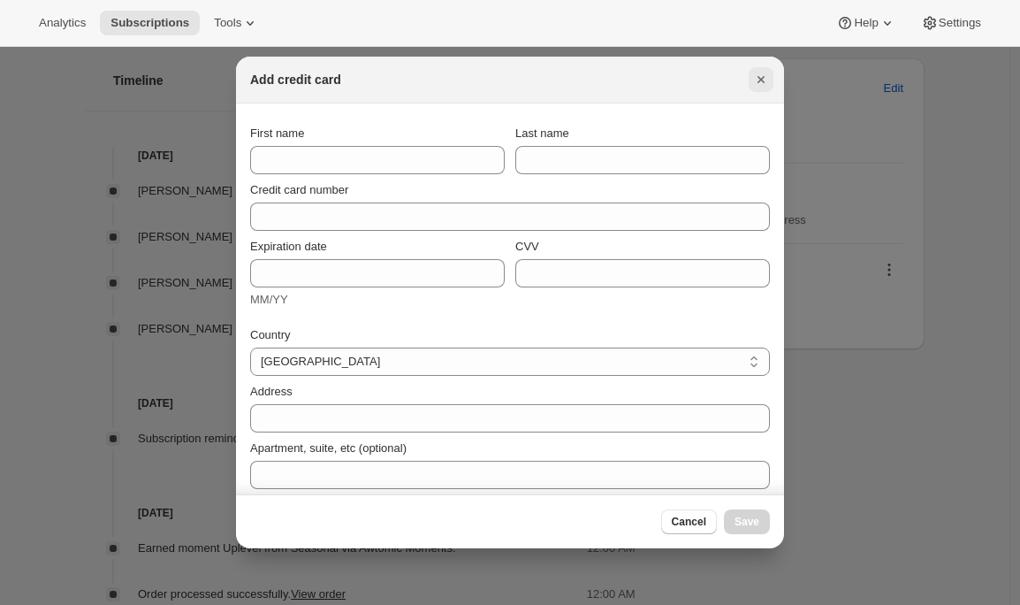
click at [762, 77] on icon "Close" at bounding box center [761, 79] width 7 height 7
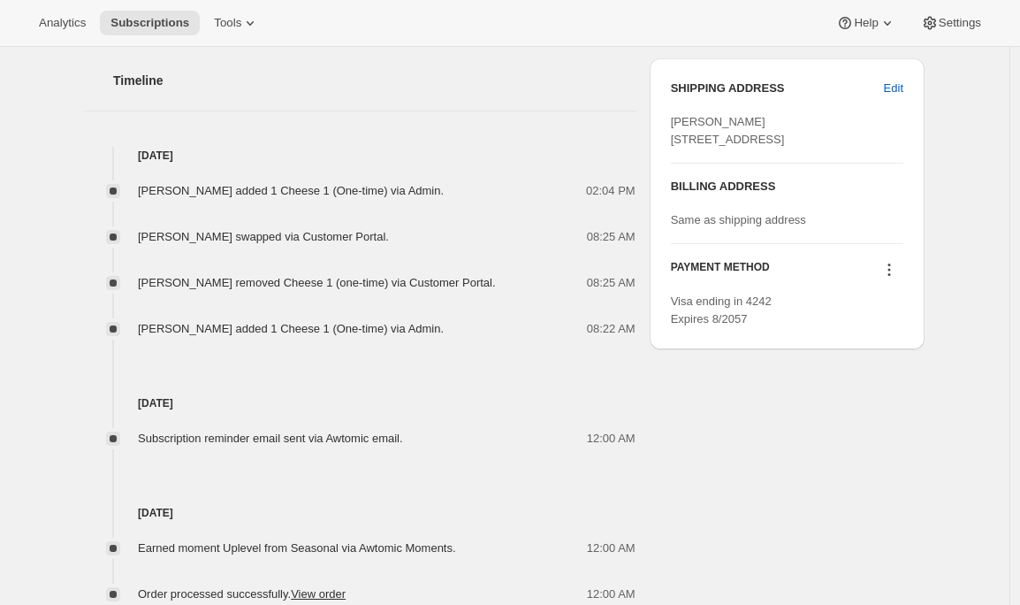
click at [891, 266] on icon at bounding box center [889, 264] width 3 height 3
click at [890, 367] on span "Select payment method" at bounding box center [888, 368] width 121 height 13
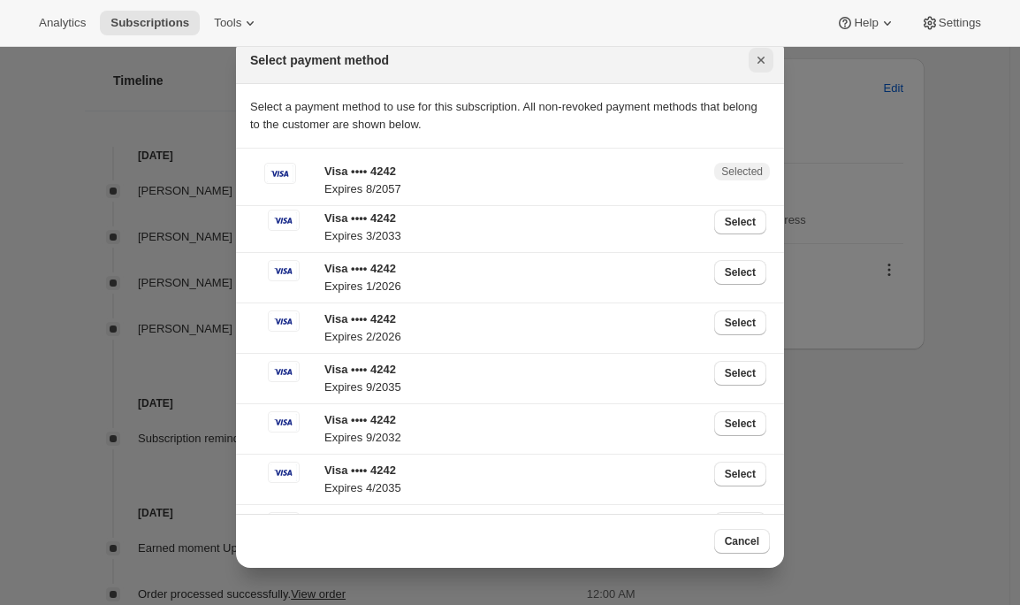
click at [760, 61] on icon "Close" at bounding box center [761, 60] width 18 height 18
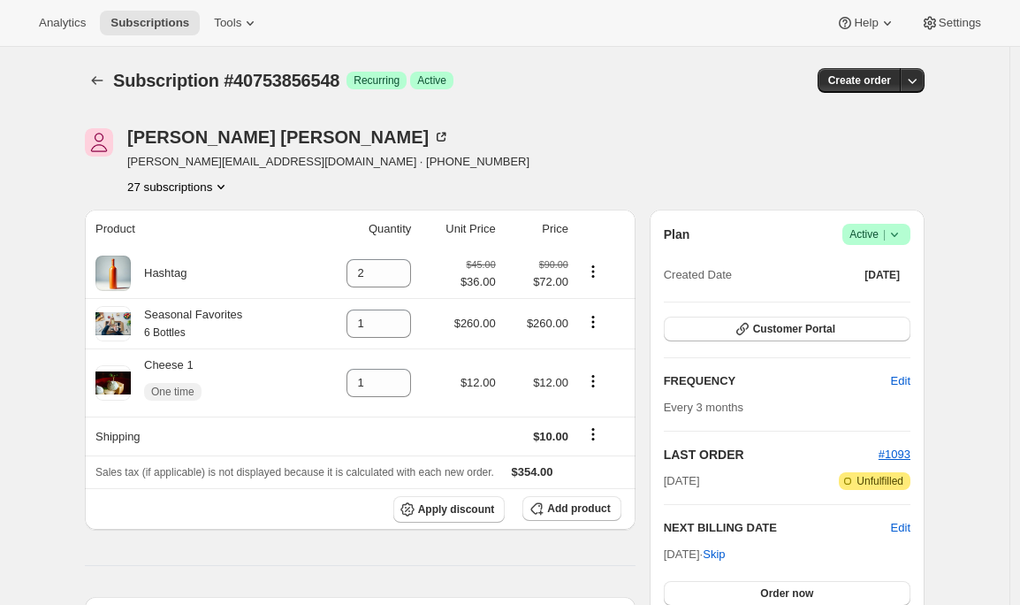
click at [226, 185] on icon "Product actions" at bounding box center [221, 187] width 18 height 18
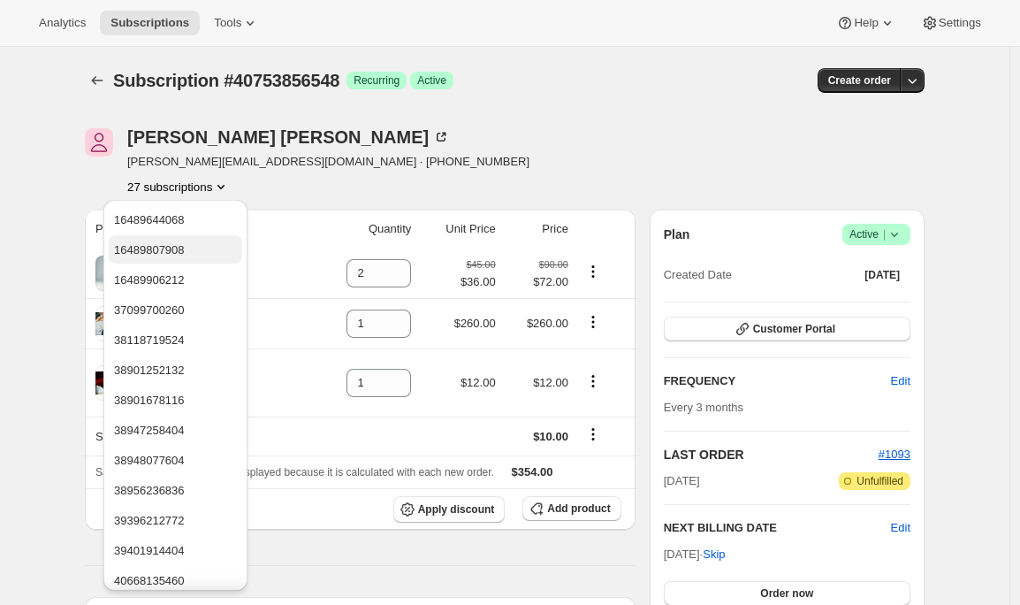
click at [194, 240] on button "16489807908" at bounding box center [175, 249] width 133 height 28
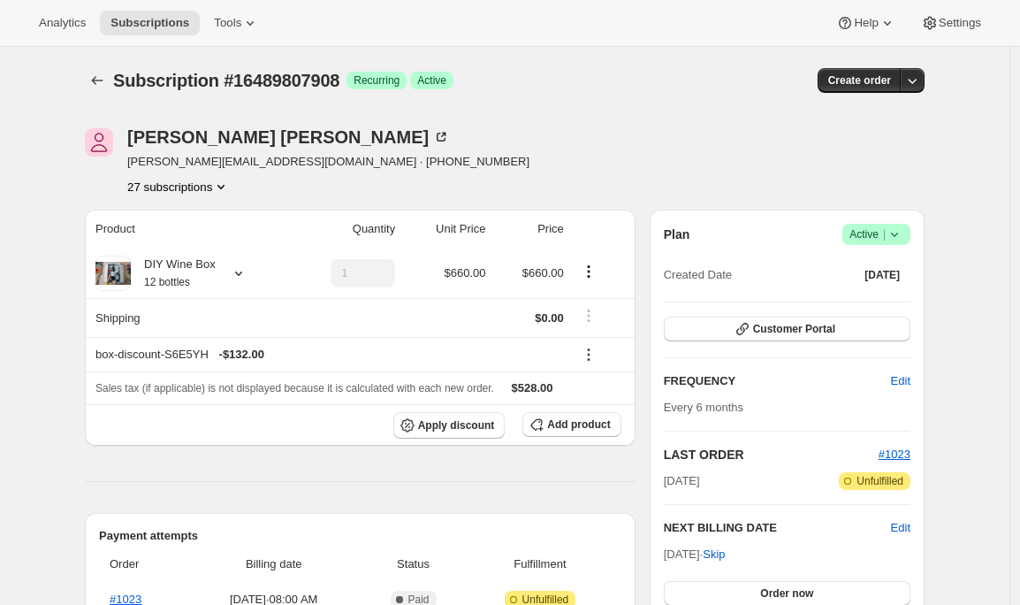
click at [899, 240] on icon at bounding box center [895, 234] width 18 height 18
click at [903, 298] on span "Cancel subscription" at bounding box center [877, 299] width 100 height 13
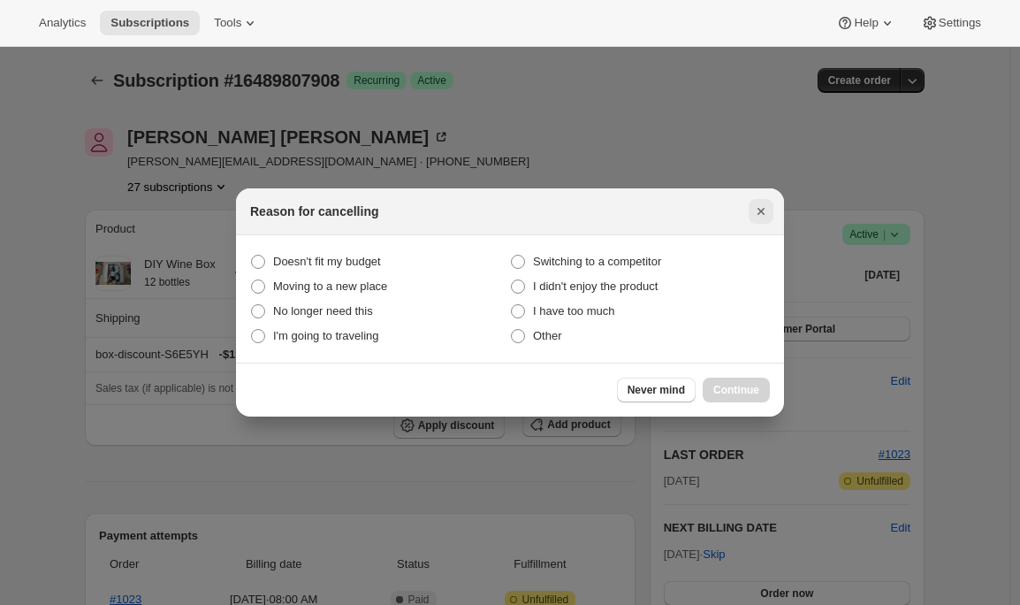
click at [765, 212] on icon "Close" at bounding box center [761, 211] width 18 height 18
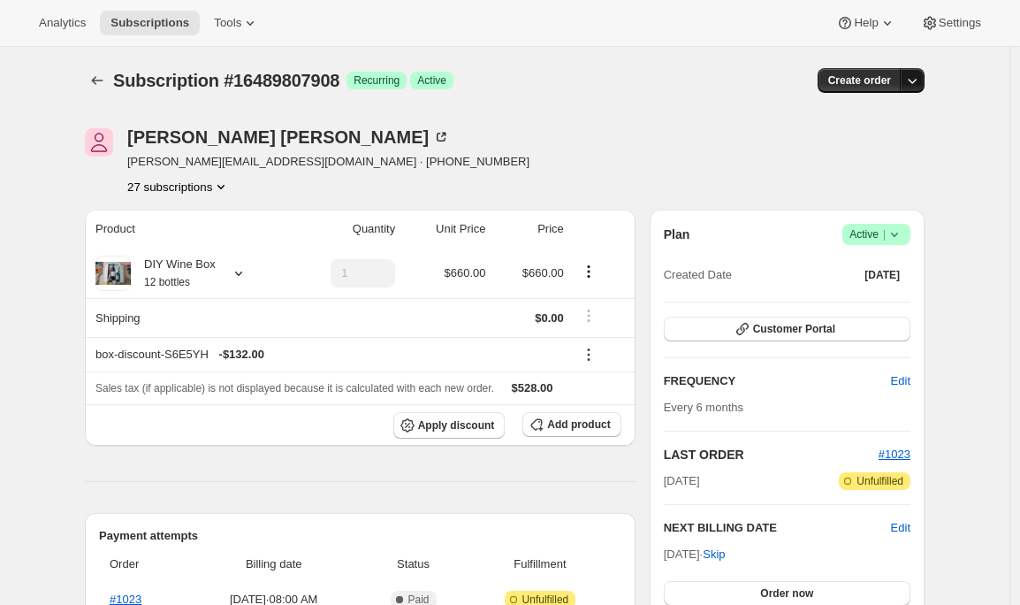
click at [918, 82] on icon "button" at bounding box center [912, 81] width 18 height 18
click at [852, 151] on span "Create custom one-time order" at bounding box center [842, 147] width 153 height 13
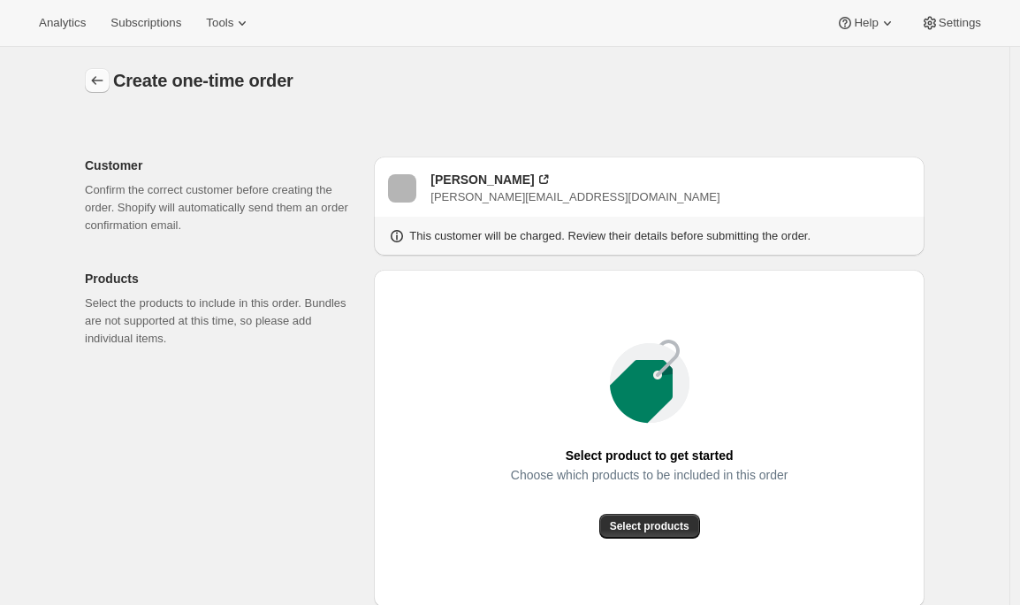
click at [100, 84] on icon "button" at bounding box center [97, 80] width 11 height 9
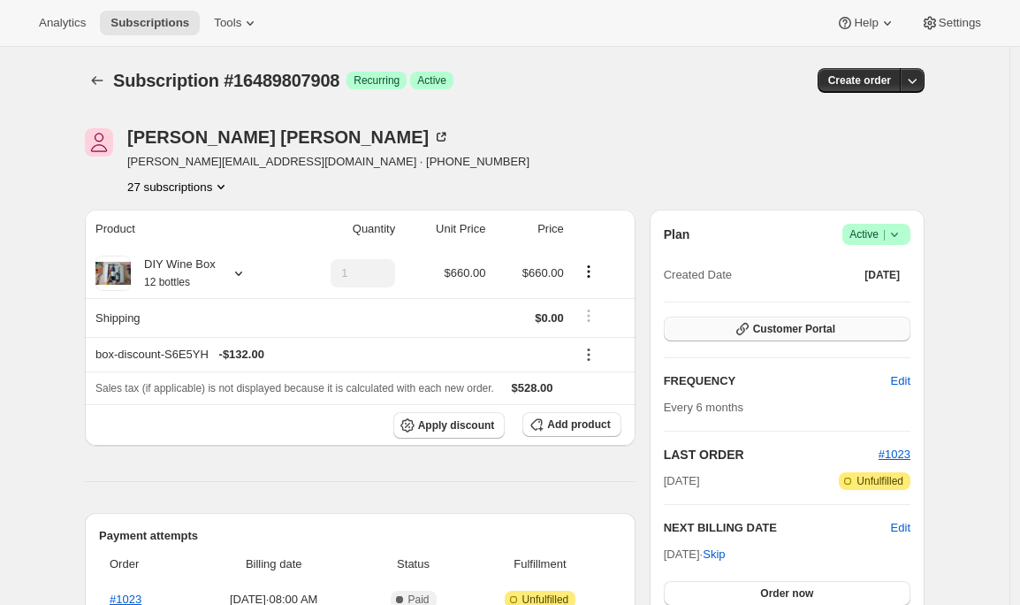
click at [767, 338] on button "Customer Portal" at bounding box center [787, 328] width 247 height 25
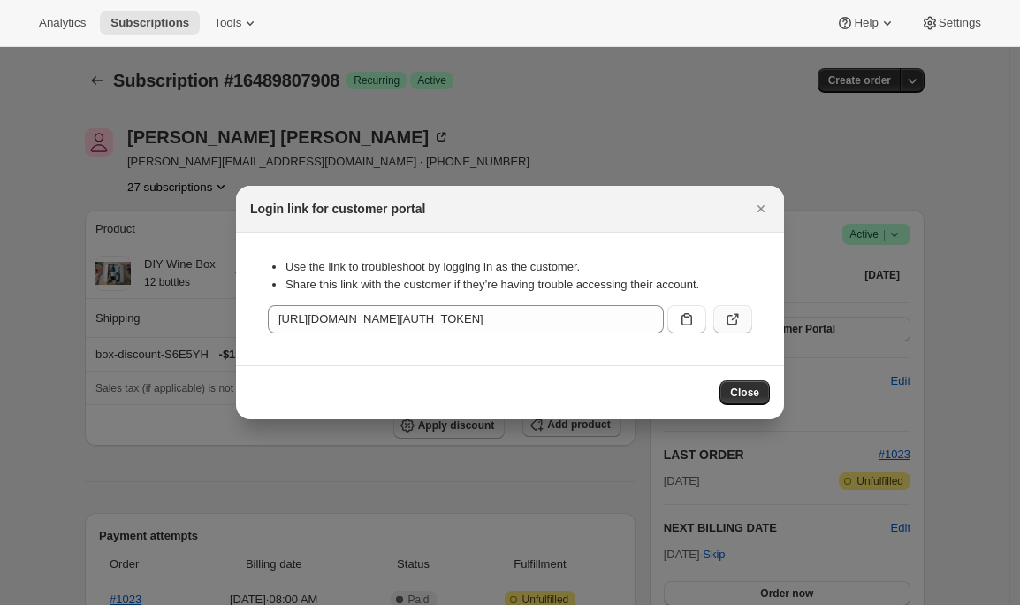
click at [737, 317] on icon ":r1od:" at bounding box center [733, 319] width 18 height 18
click at [766, 205] on icon "Close" at bounding box center [761, 209] width 18 height 18
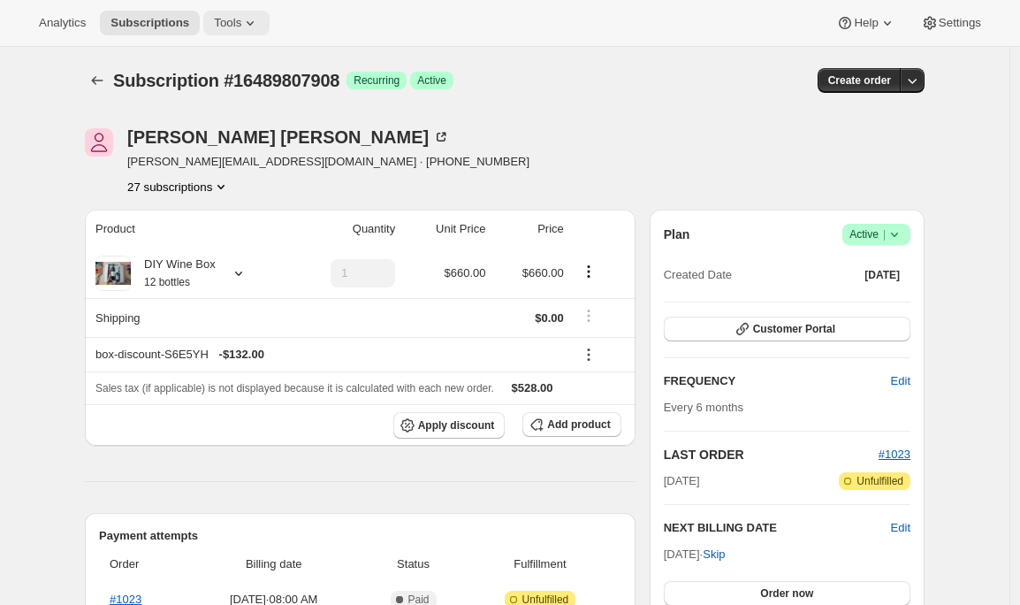
click at [232, 14] on button "Tools" at bounding box center [236, 23] width 66 height 25
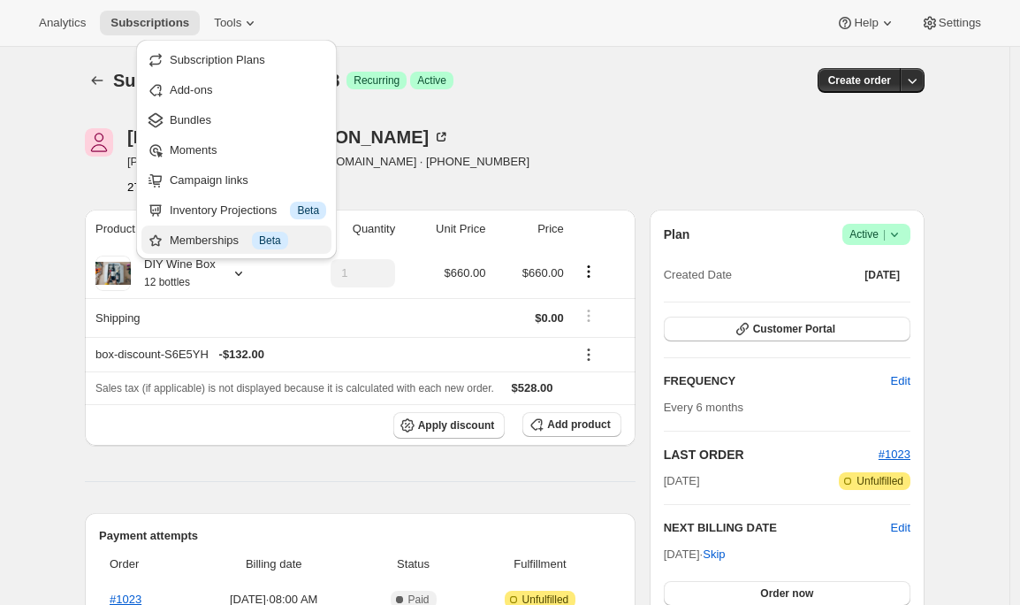
click at [205, 240] on div "Memberships Info Beta" at bounding box center [248, 241] width 156 height 18
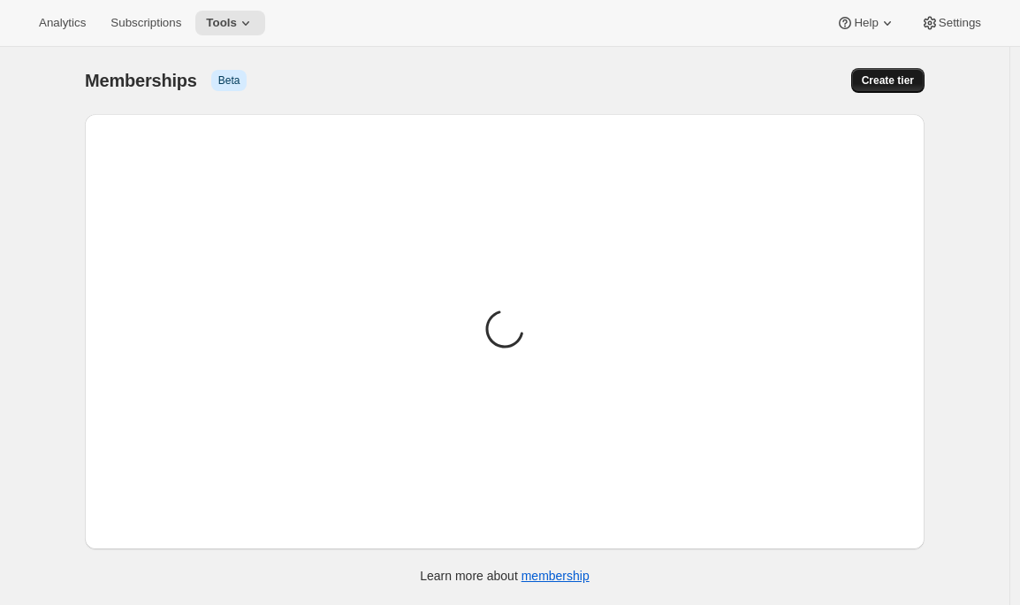
click at [889, 81] on span "Create tier" at bounding box center [888, 80] width 52 height 14
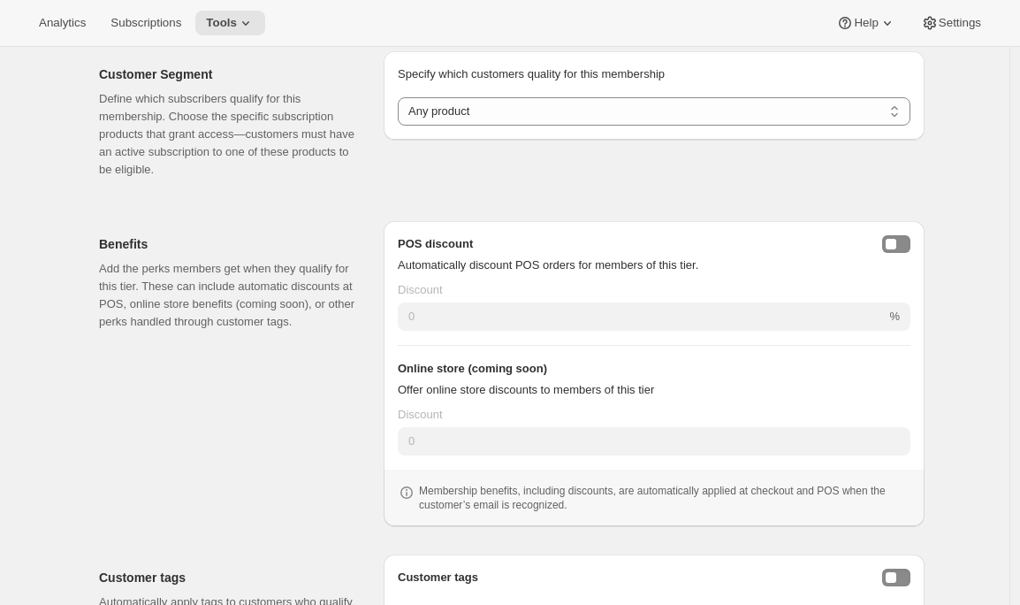
scroll to position [292, 0]
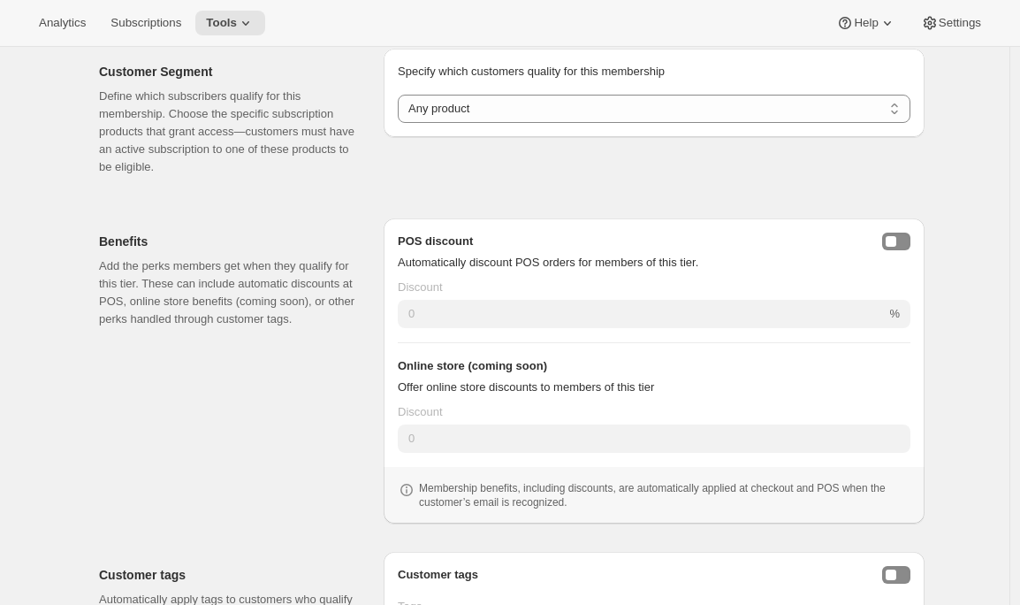
click at [455, 374] on h3 "Online store (coming soon)" at bounding box center [654, 366] width 513 height 18
drag, startPoint x: 406, startPoint y: 368, endPoint x: 638, endPoint y: 368, distance: 232.5
click at [638, 368] on h3 "Online store (coming soon)" at bounding box center [654, 366] width 513 height 18
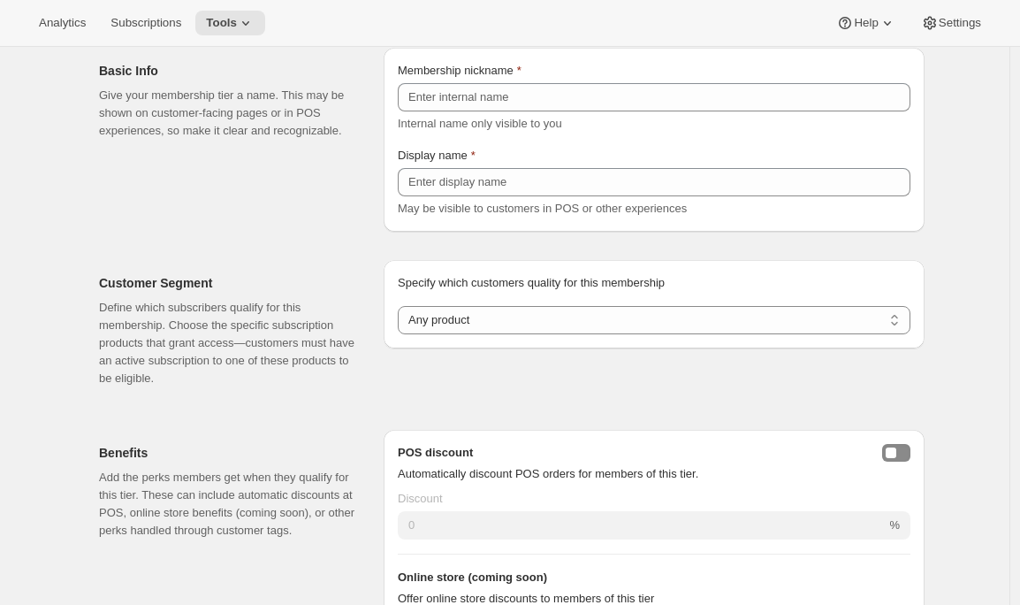
scroll to position [0, 0]
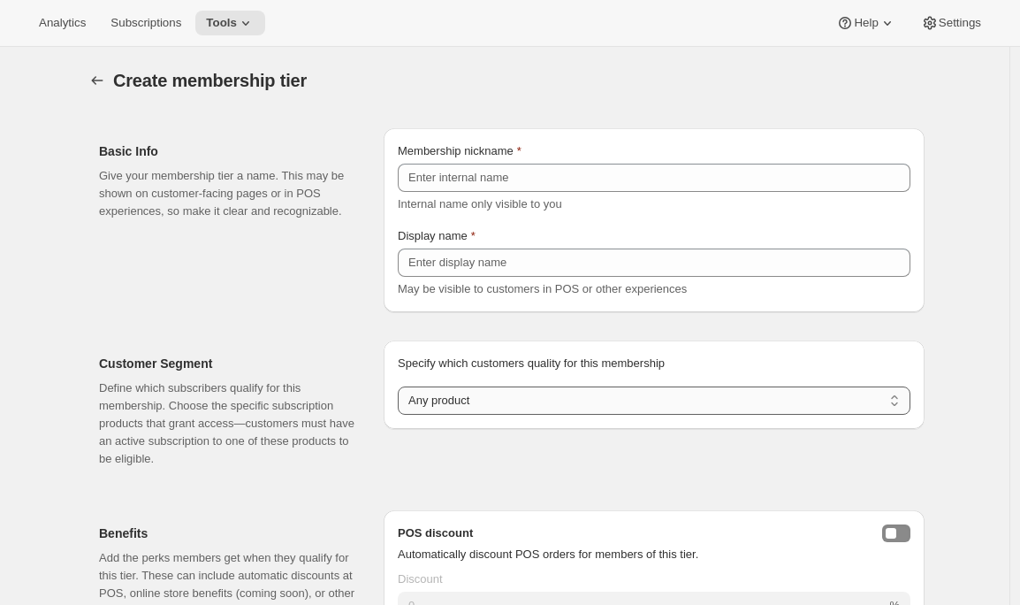
click at [500, 402] on select "Any product Subscribe to specific product(s) Subscribe to specific variant(s)" at bounding box center [654, 400] width 513 height 28
click at [402, 415] on select "Any product Subscribe to specific product(s) Subscribe to specific variant(s)" at bounding box center [654, 400] width 513 height 28
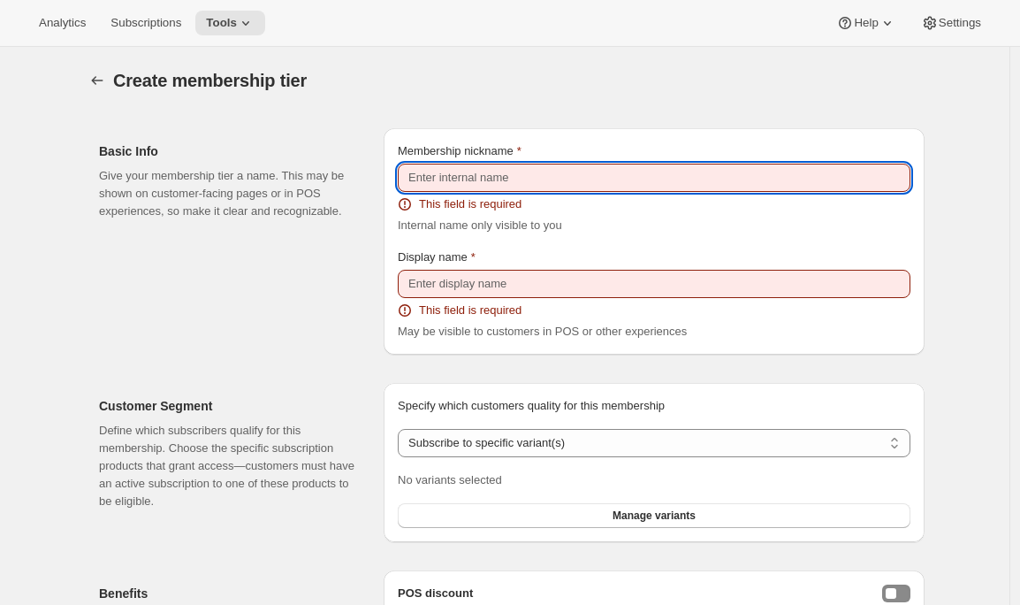
click at [450, 165] on input "Membership nickname" at bounding box center [654, 178] width 513 height 28
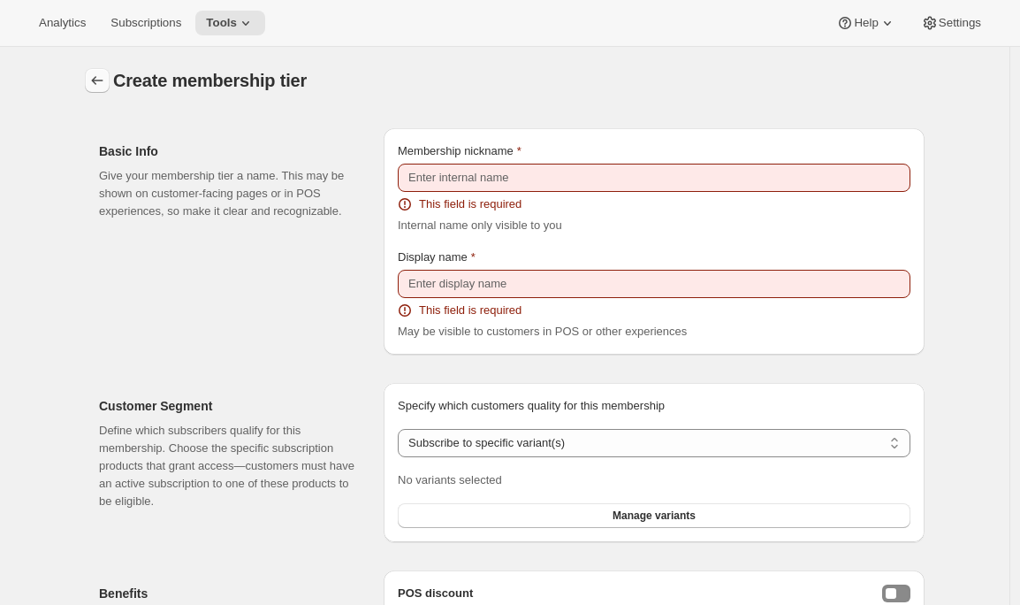
click at [96, 79] on icon "Memberships" at bounding box center [97, 81] width 18 height 18
select select "any"
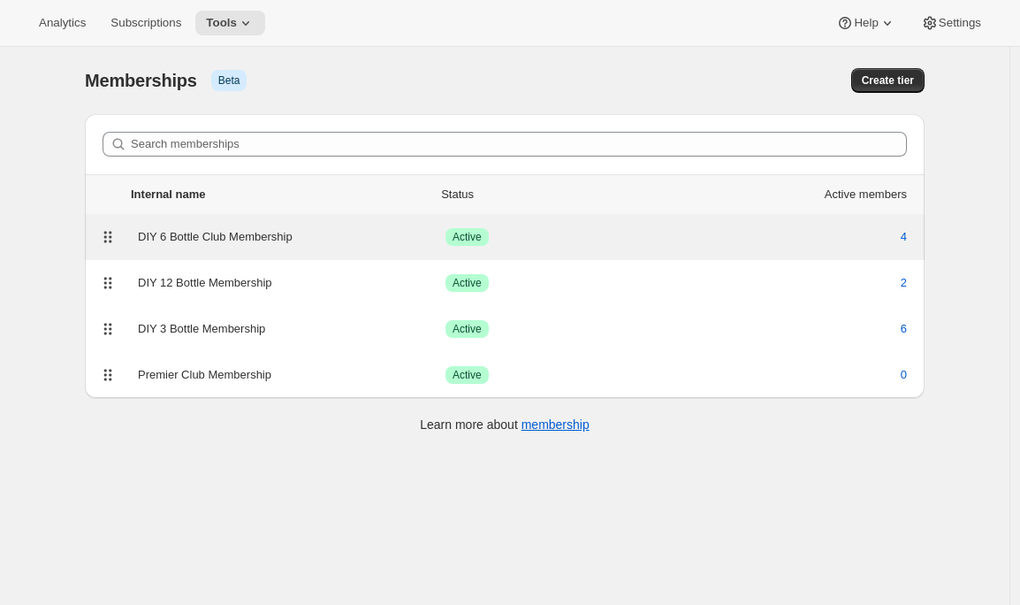
click at [282, 247] on div "DIY 6 Bottle Club Membership Success Active 4" at bounding box center [504, 237] width 819 height 25
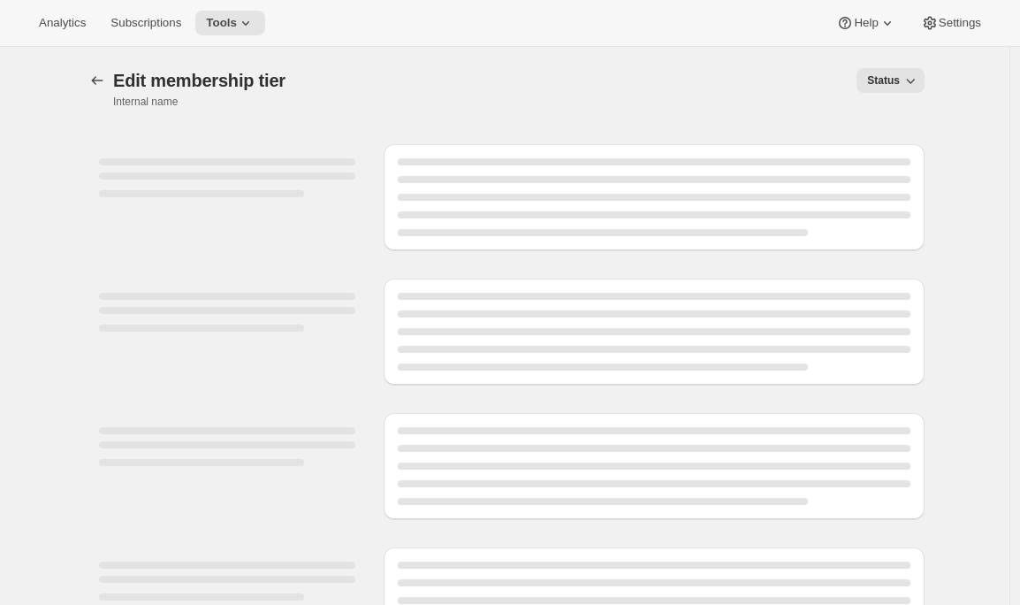
select select "variants"
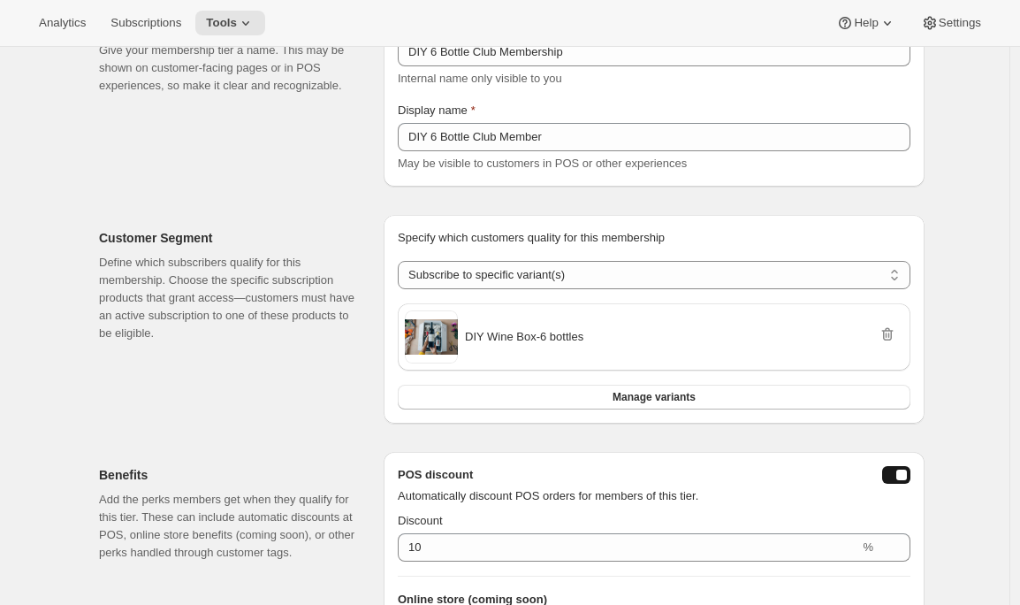
scroll to position [140, 0]
click at [145, 29] on span "Subscriptions" at bounding box center [146, 23] width 71 height 14
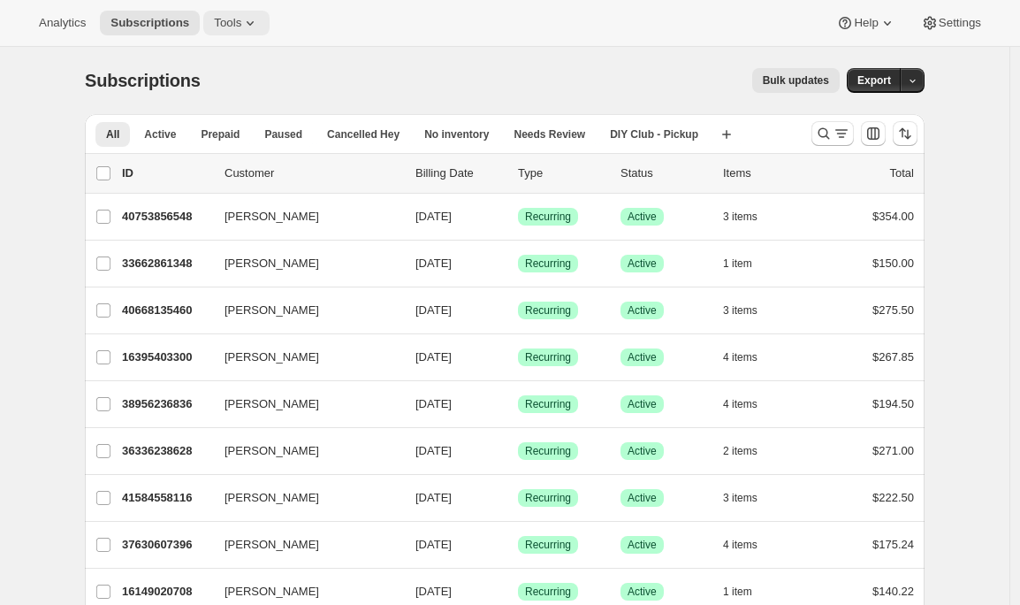
click at [238, 23] on span "Tools" at bounding box center [227, 23] width 27 height 14
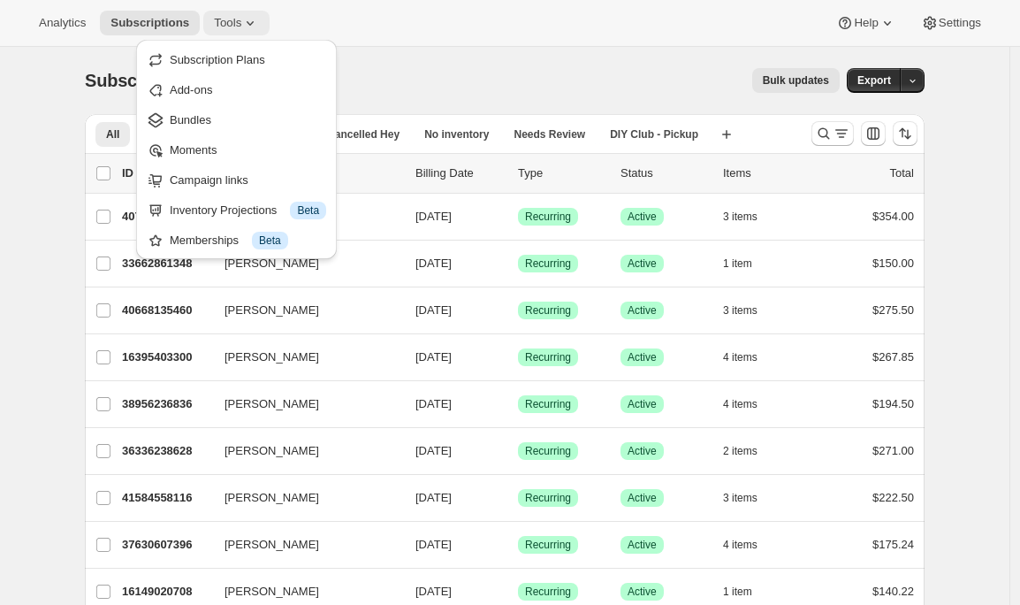
click at [254, 25] on icon at bounding box center [250, 23] width 7 height 4
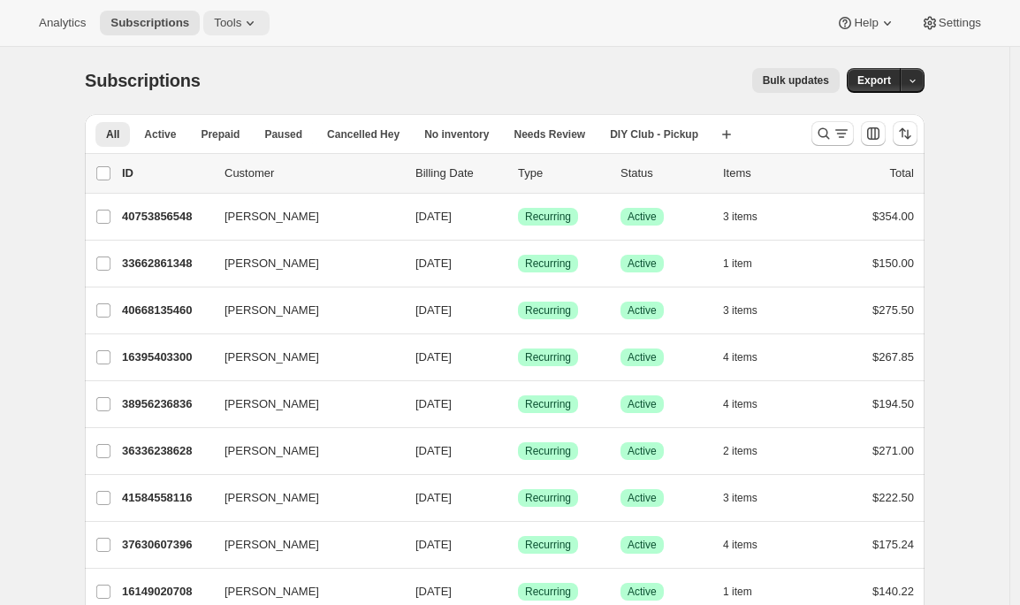
click at [247, 21] on icon at bounding box center [250, 23] width 18 height 18
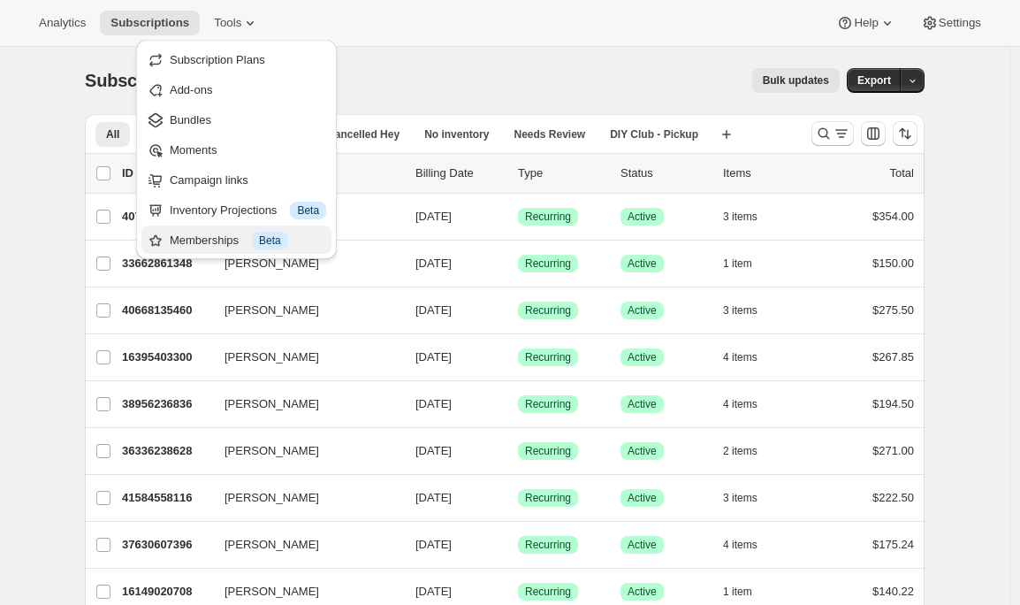
click at [228, 235] on div "Memberships Info Beta" at bounding box center [248, 241] width 156 height 18
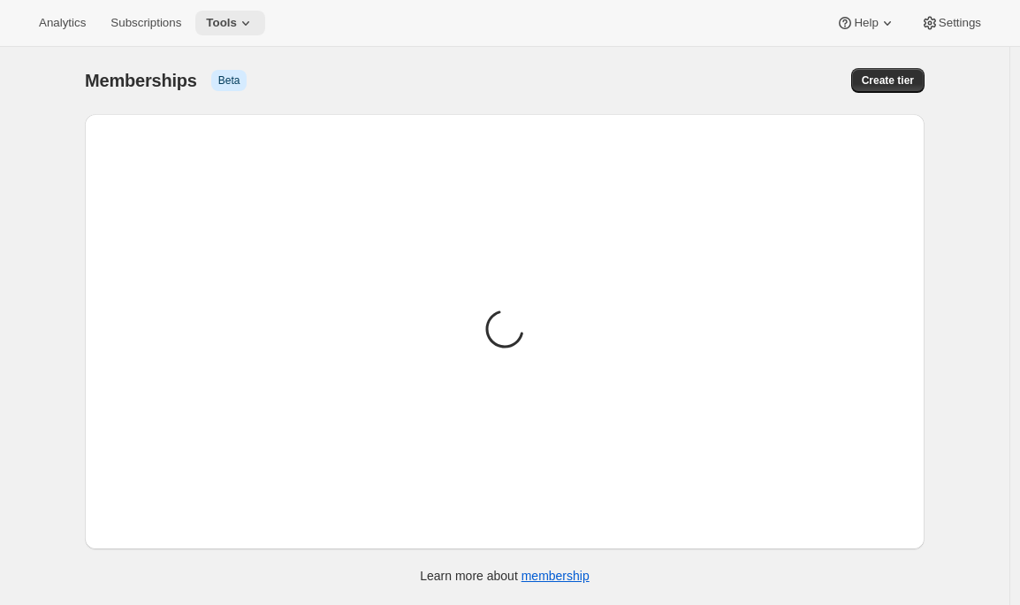
click at [255, 23] on icon at bounding box center [246, 23] width 18 height 18
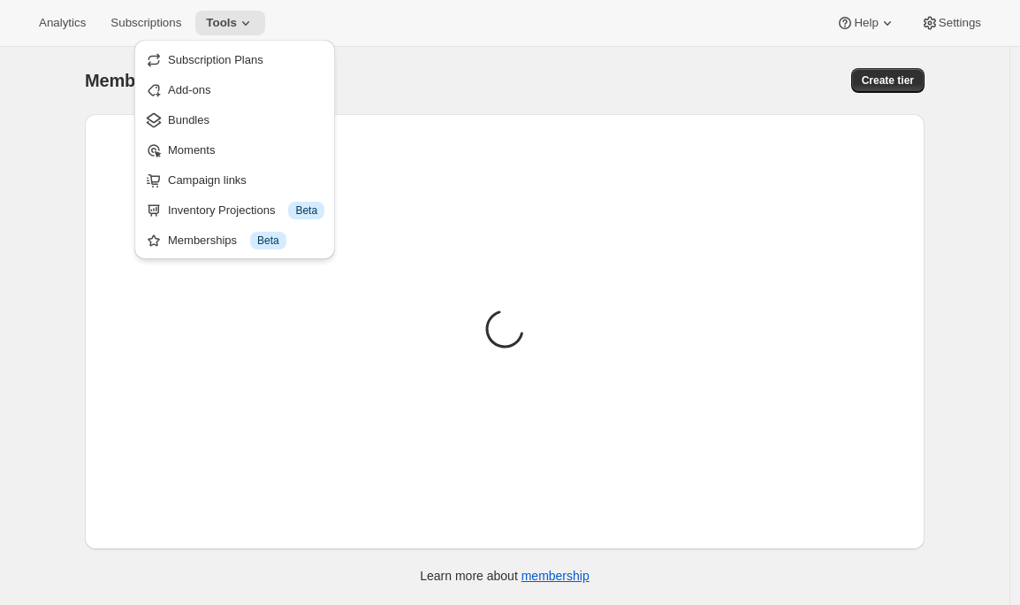
click at [385, 22] on div "Analytics Subscriptions Tools Help Settings" at bounding box center [510, 23] width 1020 height 47
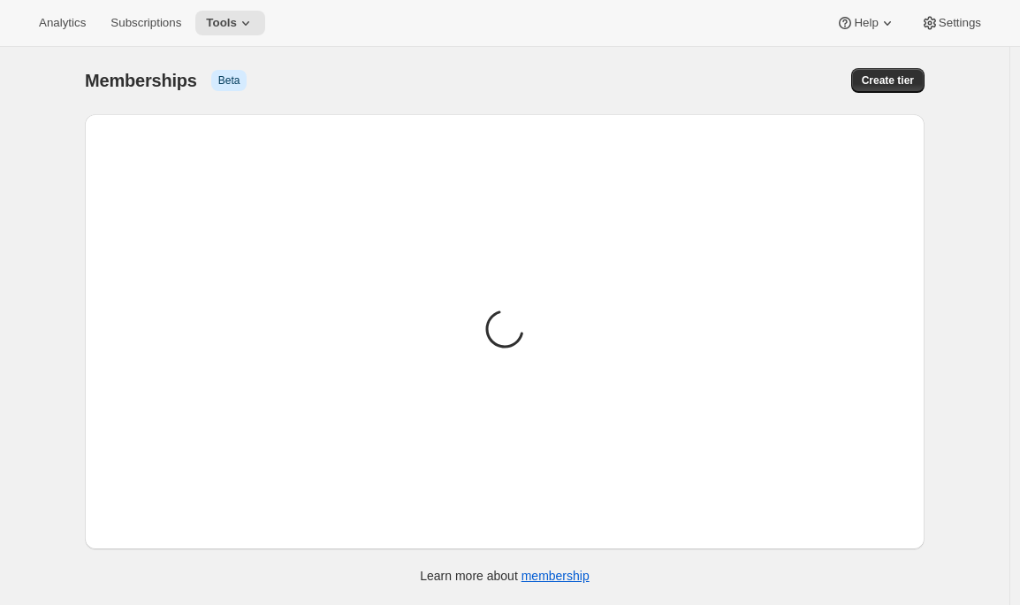
click at [384, 88] on div "Memberships Info Beta" at bounding box center [313, 80] width 457 height 25
